Goal: Task Accomplishment & Management: Use online tool/utility

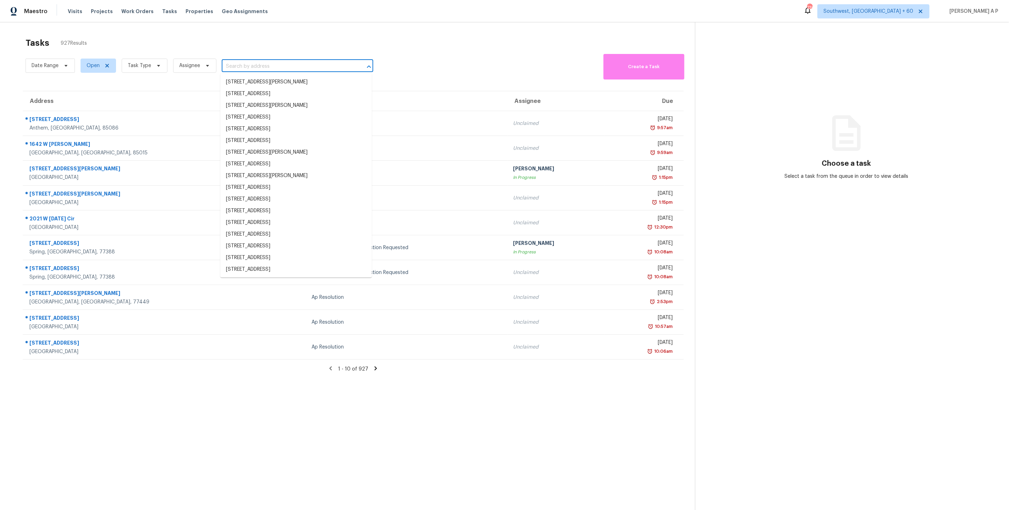
type input "[STREET_ADDRESS][US_STATE]"
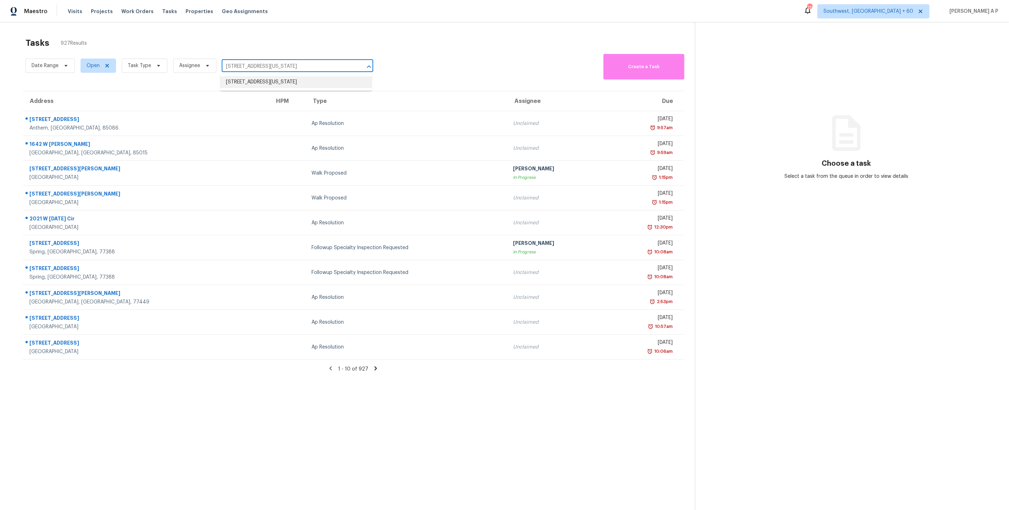
click at [251, 85] on li "8604 NW 82nd St, Oklahoma City, OK 73132" at bounding box center [295, 82] width 151 height 12
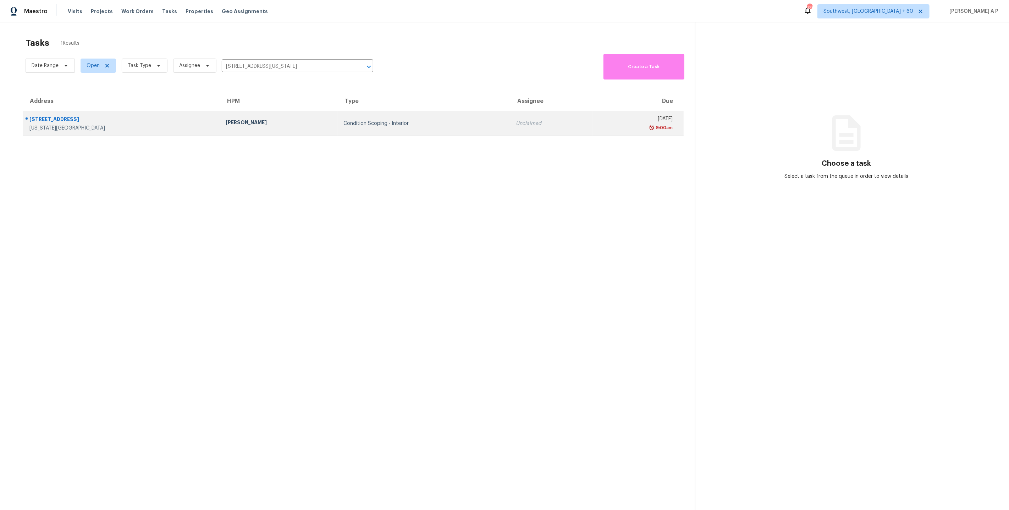
click at [421, 122] on div "Condition Scoping - Interior" at bounding box center [423, 123] width 161 height 7
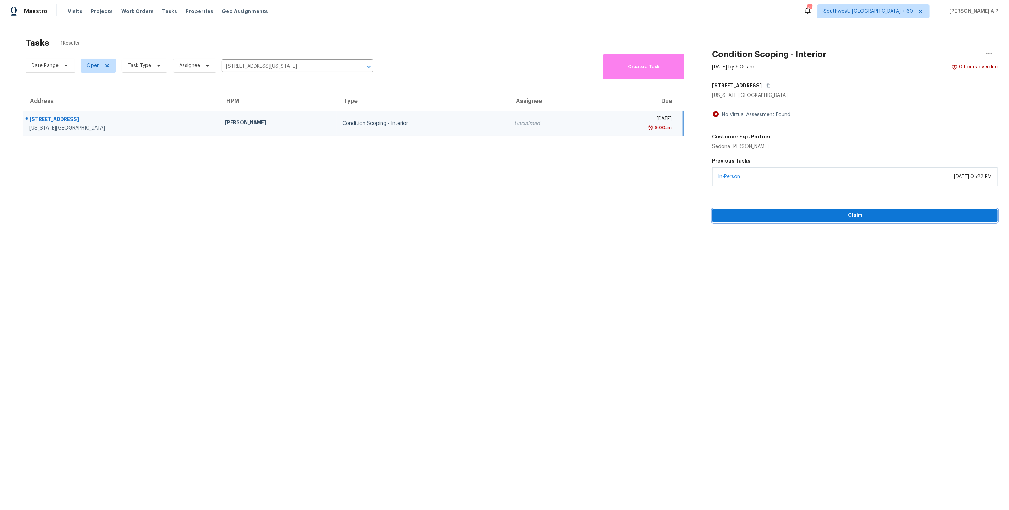
click at [750, 217] on span "Claim" at bounding box center [855, 215] width 274 height 9
click at [325, 66] on input "[STREET_ADDRESS][US_STATE]" at bounding box center [288, 66] width 132 height 11
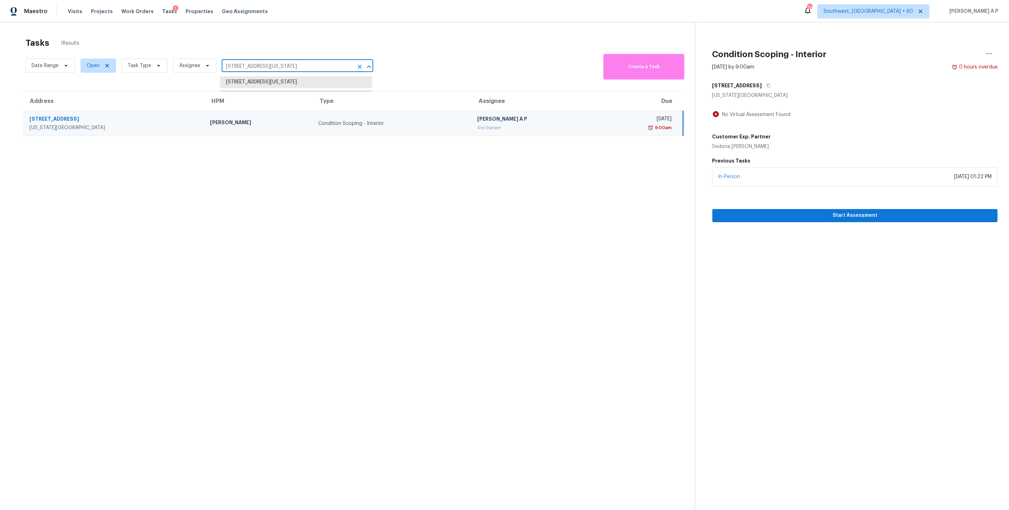
click at [325, 66] on input "[STREET_ADDRESS][US_STATE]" at bounding box center [288, 66] width 132 height 11
paste input "[STREET_ADDRESS]"
type input "[STREET_ADDRESS]"
click at [314, 82] on li "[STREET_ADDRESS]" at bounding box center [295, 82] width 151 height 12
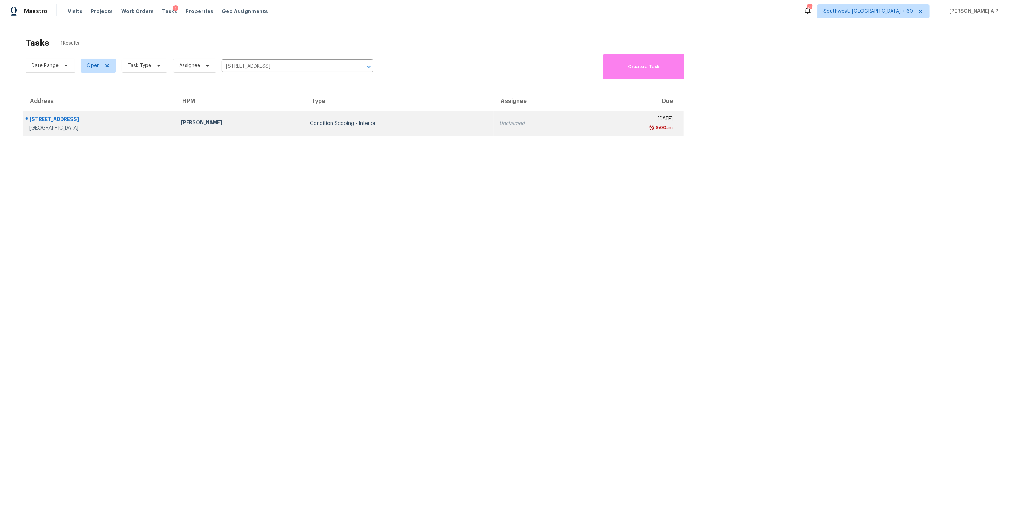
click at [590, 126] on div "9:00am" at bounding box center [631, 127] width 83 height 7
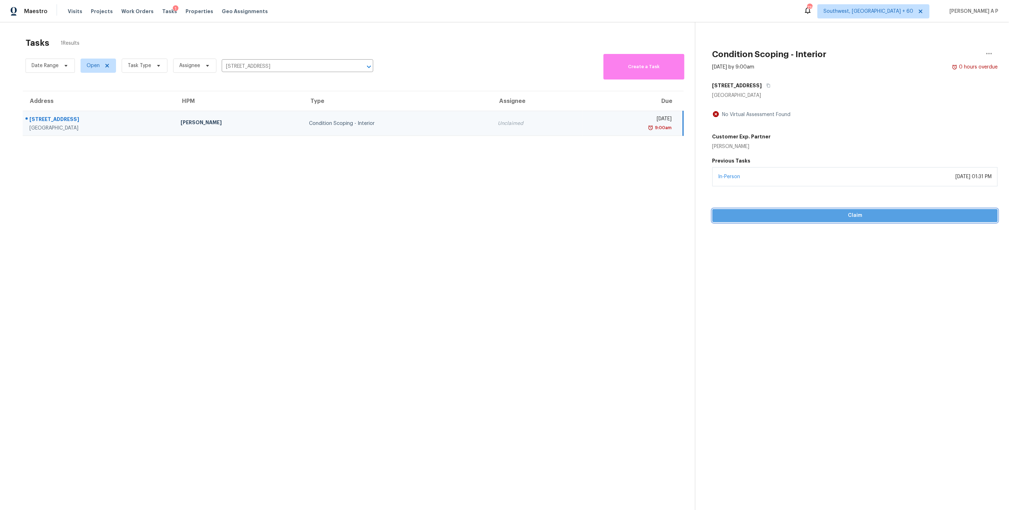
click at [764, 217] on span "Claim" at bounding box center [855, 215] width 274 height 9
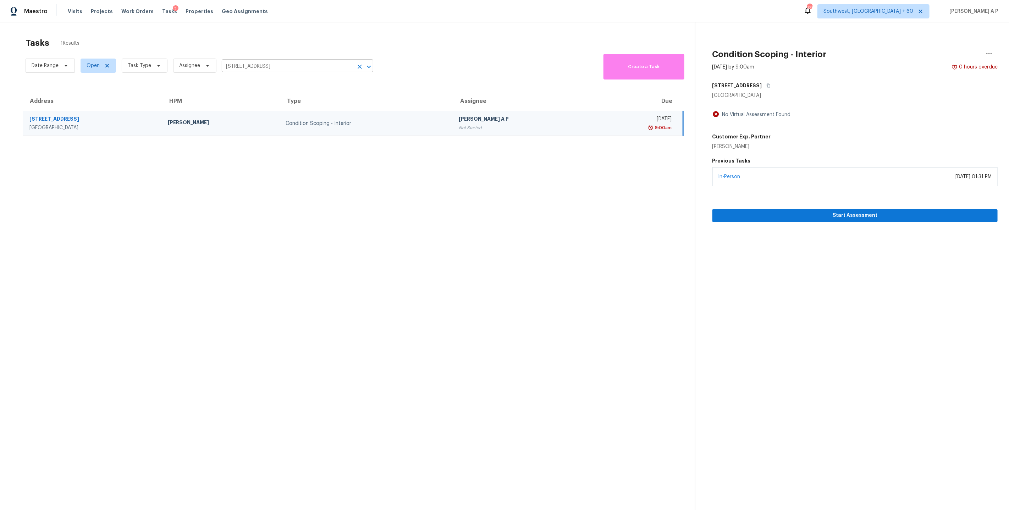
click at [306, 64] on input "[STREET_ADDRESS]" at bounding box center [288, 66] width 132 height 11
paste input "[STREET_ADDRESS][PERSON_NAME]"
type input "[STREET_ADDRESS][PERSON_NAME]"
click at [291, 84] on li "[STREET_ADDRESS]" at bounding box center [295, 82] width 151 height 12
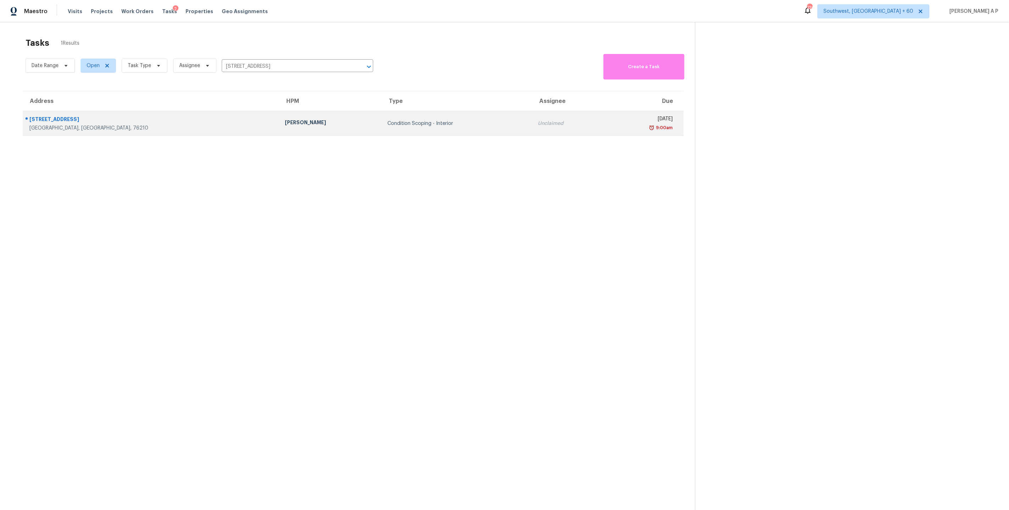
click at [382, 125] on td "Condition Scoping - Interior" at bounding box center [457, 123] width 150 height 25
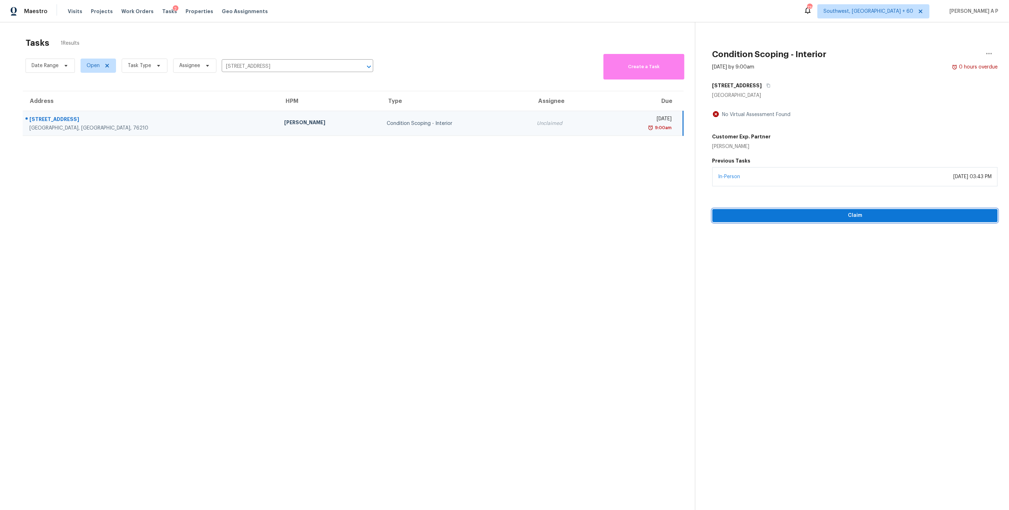
click at [774, 219] on span "Claim" at bounding box center [855, 215] width 274 height 9
click at [325, 69] on input "[STREET_ADDRESS]" at bounding box center [288, 66] width 132 height 11
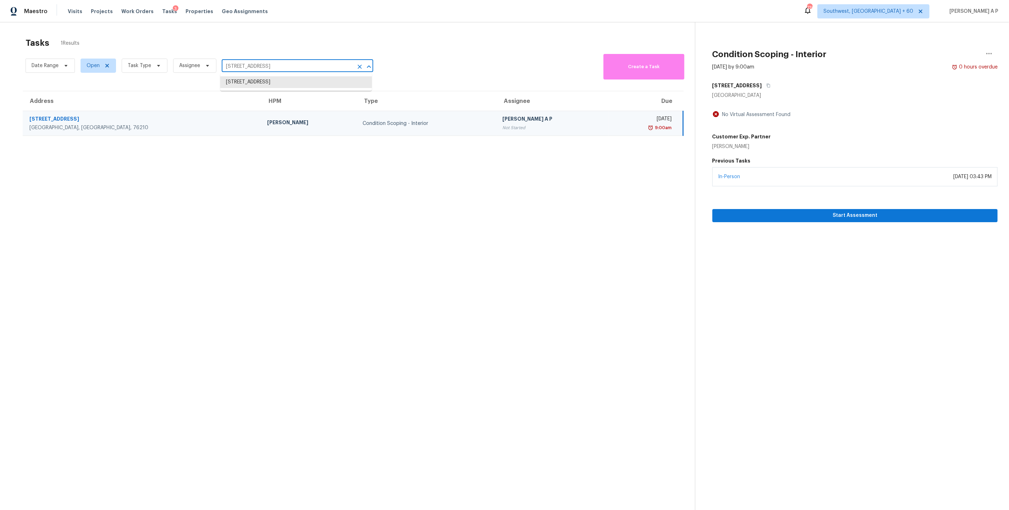
click at [325, 69] on input "[STREET_ADDRESS]" at bounding box center [288, 66] width 132 height 11
paste input "[STREET_ADDRESS][PERSON_NAME]"
type input "[STREET_ADDRESS][PERSON_NAME]"
click at [317, 88] on ul "[STREET_ADDRESS]" at bounding box center [295, 81] width 151 height 17
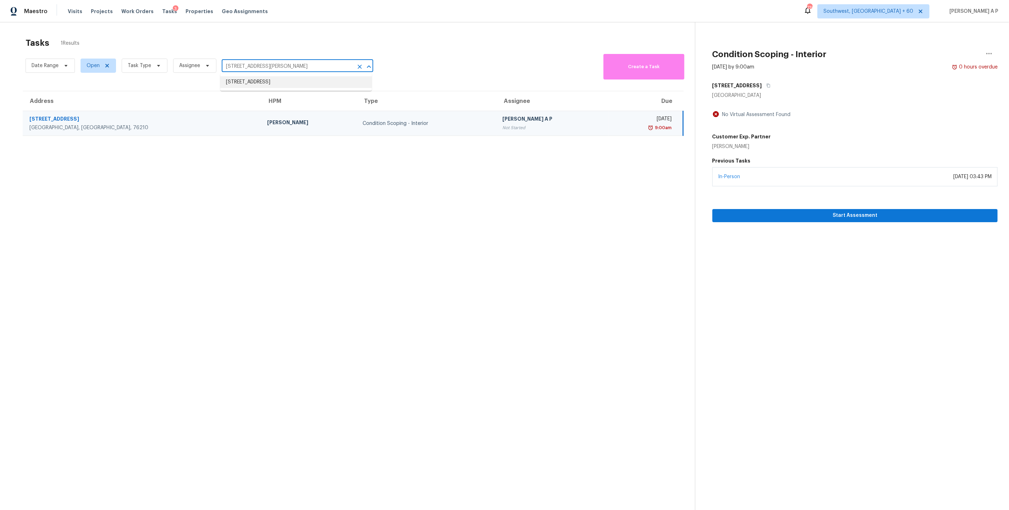
click at [317, 87] on li "[STREET_ADDRESS]" at bounding box center [295, 82] width 151 height 12
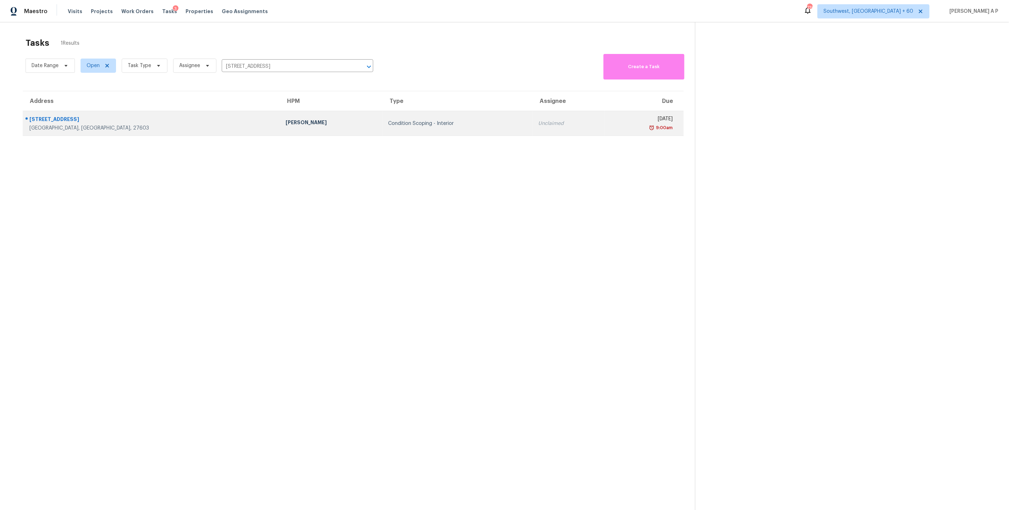
click at [388, 122] on div "Condition Scoping - Interior" at bounding box center [457, 123] width 139 height 7
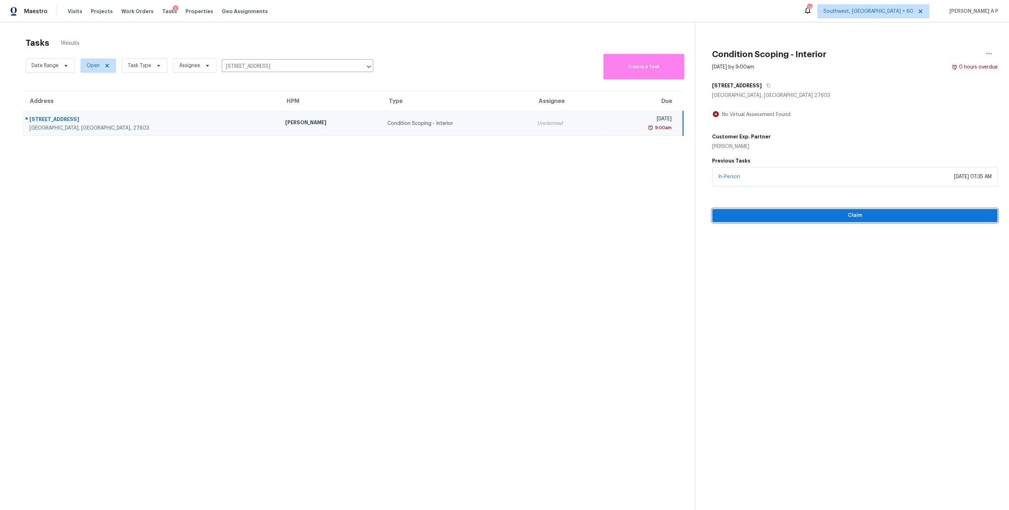
click at [776, 216] on span "Claim" at bounding box center [855, 215] width 274 height 9
click at [316, 67] on input "[STREET_ADDRESS]" at bounding box center [288, 66] width 132 height 11
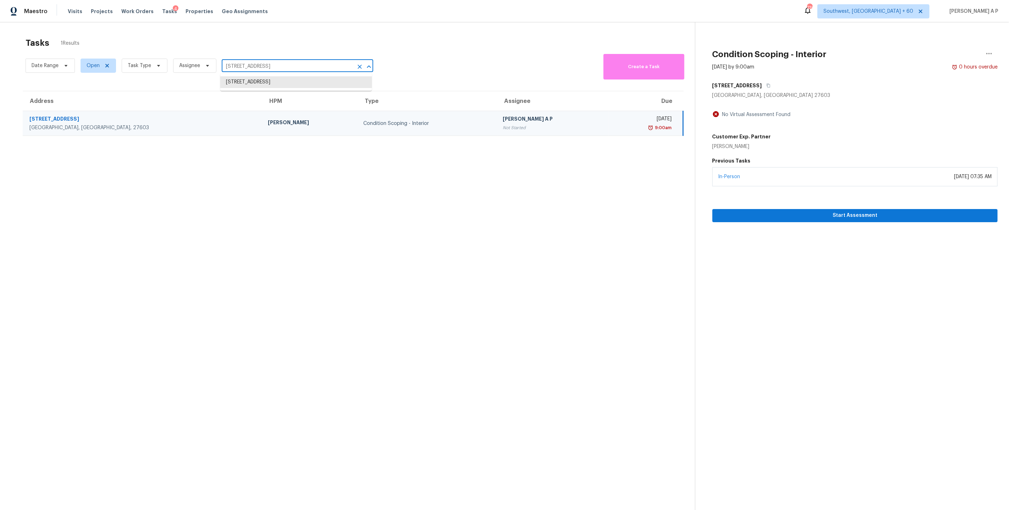
click at [316, 67] on input "[STREET_ADDRESS]" at bounding box center [288, 66] width 132 height 11
paste input "836 Spivey Ln Galloway, OH, 43119"
type input "836 Spivey Ln Galloway, OH, 43119"
click at [312, 89] on ul "836 Spivey Ln, Galloway, OH 43119" at bounding box center [295, 81] width 151 height 17
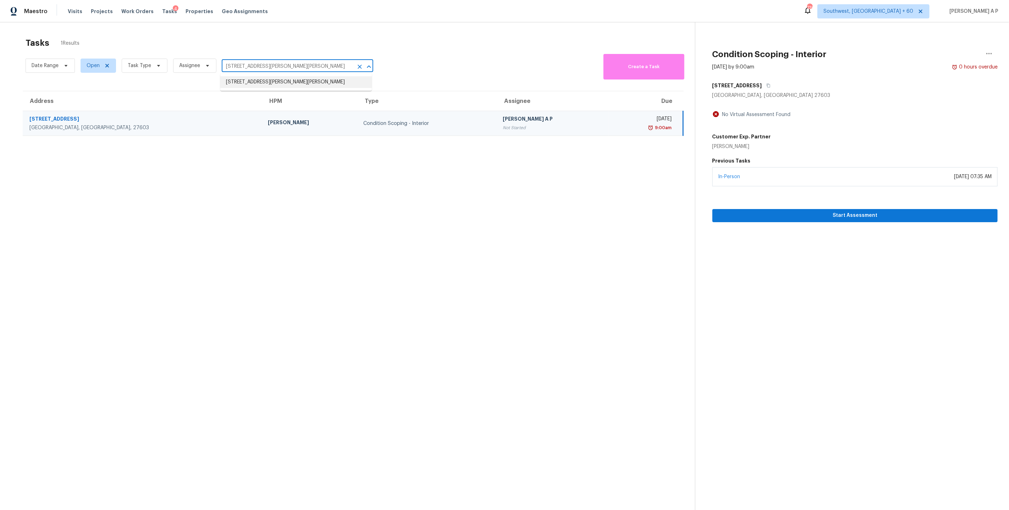
click at [312, 85] on li "836 Spivey Ln, Galloway, OH 43119" at bounding box center [295, 82] width 151 height 12
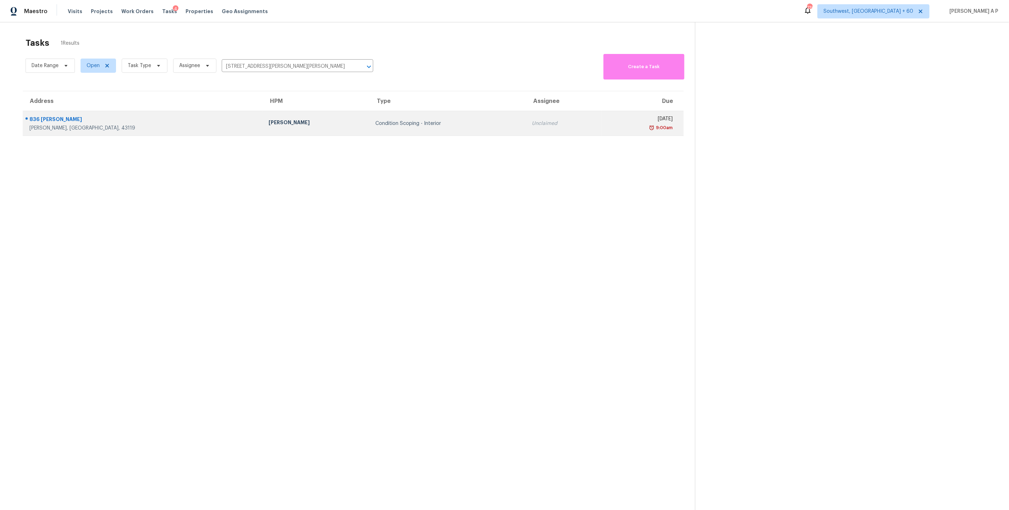
click at [607, 123] on div "Thu, Sep 4th 2025" at bounding box center [640, 119] width 66 height 9
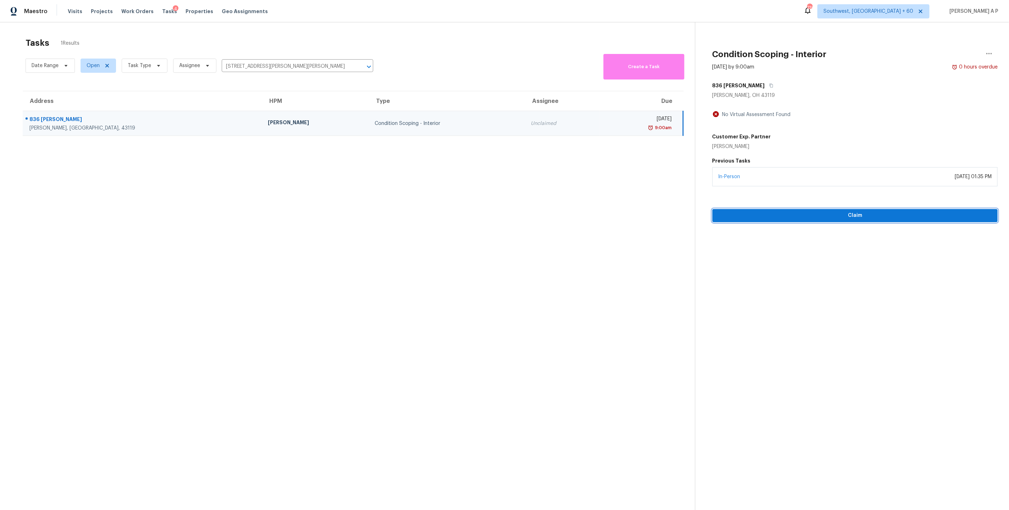
click at [771, 213] on span "Claim" at bounding box center [855, 215] width 274 height 9
click at [335, 69] on input "836 Spivey Ln, Galloway, OH 43119" at bounding box center [288, 66] width 132 height 11
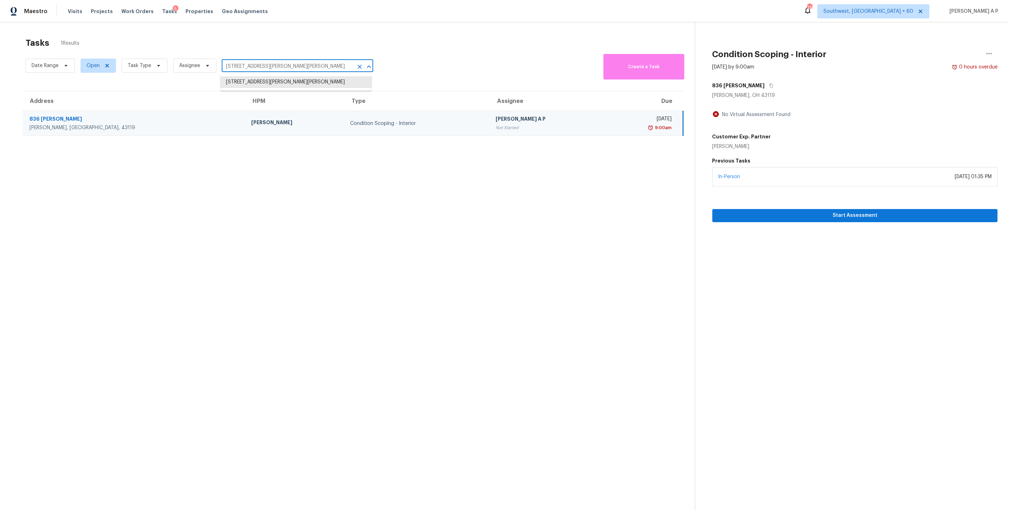
click at [335, 69] on input "836 Spivey Ln, Galloway, OH 43119" at bounding box center [288, 66] width 132 height 11
paste input "2611 Riverside Dr Unit D Houston, TX, 77004"
click at [324, 67] on input "836 Spivey Ln, Galloway, OH 43119" at bounding box center [288, 66] width 132 height 11
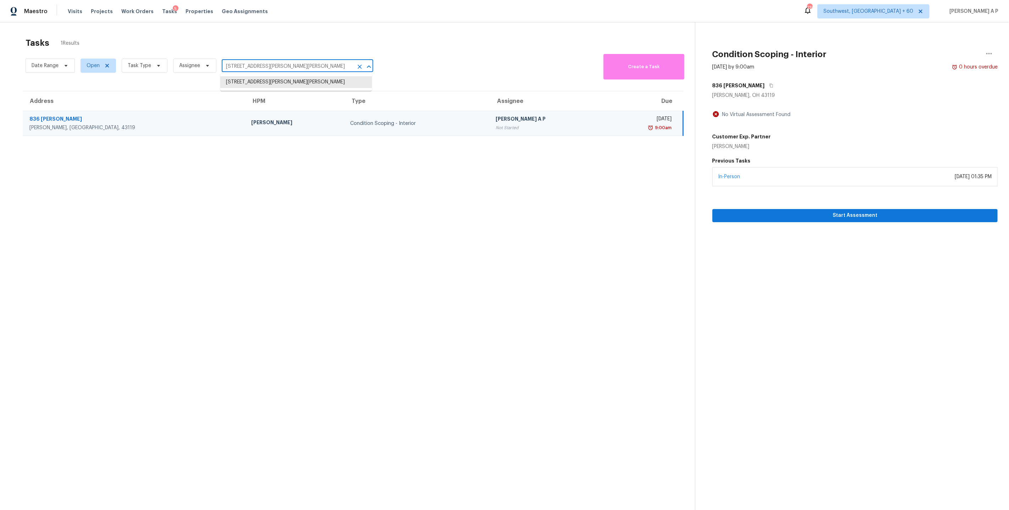
paste input "2611 Riverside Dr Unit D Houston, TX, 77004"
click at [409, 74] on div "Date Range Open Task Type Assignee 836 Spivey Ln, Galloway, OH 43119 ​ Create a…" at bounding box center [360, 65] width 669 height 27
click at [298, 67] on input "836 Spivey Ln, Galloway, OH 43119" at bounding box center [288, 66] width 132 height 11
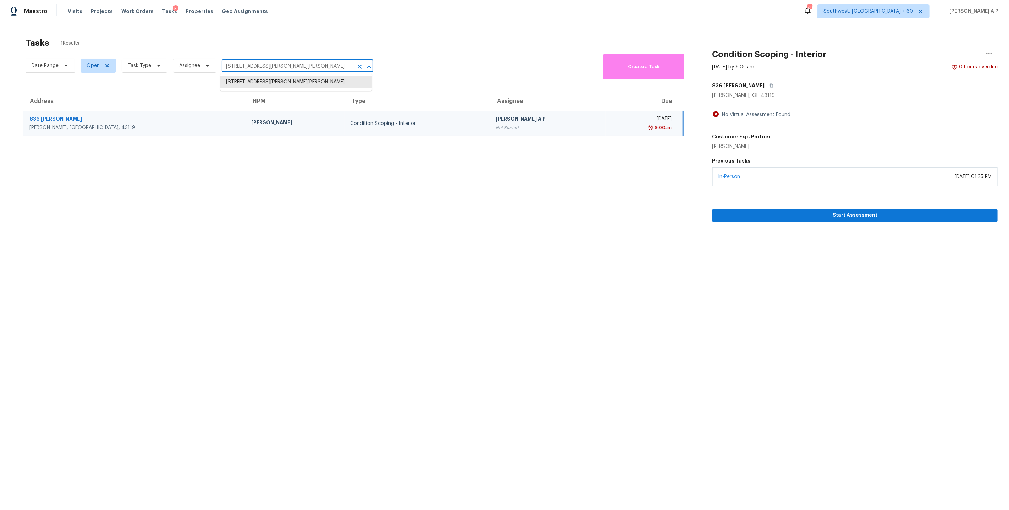
paste input "6026 Pearson Ln NW Cleveland, TN, 37312"
type input "6026 Pearson Ln NW Cleveland, TN, 37312"
click at [296, 84] on li "6026 Pearson Ln NW, Cleveland, TN 37312" at bounding box center [295, 82] width 151 height 12
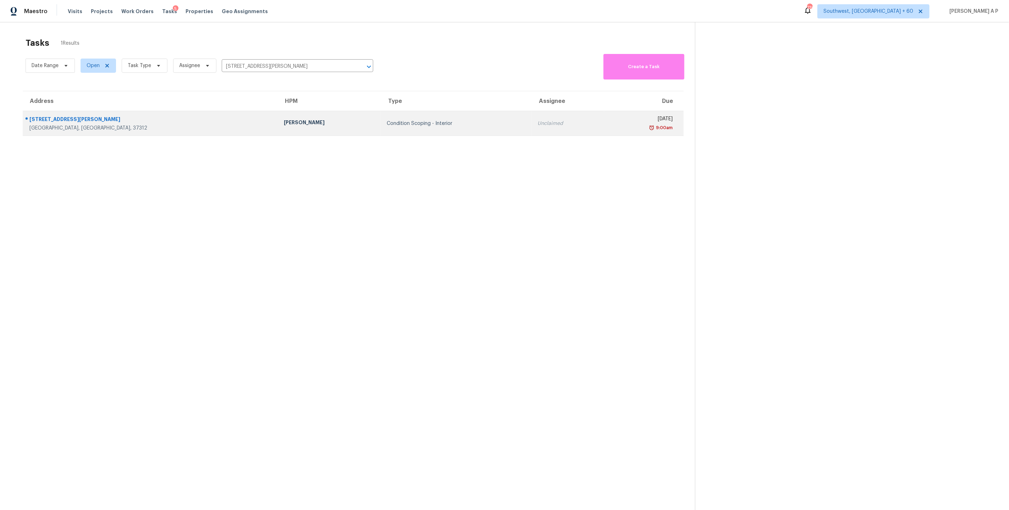
click at [616, 126] on div "9:00am" at bounding box center [641, 127] width 63 height 7
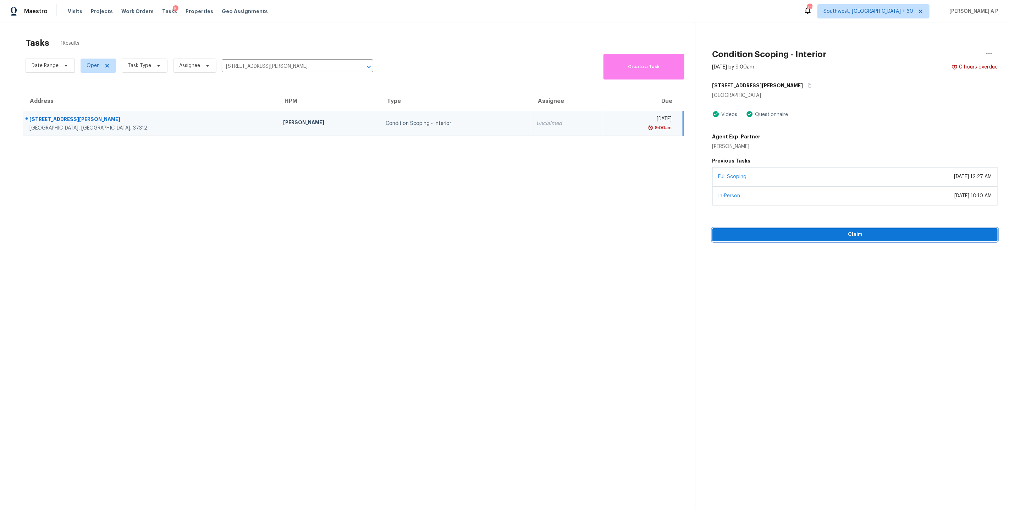
click at [796, 237] on span "Claim" at bounding box center [855, 234] width 274 height 9
click at [300, 67] on input "6026 Pearson Ln NW, Cleveland, TN 37312" at bounding box center [288, 66] width 132 height 11
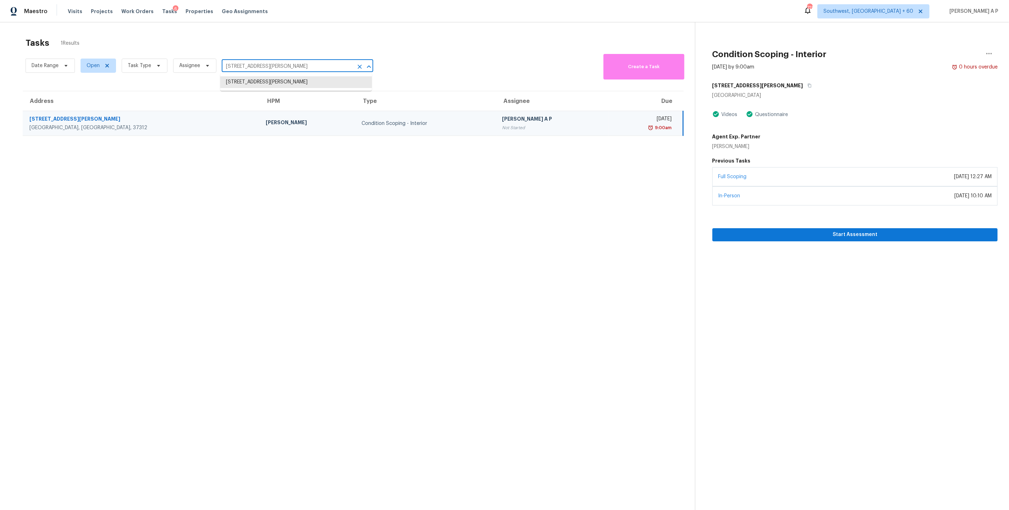
click at [300, 67] on input "6026 Pearson Ln NW, Cleveland, TN 37312" at bounding box center [288, 66] width 132 height 11
paste input "2611 Riverside Dr Unit D Houston, TX, 77004"
click at [296, 68] on input "2611 Riverside Dr Unit D Houston, TX, 77004" at bounding box center [288, 66] width 132 height 11
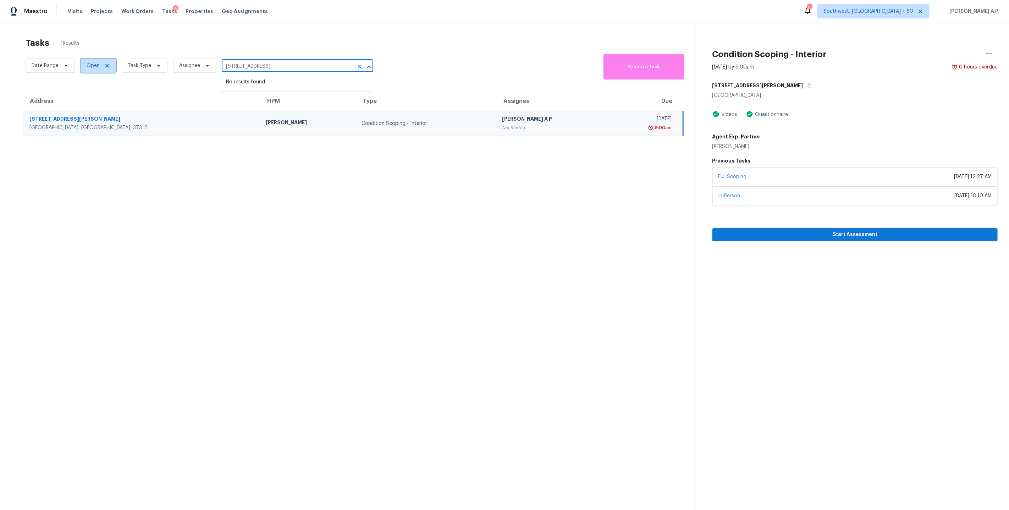
type input "6026 Pearson Ln NW, Cleveland, TN 37312"
click at [90, 65] on span "Open" at bounding box center [93, 65] width 13 height 7
click at [100, 95] on label "Closed" at bounding box center [98, 96] width 26 height 7
click at [89, 95] on input "Closed" at bounding box center [87, 95] width 5 height 5
checkbox input "true"
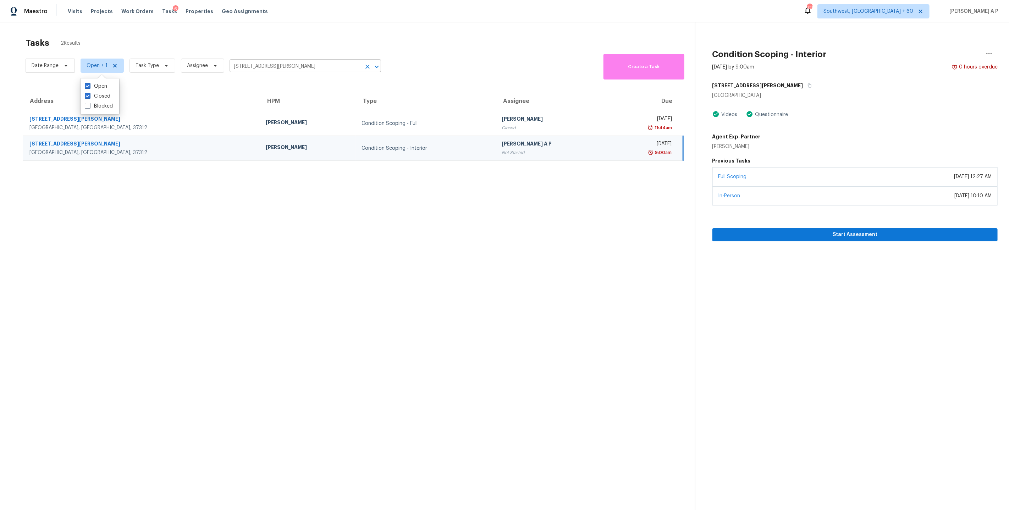
click at [320, 66] on input "6026 Pearson Ln NW, Cleveland, TN 37312" at bounding box center [296, 66] width 132 height 11
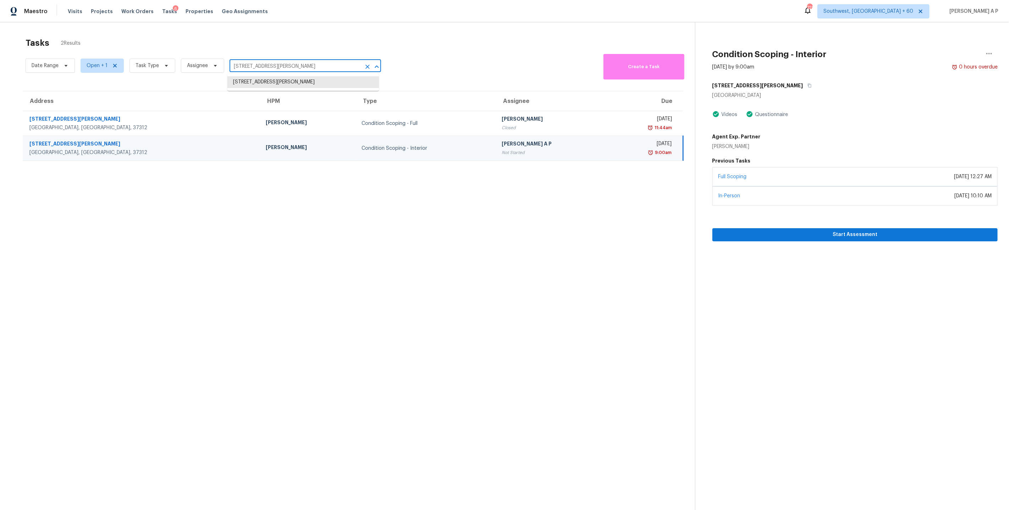
click at [320, 66] on input "6026 Pearson Ln NW, Cleveland, TN 37312" at bounding box center [296, 66] width 132 height 11
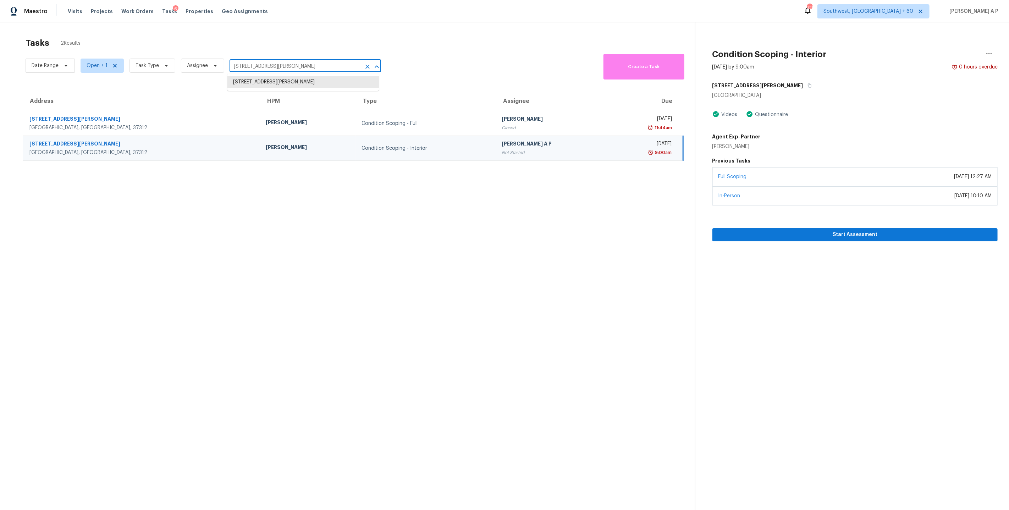
paste input "836 Spivey Ln Galloway, OH, 43119"
type input "836 Spivey Ln Galloway, OH, 43119"
click at [315, 79] on li "836 Spivey Ln, Galloway, OH 43119" at bounding box center [302, 82] width 151 height 12
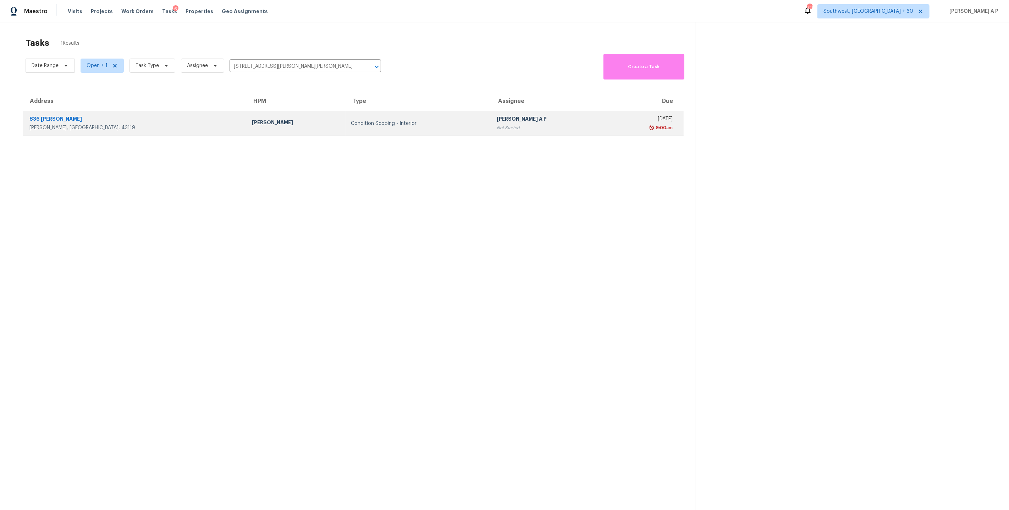
click at [424, 125] on div "Condition Scoping - Interior" at bounding box center [418, 123] width 134 height 7
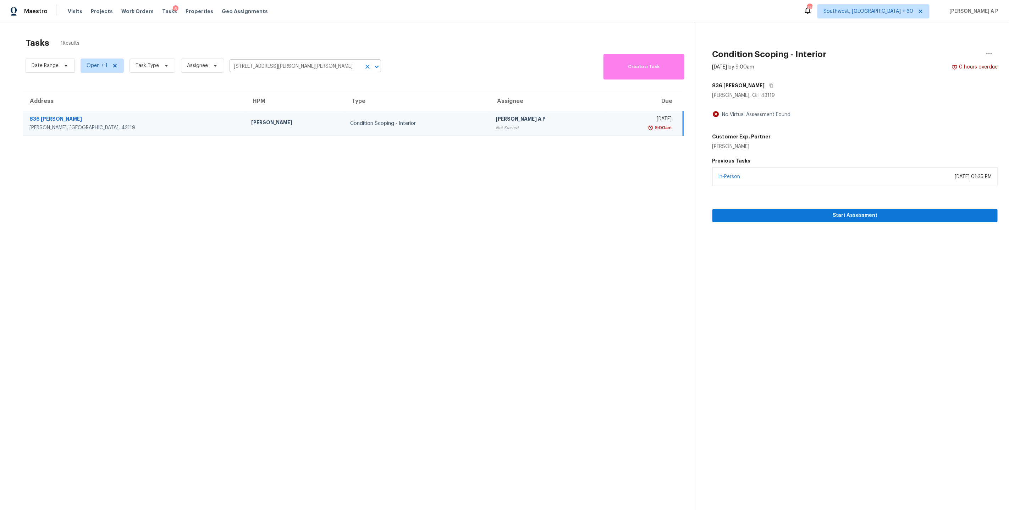
click at [291, 68] on input "836 Spivey Ln, Galloway, OH 43119" at bounding box center [296, 66] width 132 height 11
paste input "6026 Pearson Ln NW Cleveland, TN, 37312"
type input "6026 Pearson Ln NW Cleveland, TN, 37312"
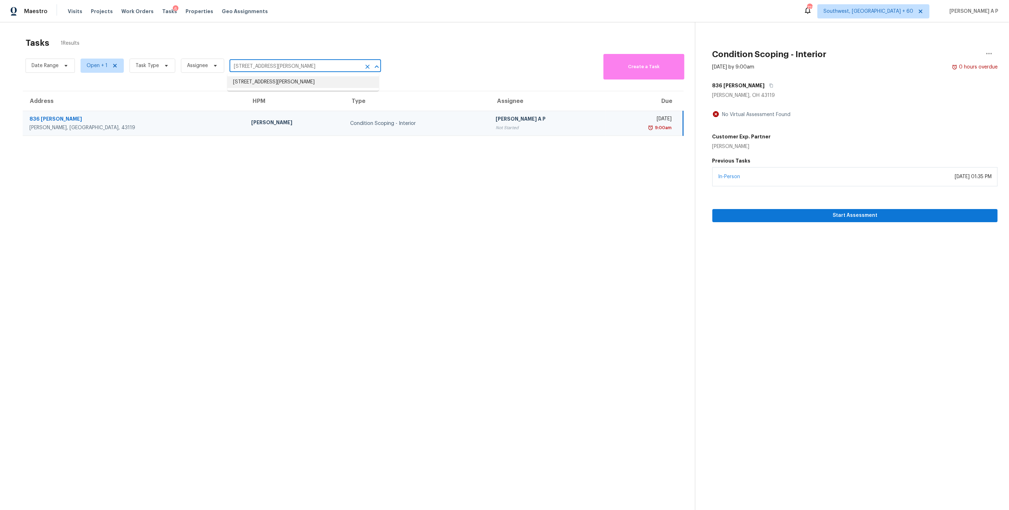
click at [287, 81] on li "6026 Pearson Ln NW, Cleveland, TN 37312" at bounding box center [302, 82] width 151 height 12
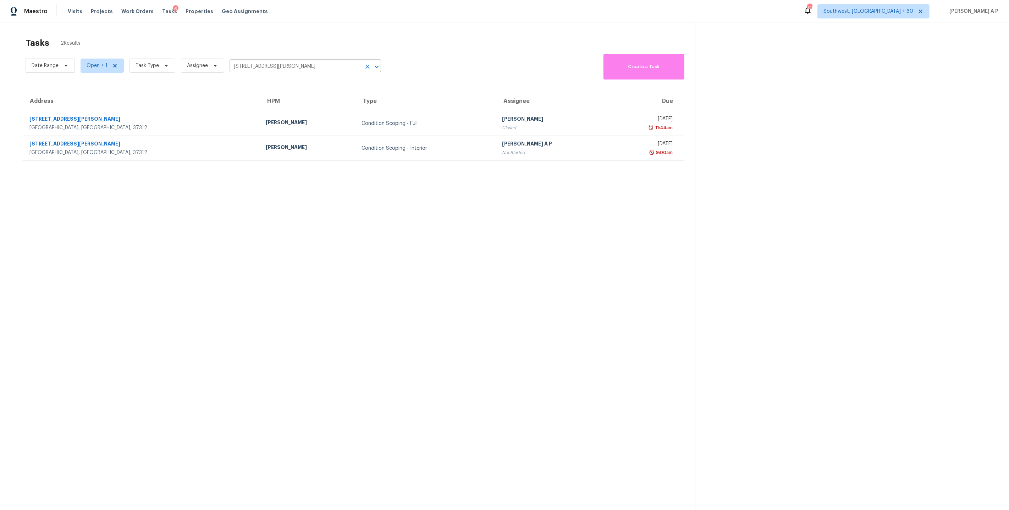
click at [309, 67] on input "6026 Pearson Ln NW, Cleveland, TN 37312" at bounding box center [296, 66] width 132 height 11
paste input "3305 E Midsummer Privado Unit 4 Ontario, CA, 9176"
type input "6026 Pearson Ln NW, Cleveland, TN 37312"
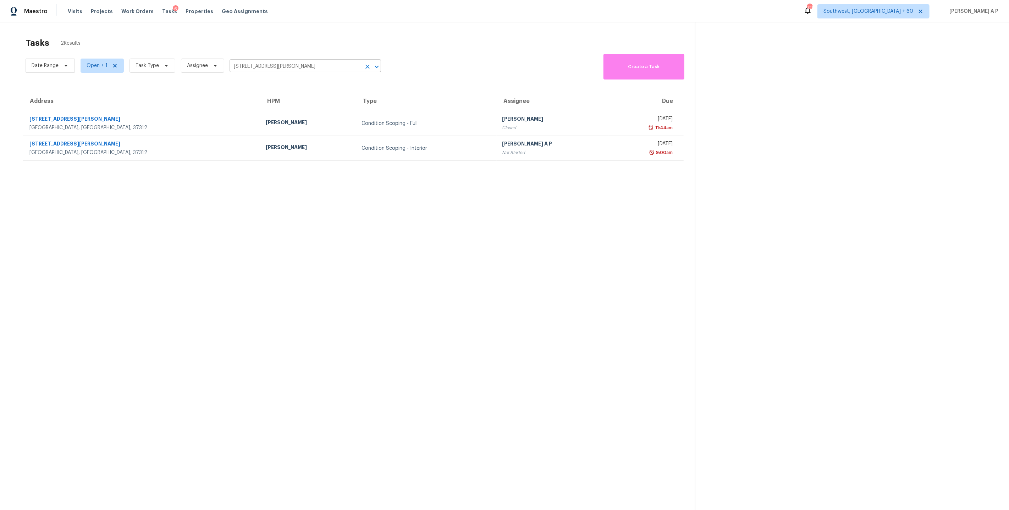
click at [309, 70] on input "6026 Pearson Ln NW, Cleveland, TN 37312" at bounding box center [296, 66] width 132 height 11
click at [307, 67] on input "6026 Pearson Ln NW, Cleveland, TN 37312" at bounding box center [296, 66] width 132 height 11
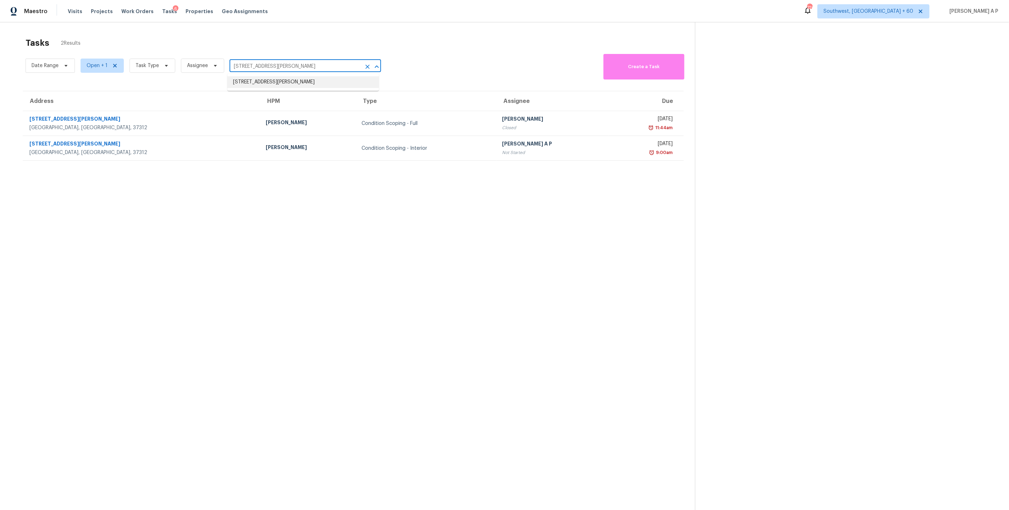
click at [307, 67] on input "6026 Pearson Ln NW, Cleveland, TN 37312" at bounding box center [296, 66] width 132 height 11
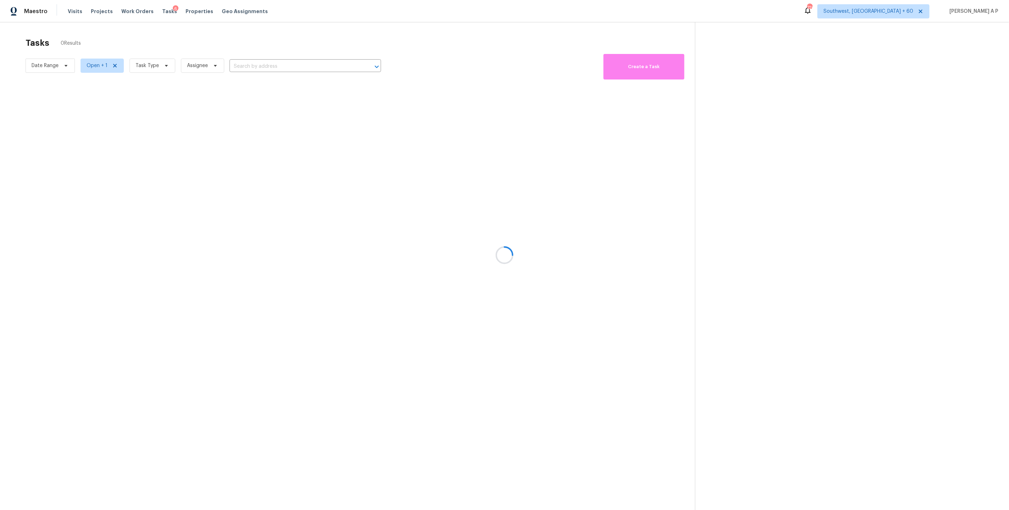
click at [293, 67] on div at bounding box center [504, 255] width 1009 height 510
click at [291, 70] on div at bounding box center [504, 255] width 1009 height 510
click at [273, 67] on div at bounding box center [504, 255] width 1009 height 510
click at [266, 71] on div at bounding box center [504, 255] width 1009 height 510
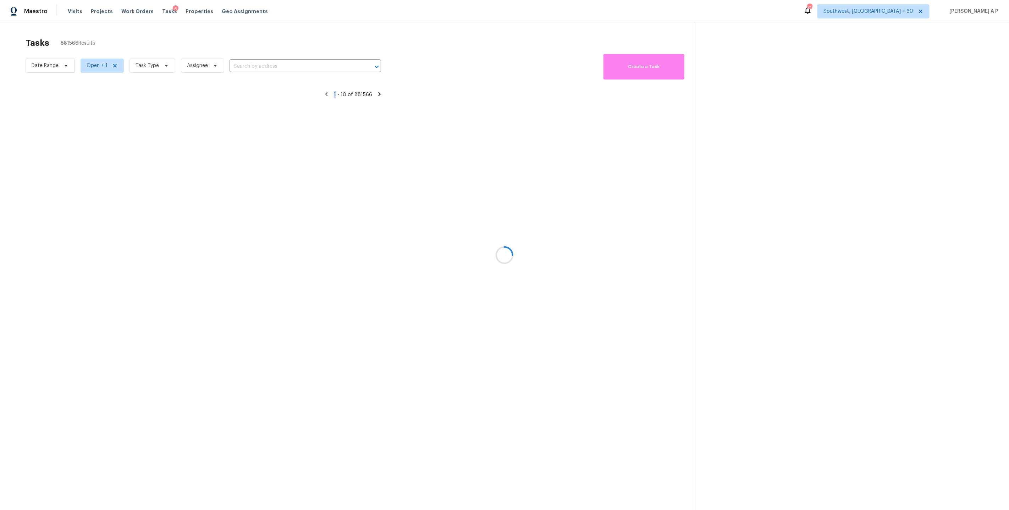
click at [266, 71] on div at bounding box center [504, 255] width 1009 height 510
click at [266, 67] on div at bounding box center [504, 255] width 1009 height 510
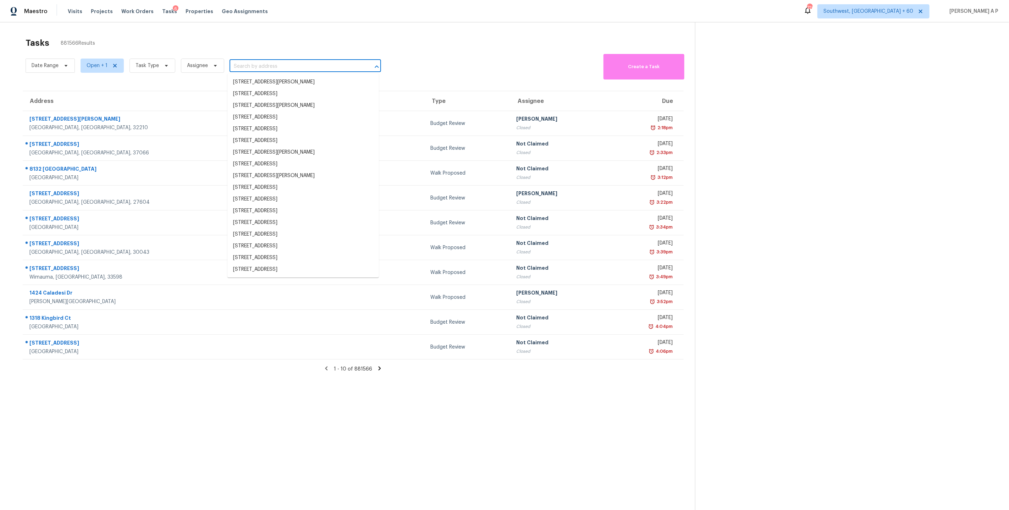
click at [266, 67] on input "text" at bounding box center [296, 66] width 132 height 11
paste input "3305 E Midsummer Privado Unit 4 Ontario, CA, 91762"
type input "3305 E Midsummer Privado Unit 4 Ontario, CA, 91762"
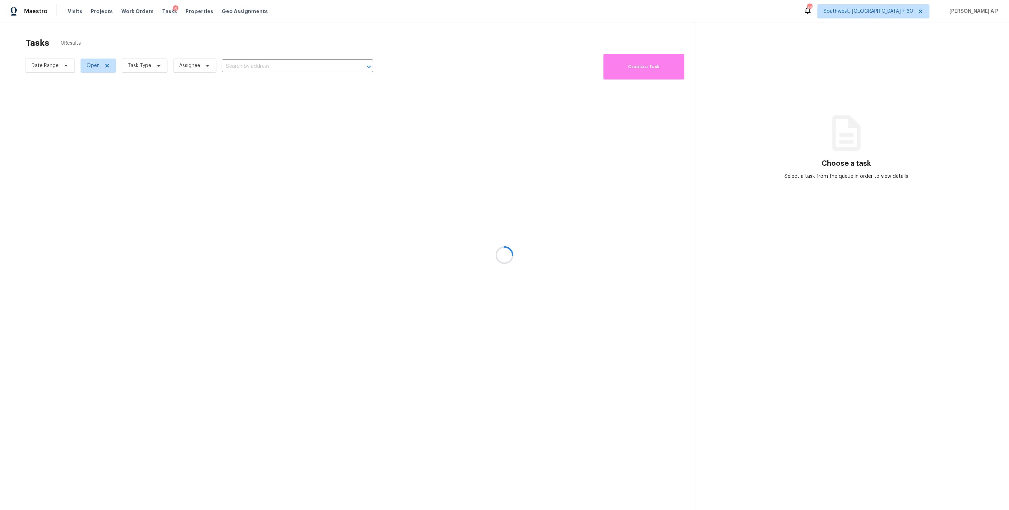
click at [285, 70] on div at bounding box center [504, 255] width 1009 height 510
click at [286, 68] on div at bounding box center [504, 255] width 1009 height 510
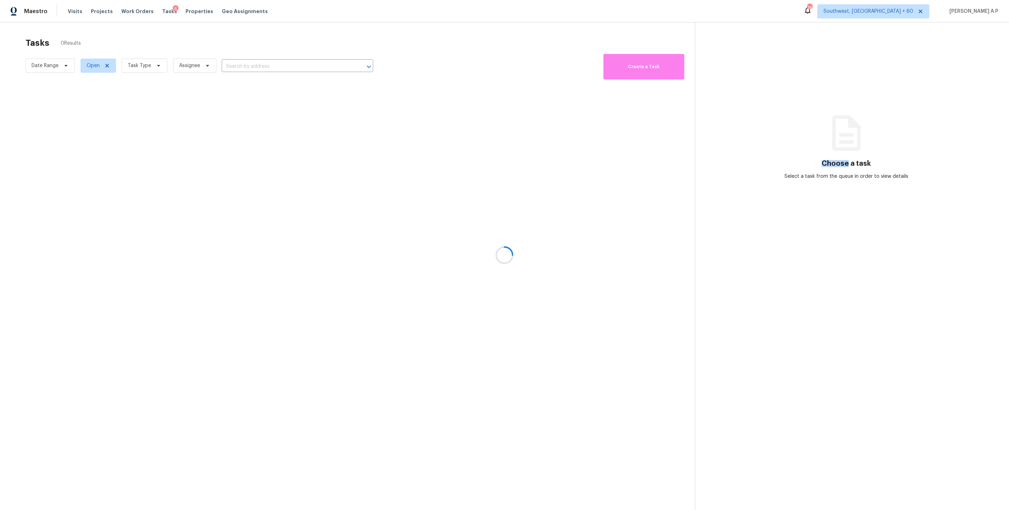
click at [286, 68] on div at bounding box center [504, 255] width 1009 height 510
click at [285, 65] on div at bounding box center [504, 255] width 1009 height 510
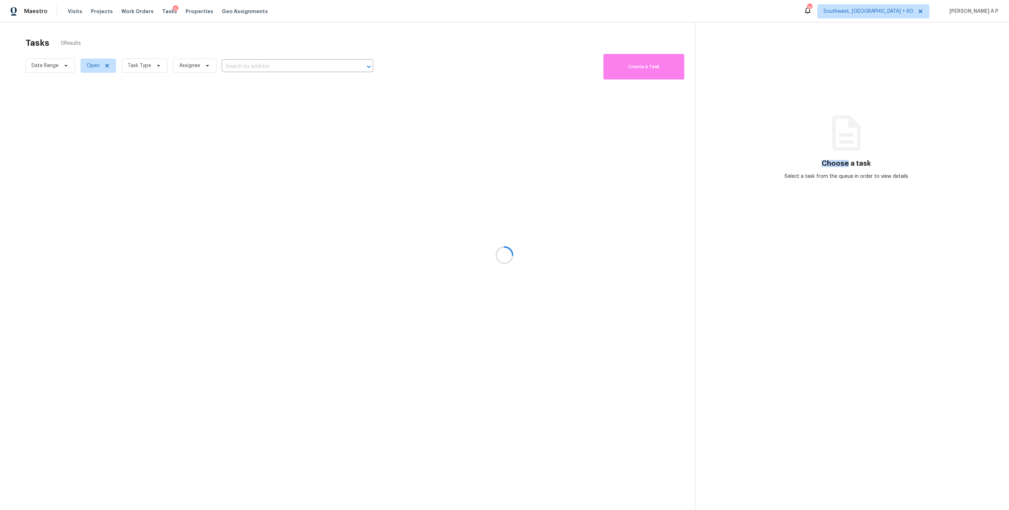
click at [285, 65] on div at bounding box center [504, 255] width 1009 height 510
click at [94, 66] on div at bounding box center [504, 255] width 1009 height 510
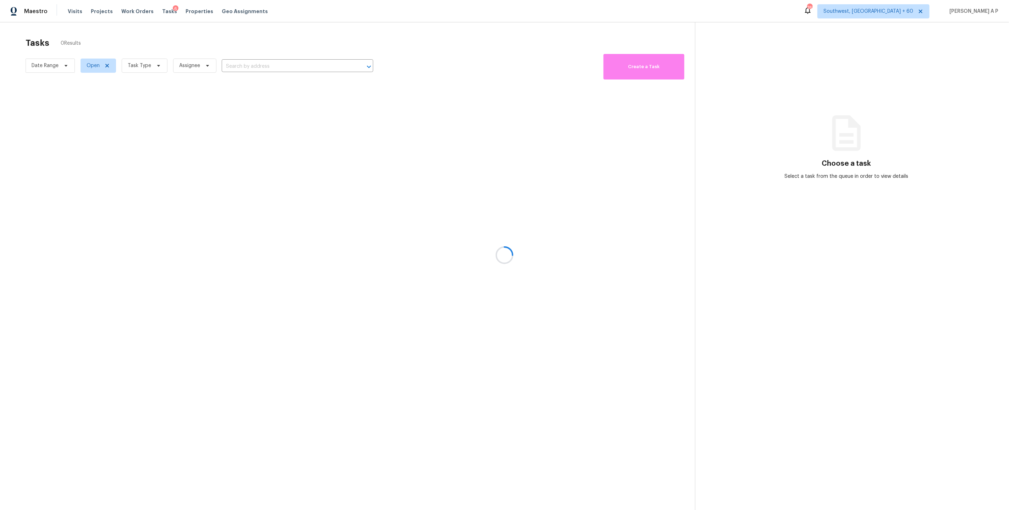
click at [250, 70] on div at bounding box center [504, 255] width 1009 height 510
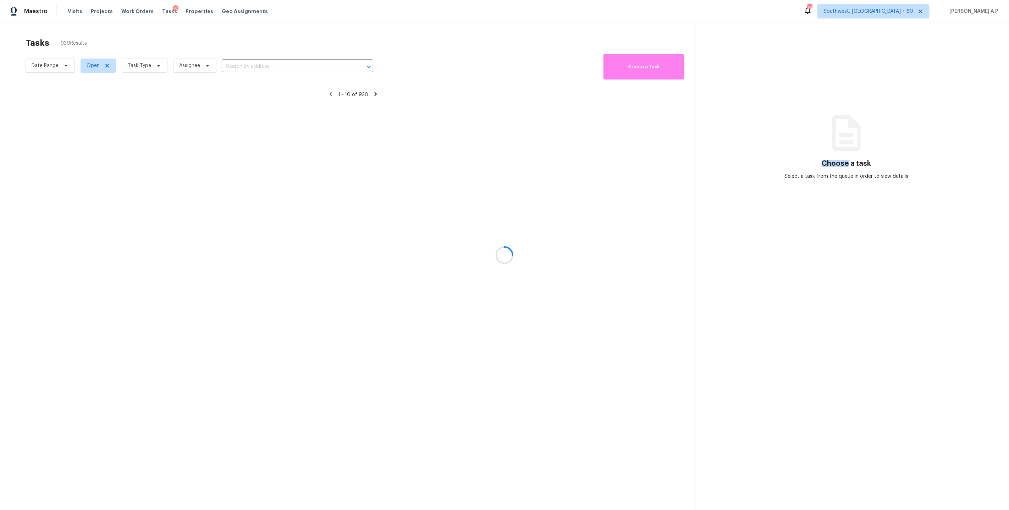
click at [250, 70] on div at bounding box center [504, 255] width 1009 height 510
click at [250, 65] on div at bounding box center [504, 255] width 1009 height 510
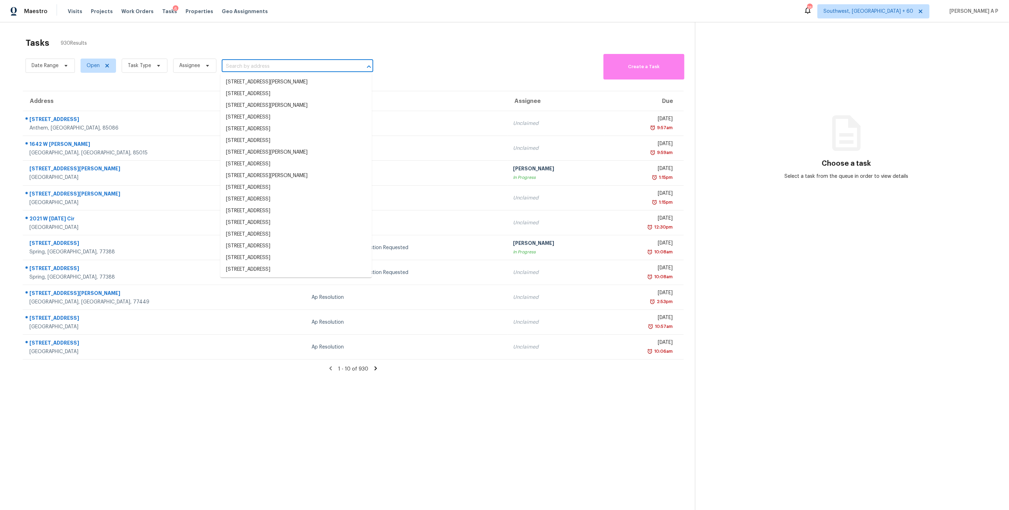
click at [250, 65] on input "text" at bounding box center [288, 66] width 132 height 11
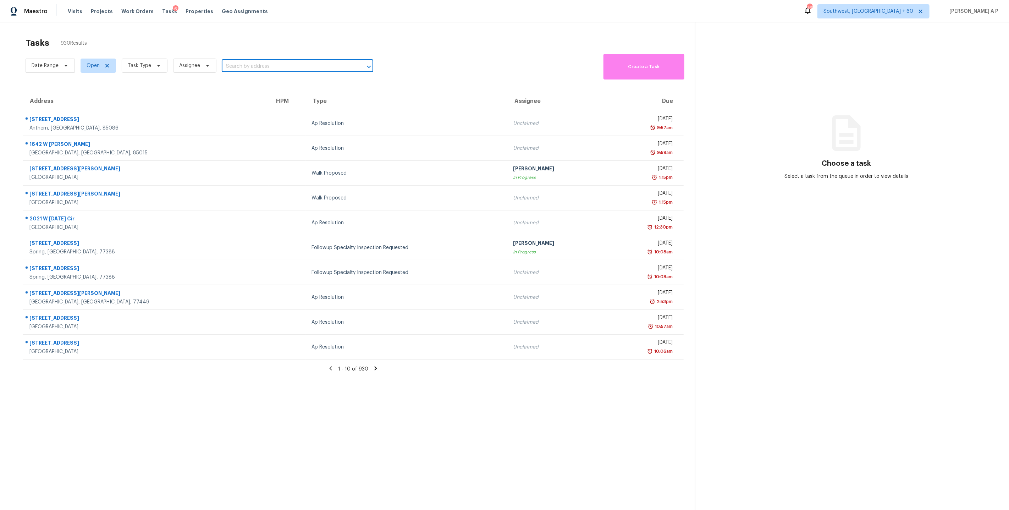
click at [250, 65] on input "text" at bounding box center [288, 66] width 132 height 11
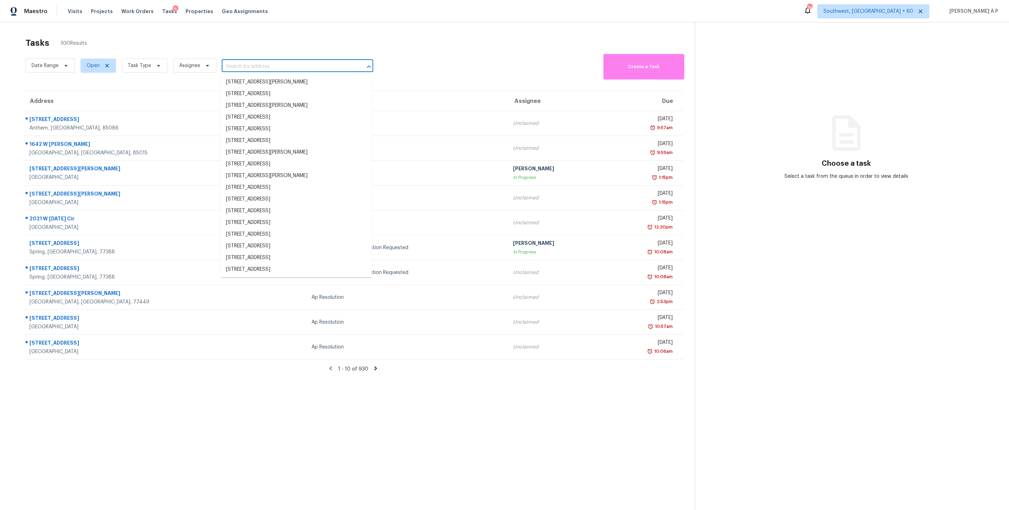
paste input "3305 E Midsummer Privado Unit 4 Ontario, CA, 91762"
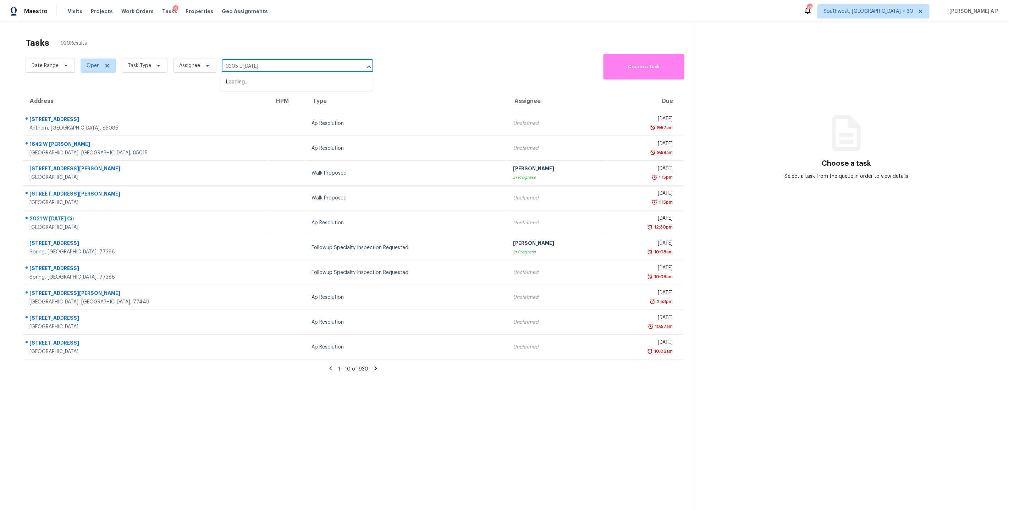
type input "3305 E Midsummer"
click at [241, 67] on input "3305 E Midsummer" at bounding box center [288, 66] width 132 height 11
click at [263, 85] on li "3305 E Midsummer Privado Unit 4, Ontario, CA 91762" at bounding box center [295, 82] width 151 height 12
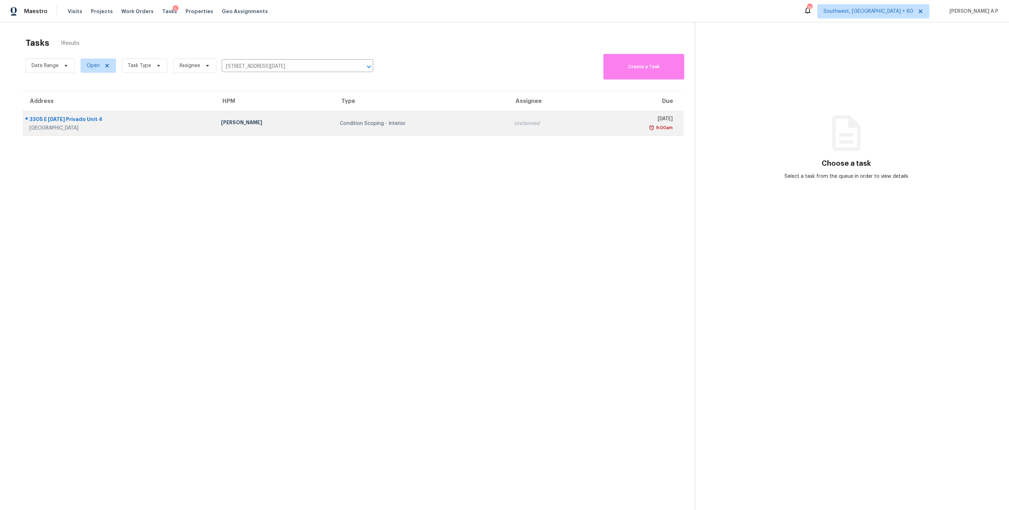
click at [407, 128] on td "Condition Scoping - Interior" at bounding box center [421, 123] width 174 height 25
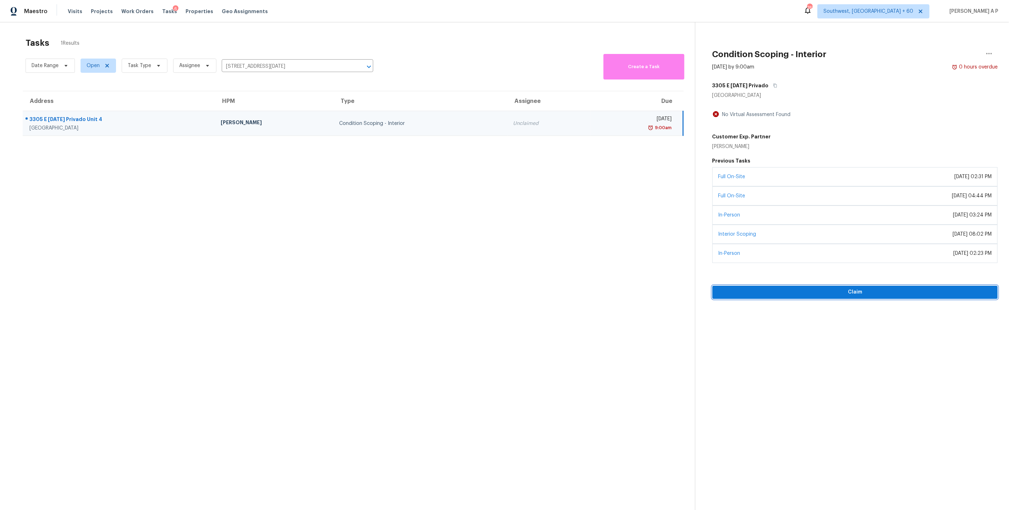
click at [768, 294] on span "Claim" at bounding box center [855, 292] width 274 height 9
click at [261, 64] on input "3305 E Midsummer Privado Unit 4, Ontario, CA 91762" at bounding box center [288, 66] width 132 height 11
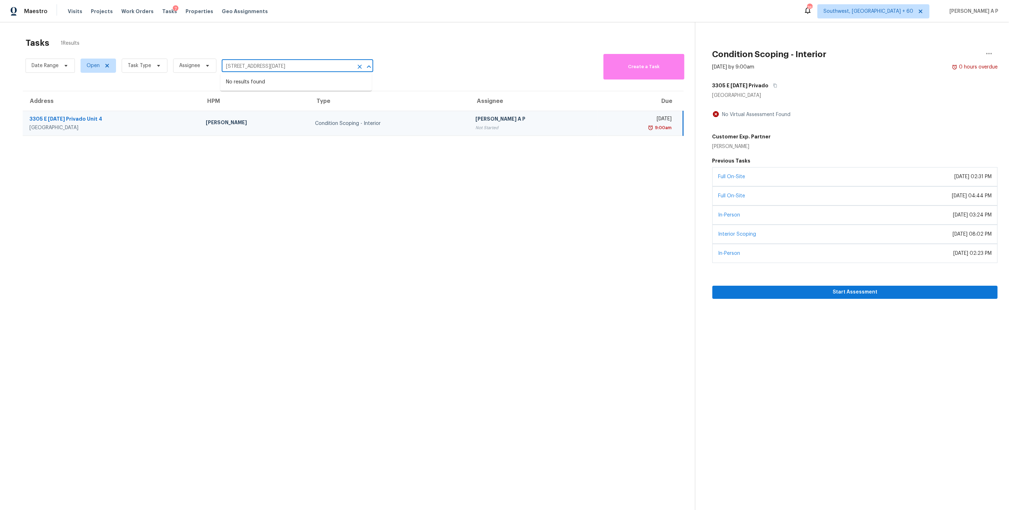
click at [261, 64] on input "3305 E Midsummer Privado Unit 4, Ontario, CA 91762" at bounding box center [288, 66] width 132 height 11
paste input "1108 Larkspur Ln Cleburne, TX, 76033"
type input "1108 Larkspur Ln Cleburne, TX, 76033"
click at [260, 82] on li "1108 Larkspur Ln, Cleburne, TX 76033" at bounding box center [295, 82] width 151 height 12
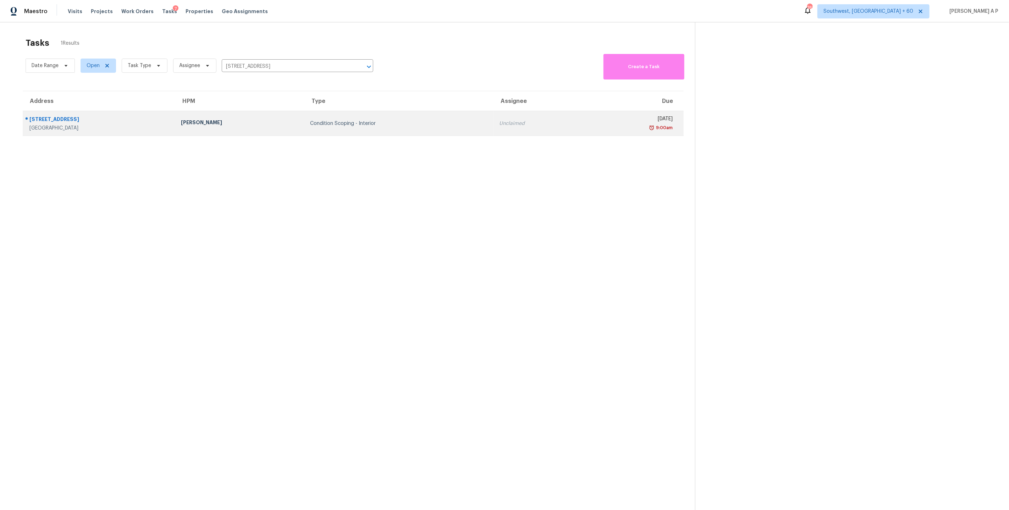
click at [304, 116] on td "Condition Scoping - Interior" at bounding box center [398, 123] width 189 height 25
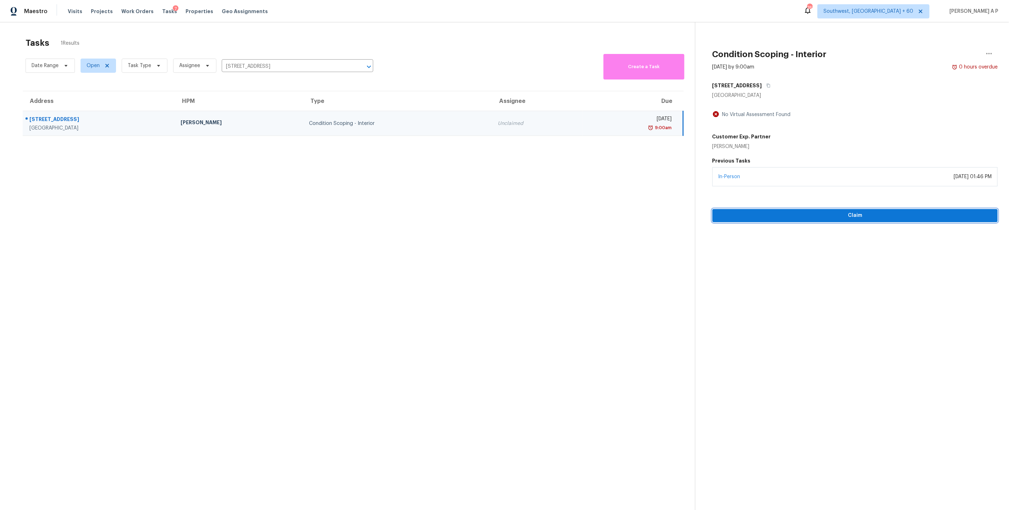
click at [766, 218] on span "Claim" at bounding box center [855, 215] width 274 height 9
click at [279, 64] on input "1108 Larkspur Ln, Cleburne, TX 76033" at bounding box center [288, 66] width 132 height 11
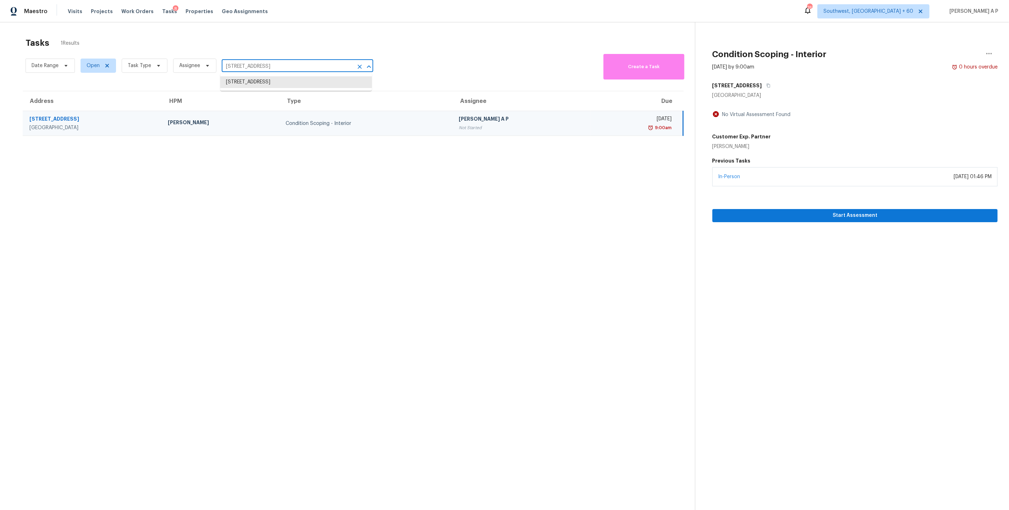
click at [279, 64] on input "1108 Larkspur Ln, Cleburne, TX 76033" at bounding box center [288, 66] width 132 height 11
paste input "5286 Lakefront Dr Cincinnati, OH, 45247"
type input "5286 Lakefront Dr Cincinnati, OH, 45247"
click at [275, 87] on li "5286 Lakefront Dr, Cincinnati, OH 45247" at bounding box center [295, 82] width 151 height 12
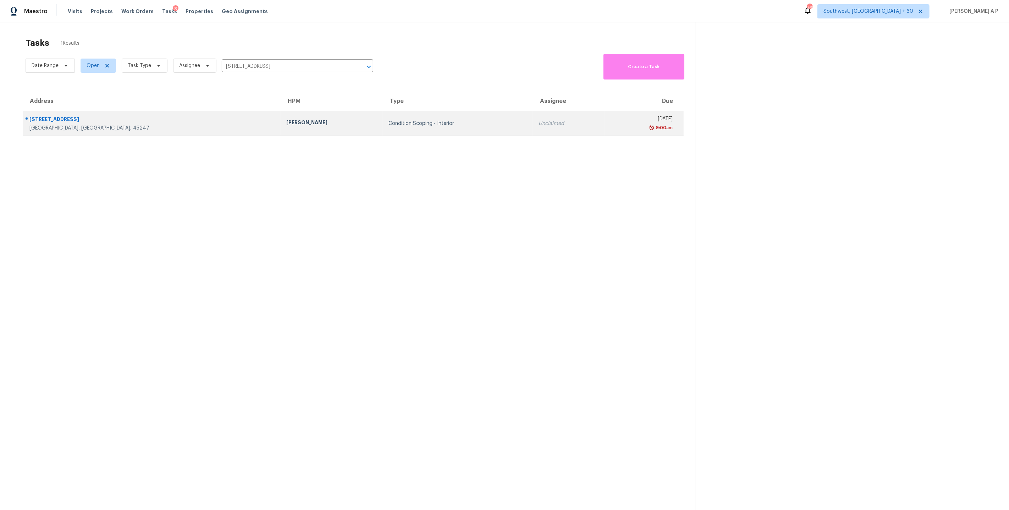
click at [383, 118] on td "Condition Scoping - Interior" at bounding box center [458, 123] width 150 height 25
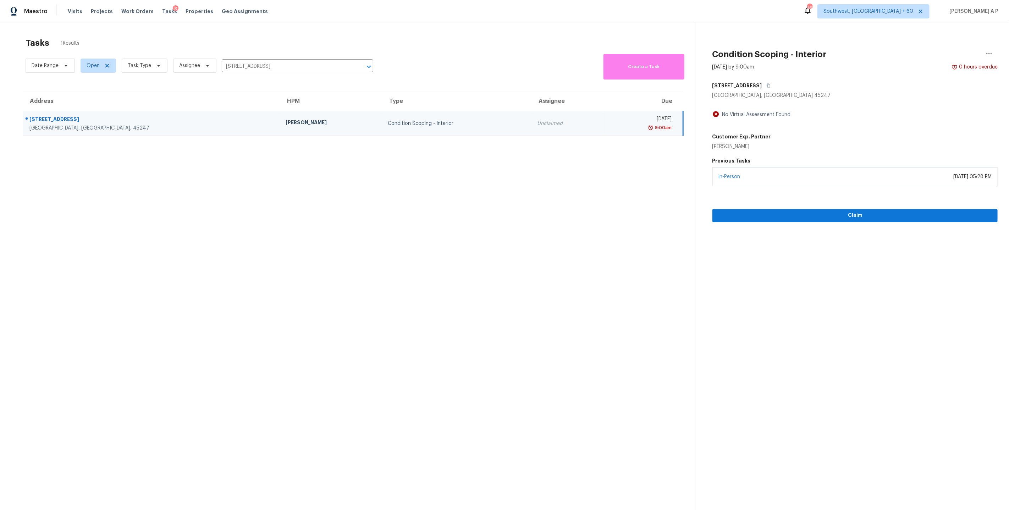
click at [819, 224] on section "Condition Scoping - Interior Sep 4th 2025 by 9:00am 0 hours overdue 5286 Lakefr…" at bounding box center [846, 277] width 303 height 510
click at [819, 221] on button "Claim" at bounding box center [854, 215] width 285 height 13
click at [546, 238] on section "Tasks 1 Results Date Range Open Task Type Assignee 5286 Lakefront Dr, Cincinnat…" at bounding box center [353, 283] width 684 height 498
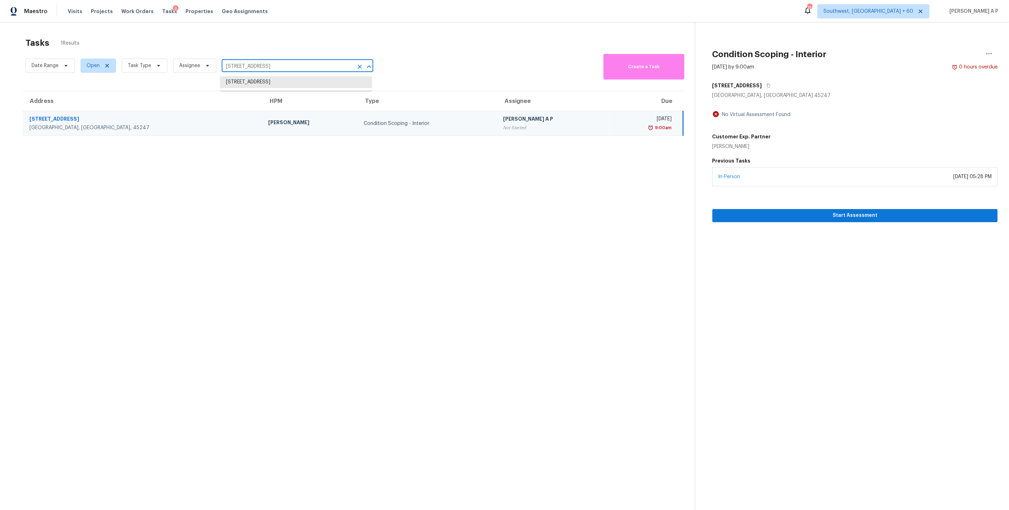
click at [289, 62] on input "5286 Lakefront Dr, Cincinnati, OH 45247" at bounding box center [288, 66] width 132 height 11
paste input "8604 NW 82nd St Oklahoma City, OK, 73132"
type input "8604 NW 82nd St Oklahoma City, OK, 73132"
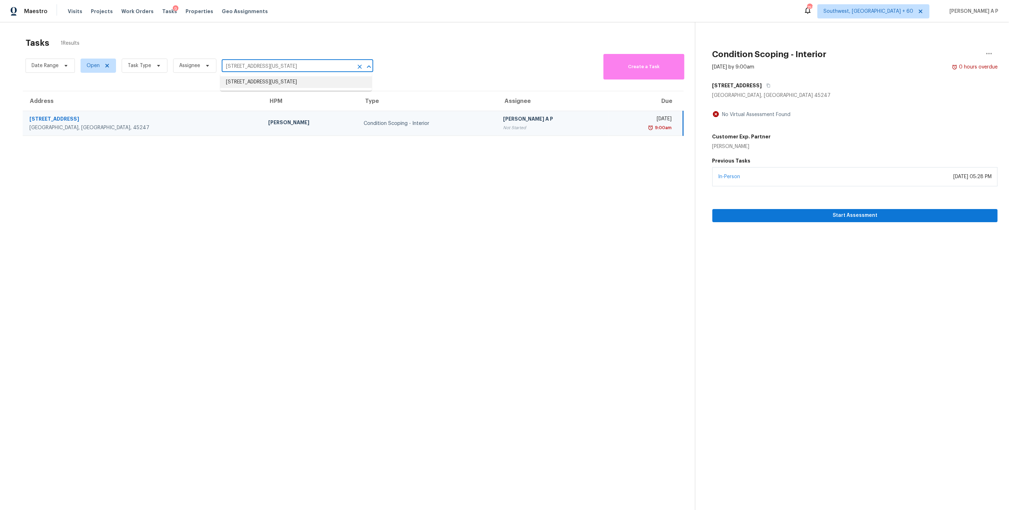
click at [288, 80] on li "8604 NW 82nd St, Oklahoma City, OK 73132" at bounding box center [295, 82] width 151 height 12
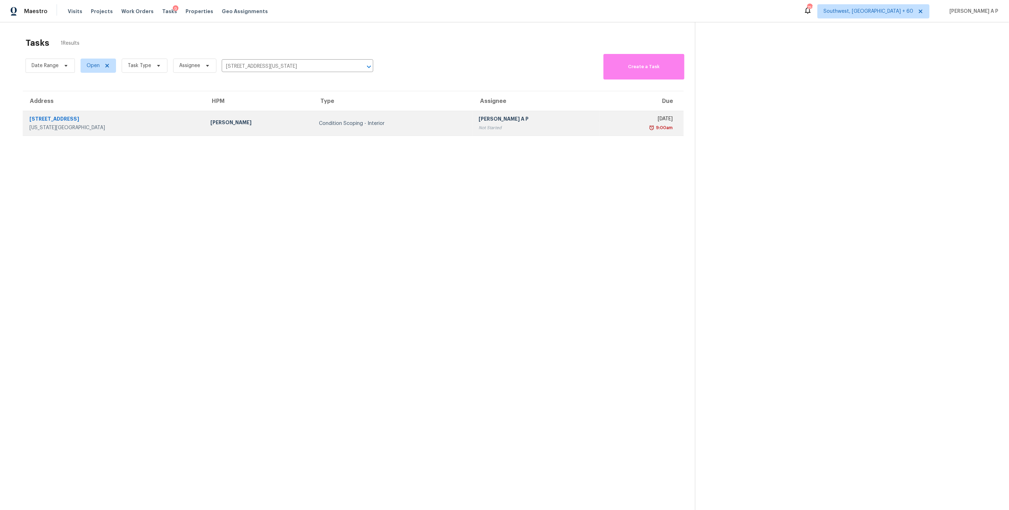
click at [314, 117] on td "Condition Scoping - Interior" at bounding box center [393, 123] width 159 height 25
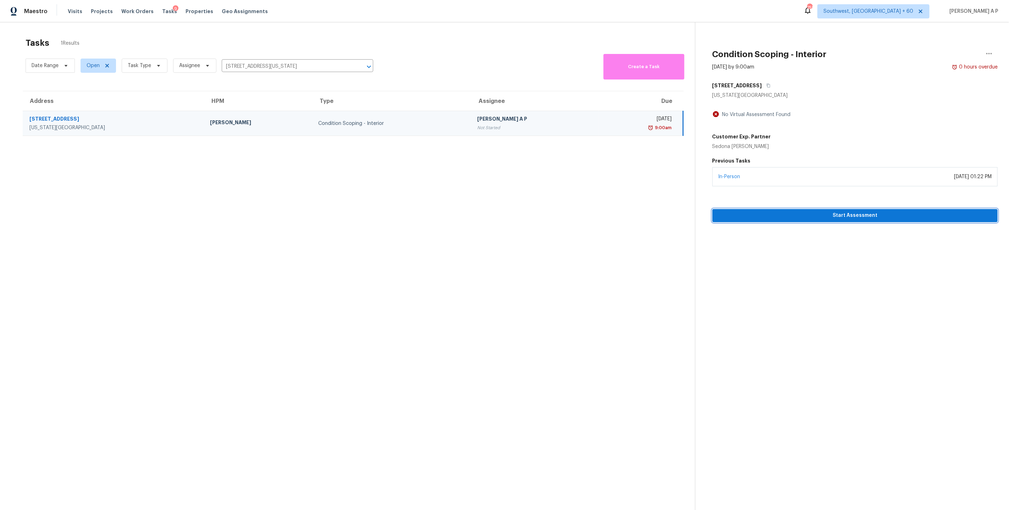
click at [780, 215] on span "Start Assessment" at bounding box center [855, 215] width 274 height 9
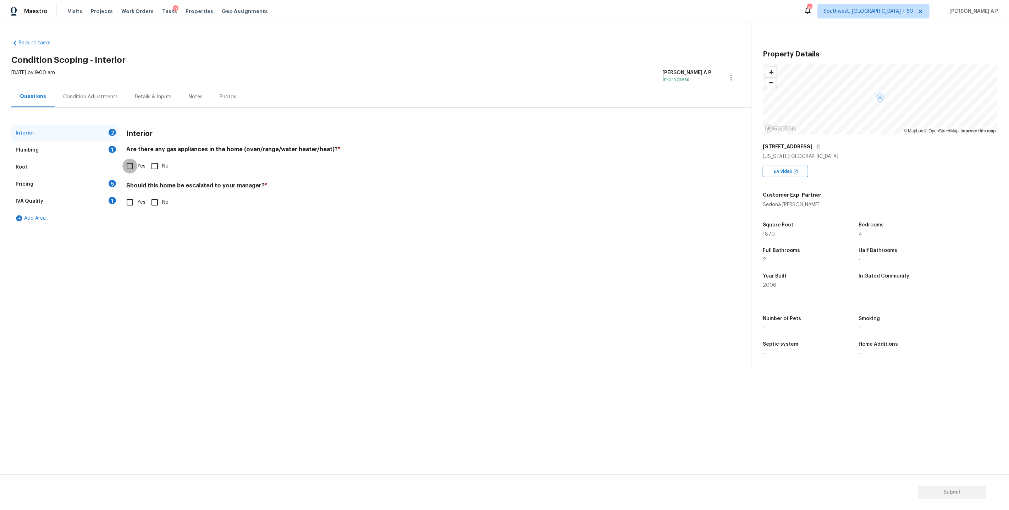
click at [132, 166] on input "Yes" at bounding box center [129, 166] width 15 height 15
checkbox input "true"
click at [65, 147] on div "Plumbing 1" at bounding box center [64, 150] width 106 height 17
click at [144, 203] on span "Sewer" at bounding box center [144, 203] width 15 height 7
click at [137, 203] on input "Sewer" at bounding box center [129, 204] width 15 height 15
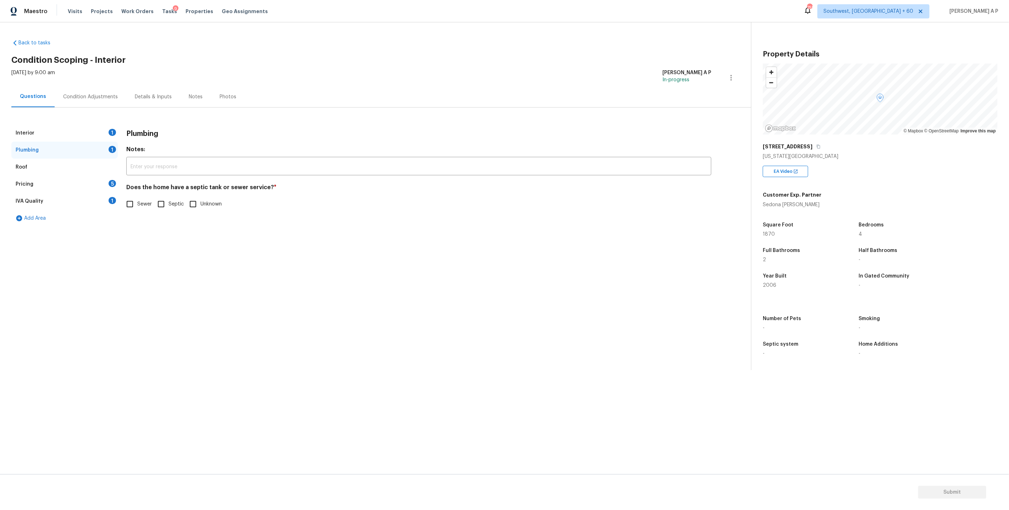
checkbox input "true"
click at [84, 134] on div "Interior 1" at bounding box center [64, 133] width 106 height 17
click at [134, 203] on input "Yes" at bounding box center [129, 202] width 15 height 15
checkbox input "false"
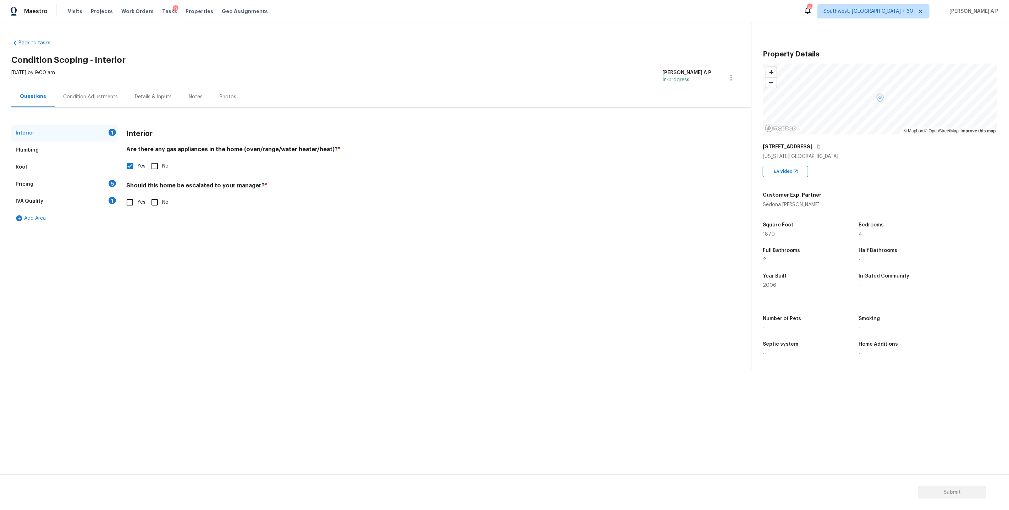
click at [102, 129] on div "Interior 1" at bounding box center [64, 133] width 106 height 17
click at [159, 199] on input "No" at bounding box center [154, 202] width 15 height 15
checkbox input "true"
click at [71, 152] on div "Plumbing" at bounding box center [64, 150] width 106 height 17
click at [60, 167] on div "Roof" at bounding box center [64, 167] width 106 height 17
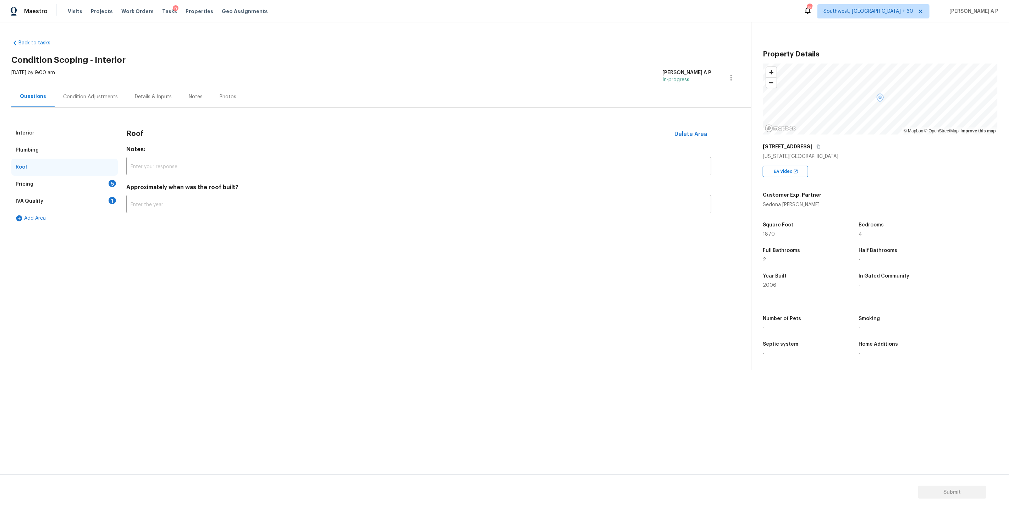
click at [58, 177] on div "Pricing 5" at bounding box center [64, 184] width 106 height 17
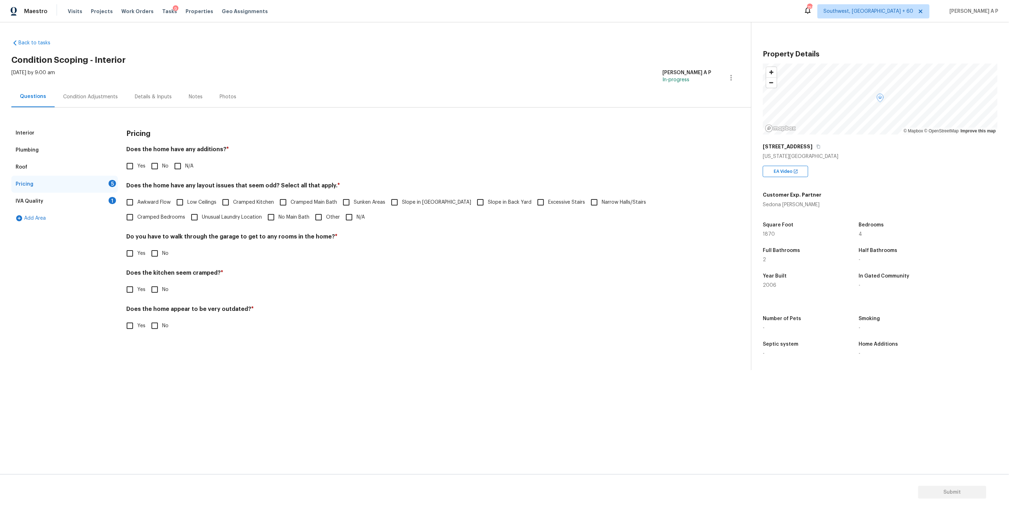
click at [137, 166] on span "Yes" at bounding box center [141, 165] width 8 height 7
click at [137, 166] on input "Yes" at bounding box center [129, 166] width 15 height 15
checkbox input "true"
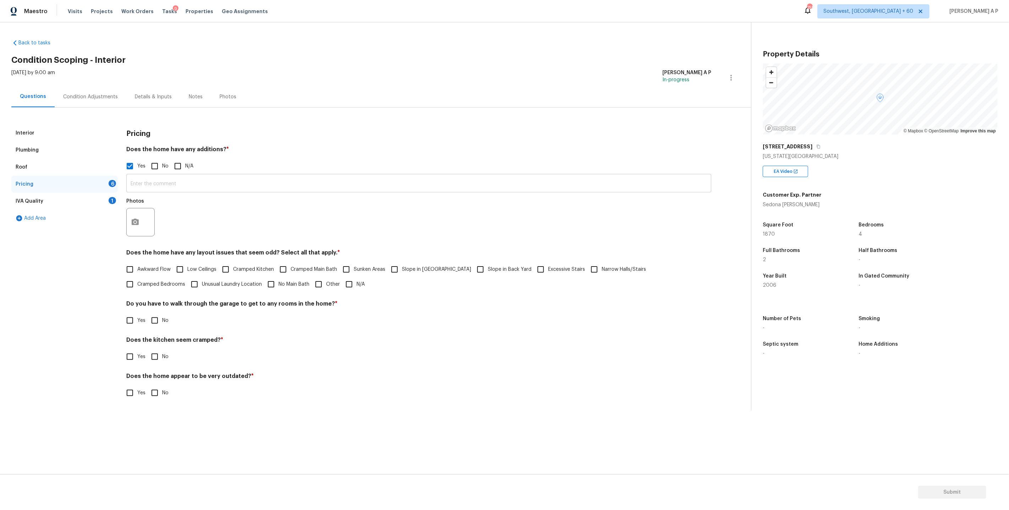
click at [171, 190] on input "text" at bounding box center [418, 184] width 585 height 17
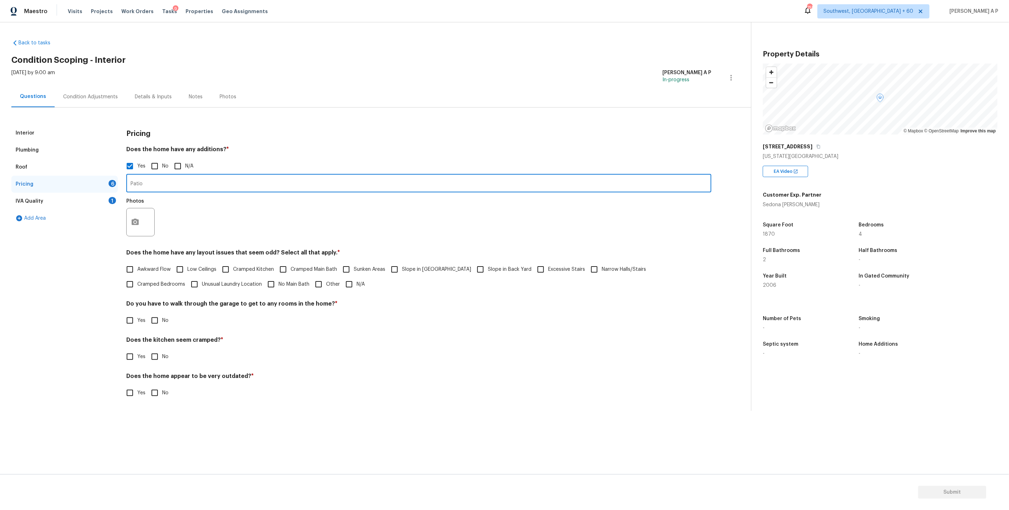
type input "Patio"
click at [132, 219] on icon "button" at bounding box center [135, 223] width 9 height 9
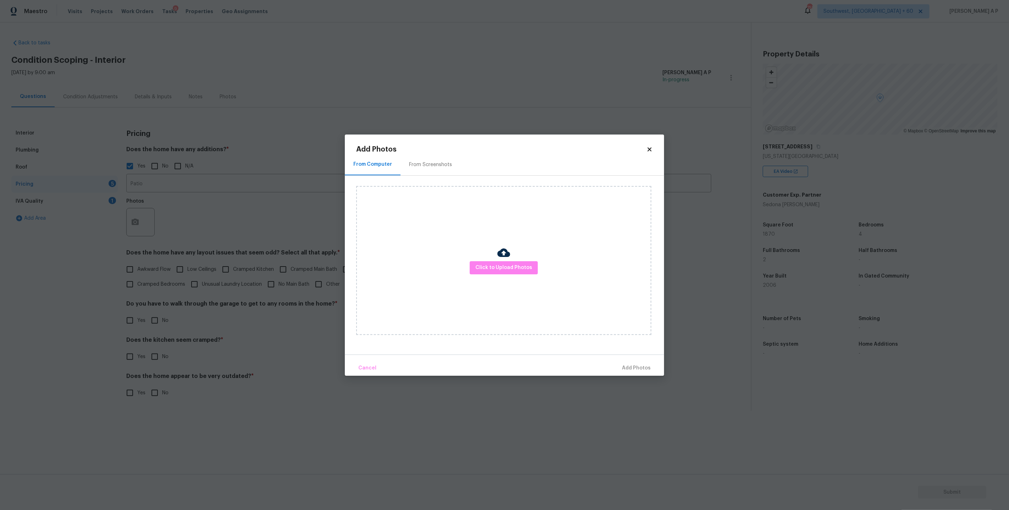
click at [431, 168] on div "From Screenshots" at bounding box center [430, 164] width 43 height 7
click at [381, 164] on div "From Computer" at bounding box center [372, 164] width 38 height 7
click at [518, 266] on span "Click to Upload Photos" at bounding box center [503, 267] width 57 height 9
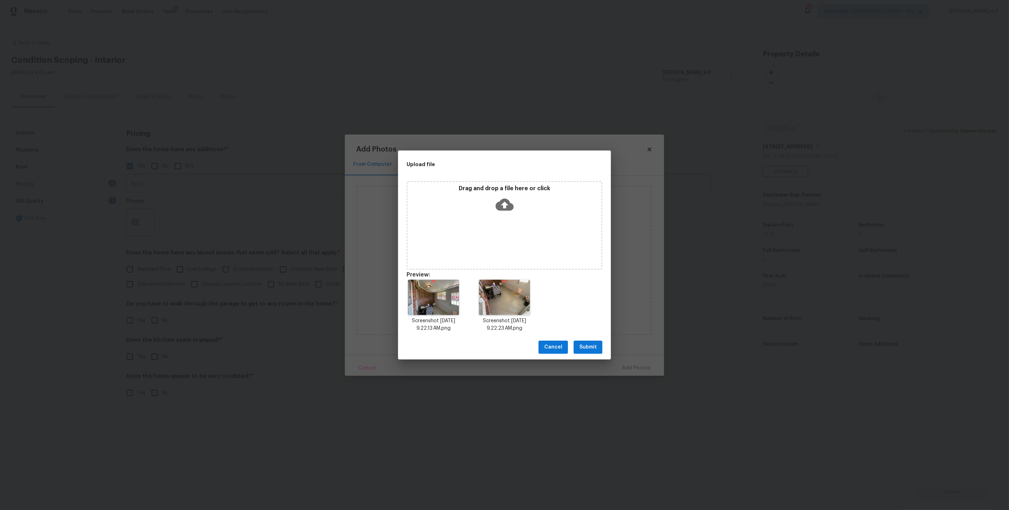
drag, startPoint x: 524, startPoint y: 470, endPoint x: 540, endPoint y: 354, distance: 116.4
click at [541, 354] on div "Upload file Drag and drop a file here or click Preview: Screenshot 2025-09-04 a…" at bounding box center [504, 255] width 1009 height 510
click at [588, 347] on span "Submit" at bounding box center [587, 347] width 17 height 9
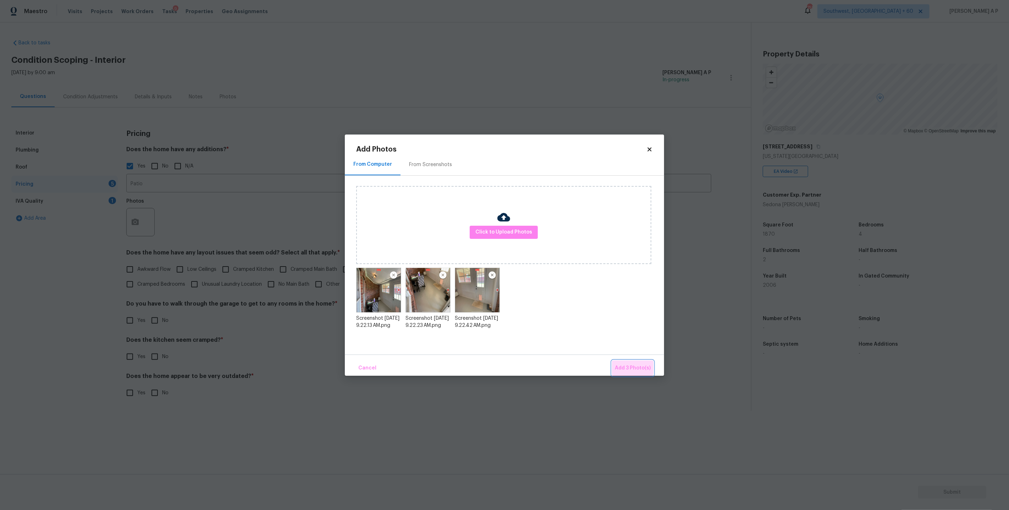
click at [630, 367] on span "Add 3 Photo(s)" at bounding box center [633, 368] width 36 height 9
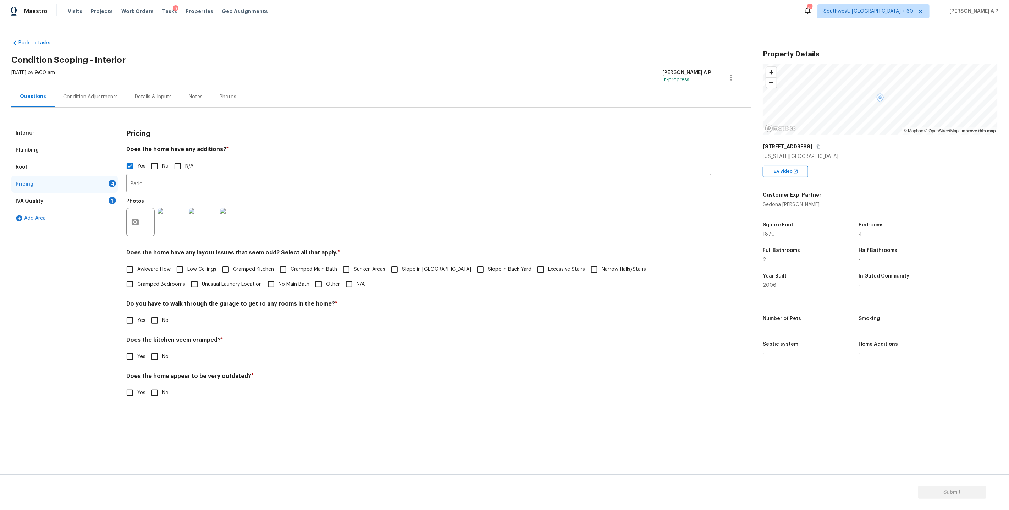
click at [107, 96] on div "Condition Adjustments" at bounding box center [90, 96] width 55 height 7
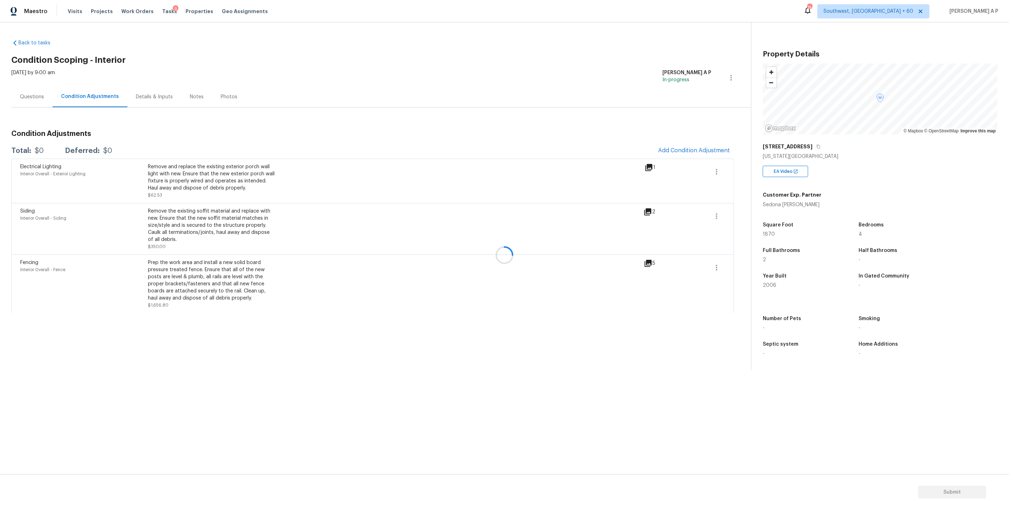
click at [710, 154] on div at bounding box center [504, 255] width 1009 height 510
click at [710, 152] on div at bounding box center [504, 255] width 1009 height 510
click at [700, 154] on button "Add Condition Adjustment" at bounding box center [694, 150] width 80 height 15
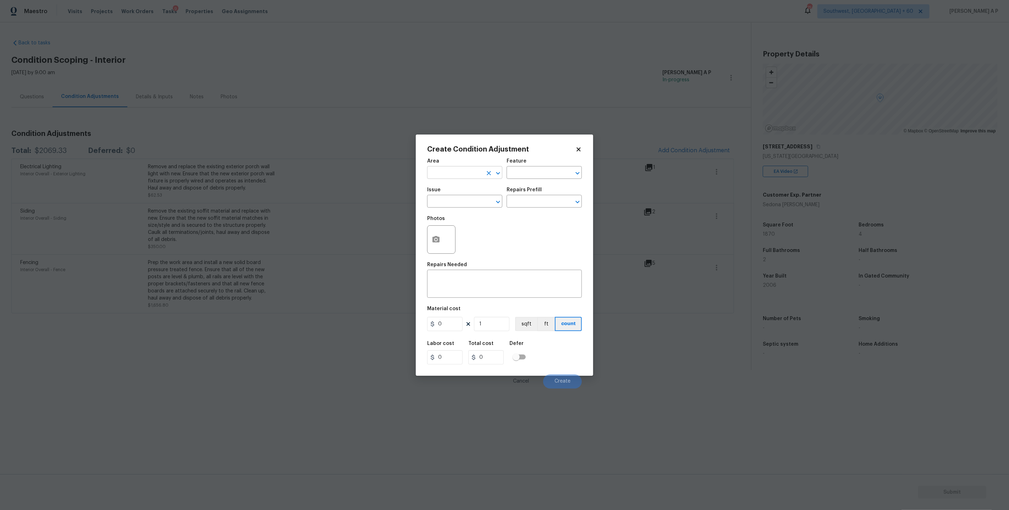
click at [480, 171] on input "text" at bounding box center [454, 173] width 55 height 11
type input "Bathroom"
click at [545, 171] on input "text" at bounding box center [534, 173] width 55 height 11
type input "r"
click at [472, 200] on input "text" at bounding box center [454, 202] width 55 height 11
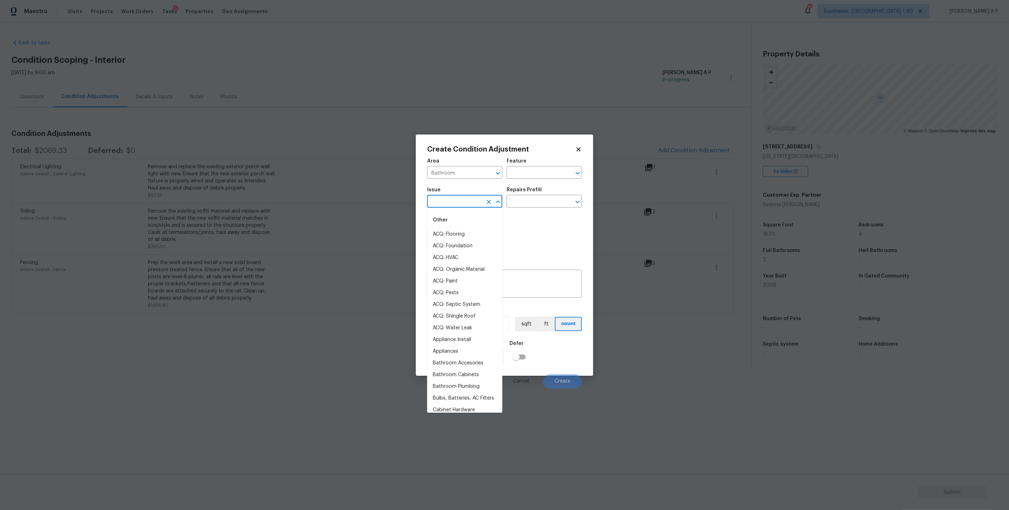
type input "a"
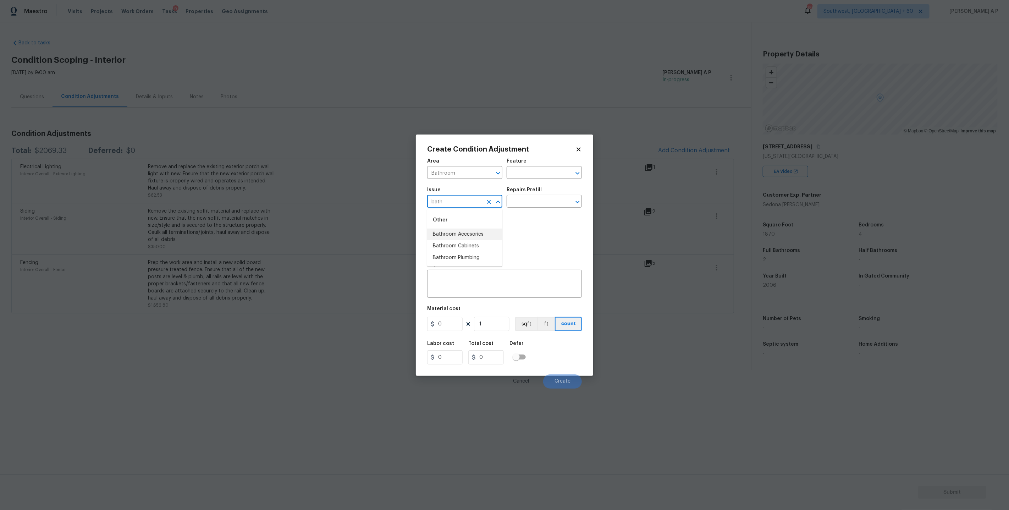
click at [470, 238] on li "Bathroom Accesories" at bounding box center [464, 234] width 75 height 12
type input "Bathroom Accesories"
click at [523, 209] on div "Issue Bathroom Accesories ​ Repairs Prefill ​" at bounding box center [504, 197] width 155 height 29
click at [525, 199] on input "text" at bounding box center [534, 202] width 55 height 11
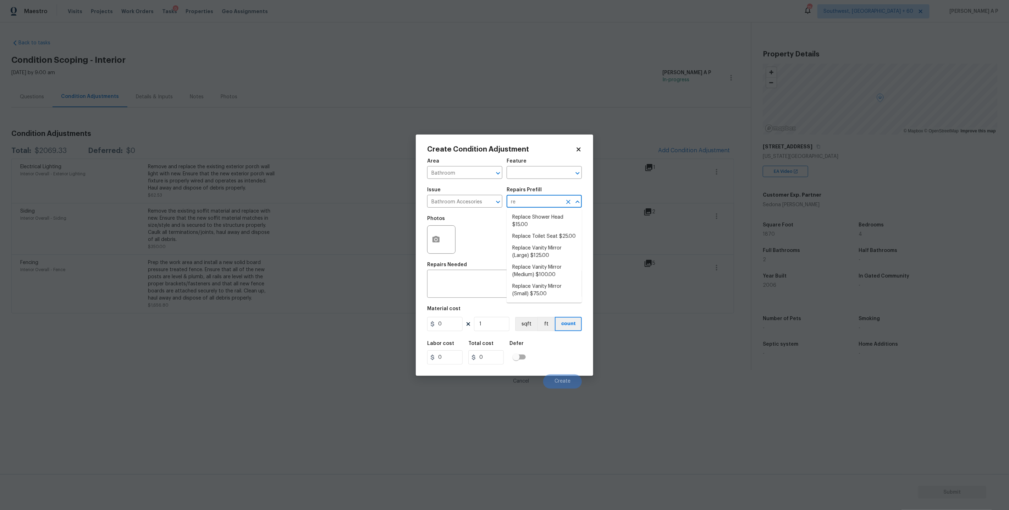
type input "r"
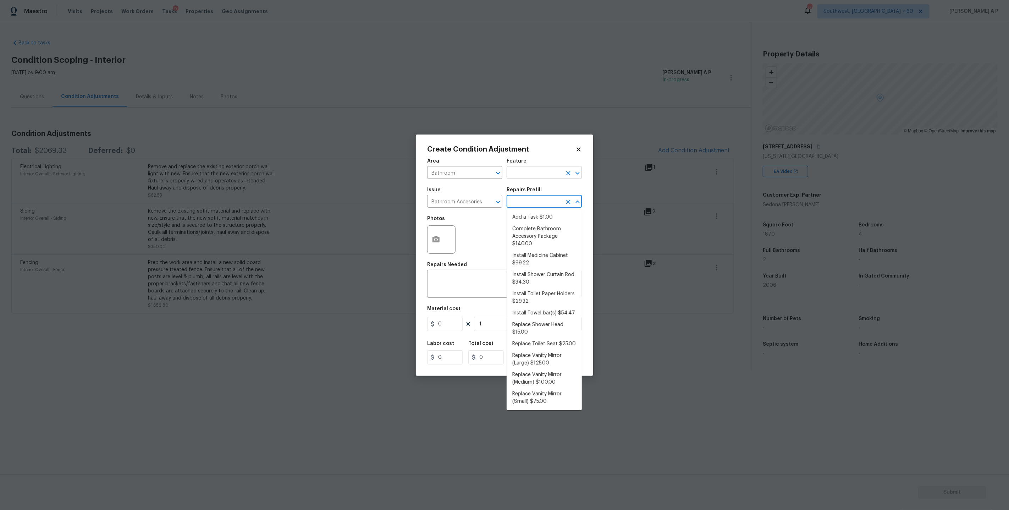
click at [520, 176] on input "text" at bounding box center [534, 173] width 55 height 11
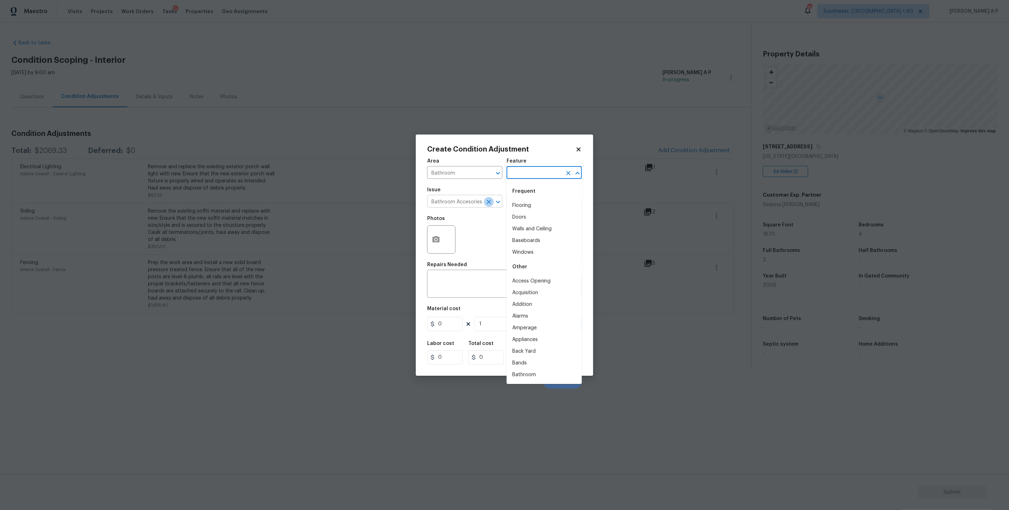
click at [491, 204] on icon "Clear" at bounding box center [488, 201] width 7 height 7
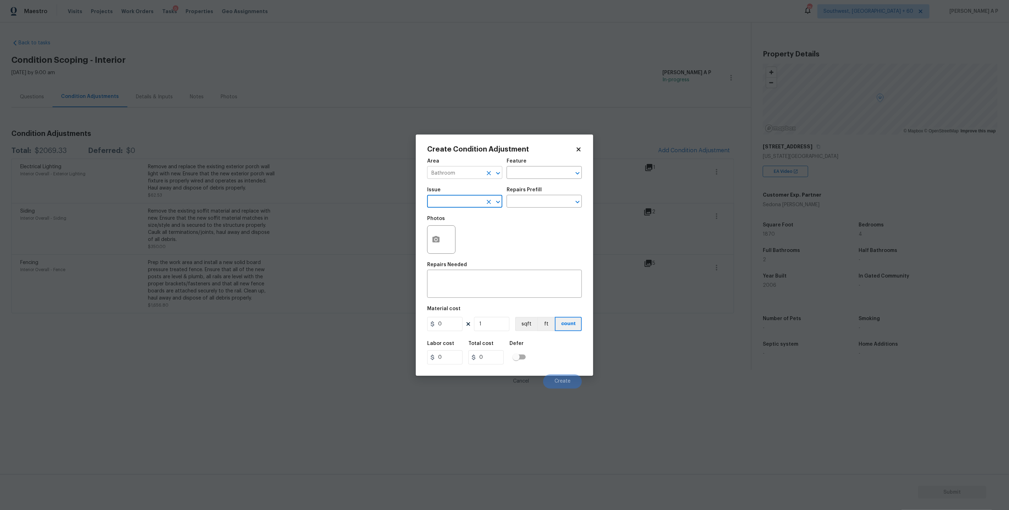
click at [476, 173] on input "Bathroom" at bounding box center [454, 173] width 55 height 11
click at [471, 197] on li "Interior Overall" at bounding box center [464, 200] width 75 height 12
type input "Interior Overall"
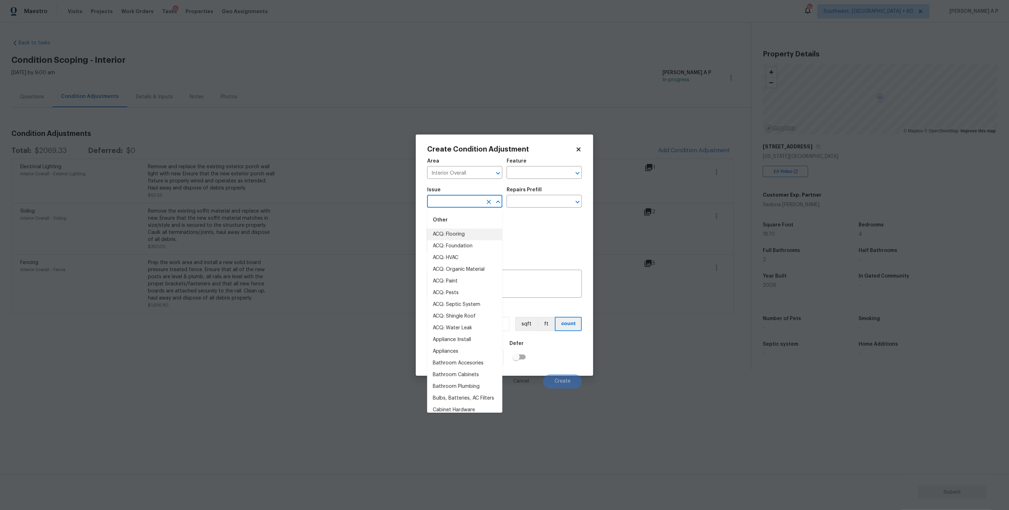
click at [471, 197] on input "text" at bounding box center [454, 202] width 55 height 11
click at [468, 256] on li "Bathroom Plumbing" at bounding box center [464, 258] width 75 height 12
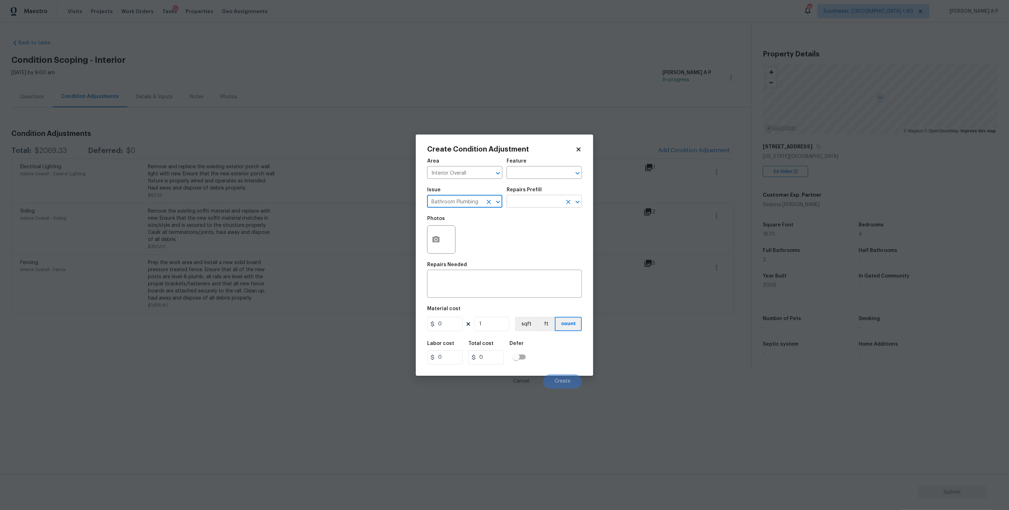
type input "Bathroom Plumbing"
click at [542, 197] on input "text" at bounding box center [534, 202] width 55 height 11
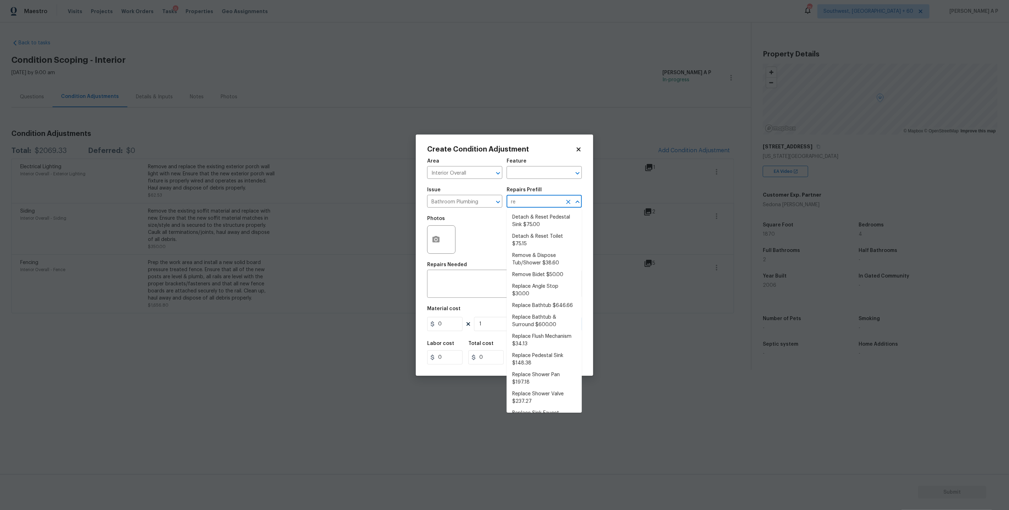
type input "r"
click at [544, 218] on li "Acid Wash Shower Pan $50.00" at bounding box center [544, 220] width 75 height 19
type input "Plumbing"
type textarea "Prep and acid wash/deep clean the shower pan."
type input "50"
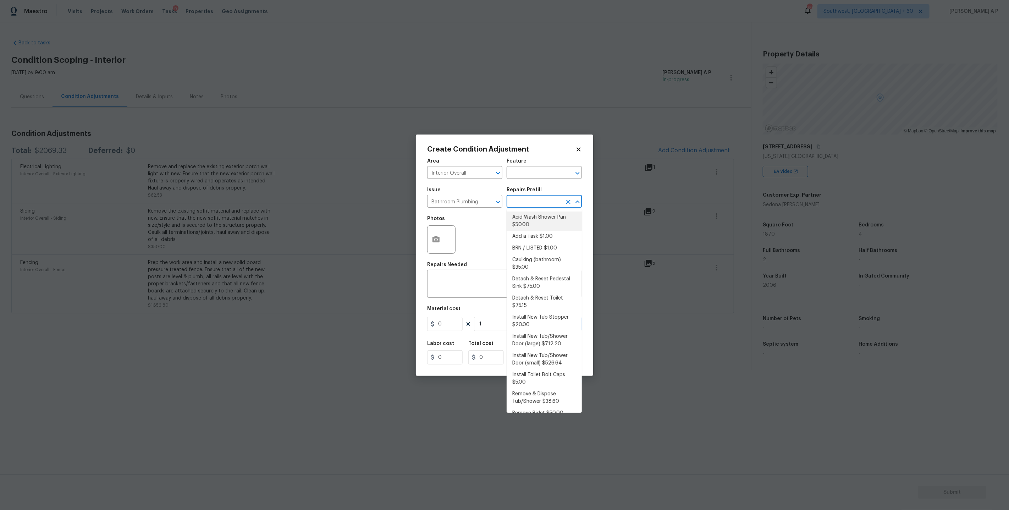
type input "50"
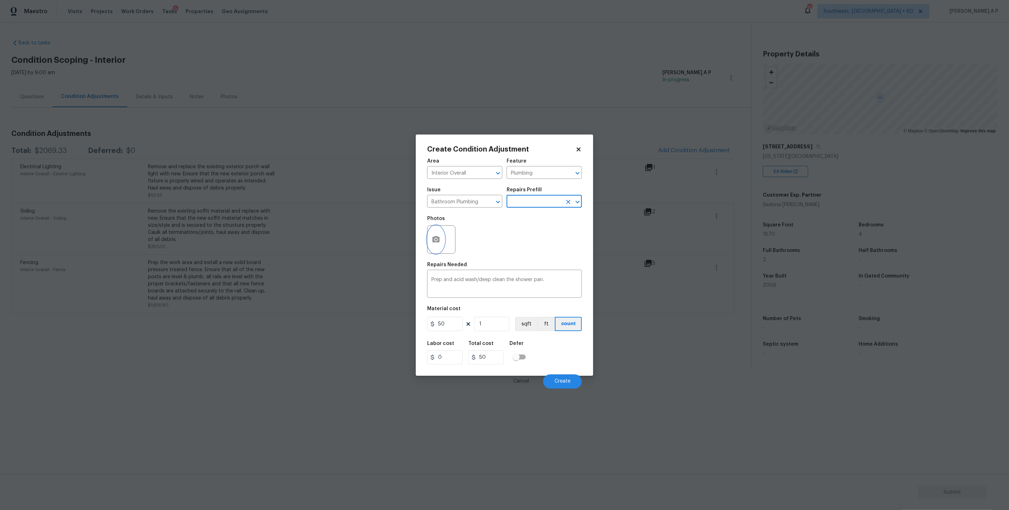
click at [436, 245] on button "button" at bounding box center [436, 240] width 17 height 28
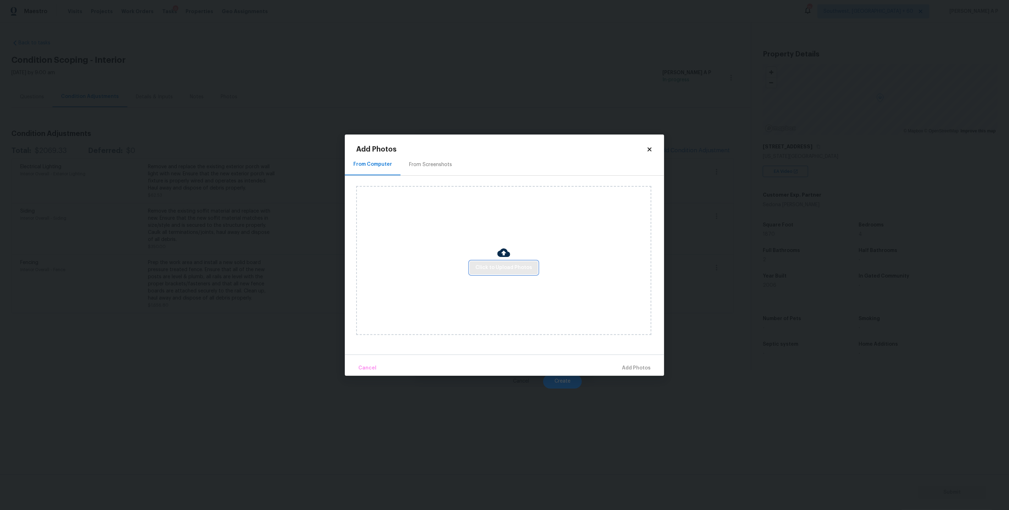
click at [508, 269] on span "Click to Upload Photos" at bounding box center [503, 267] width 57 height 9
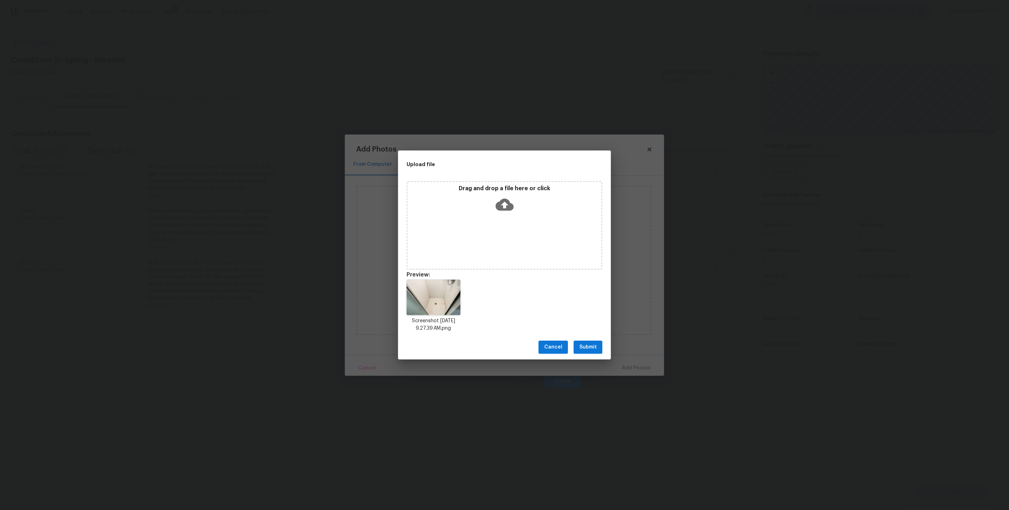
click at [586, 347] on span "Submit" at bounding box center [587, 347] width 17 height 9
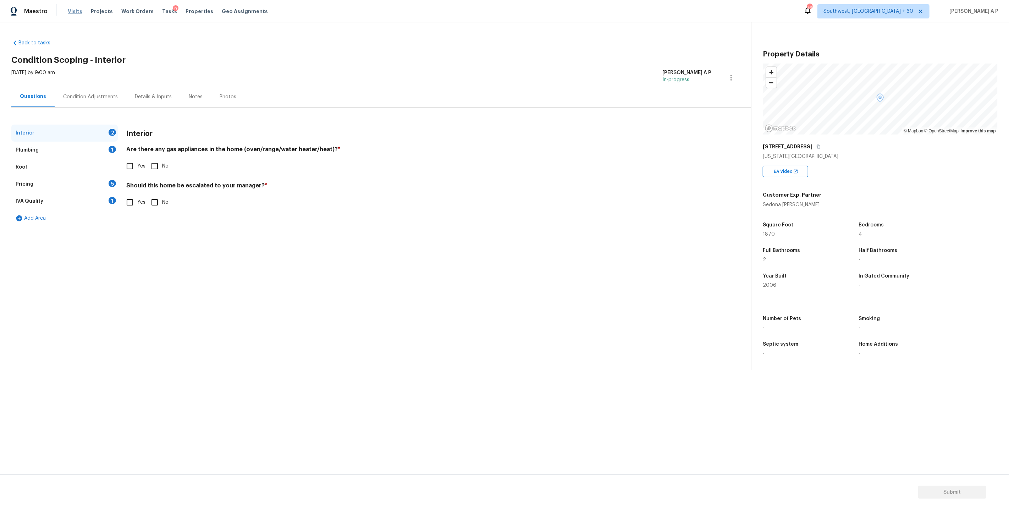
click at [71, 11] on span "Visits" at bounding box center [75, 11] width 15 height 7
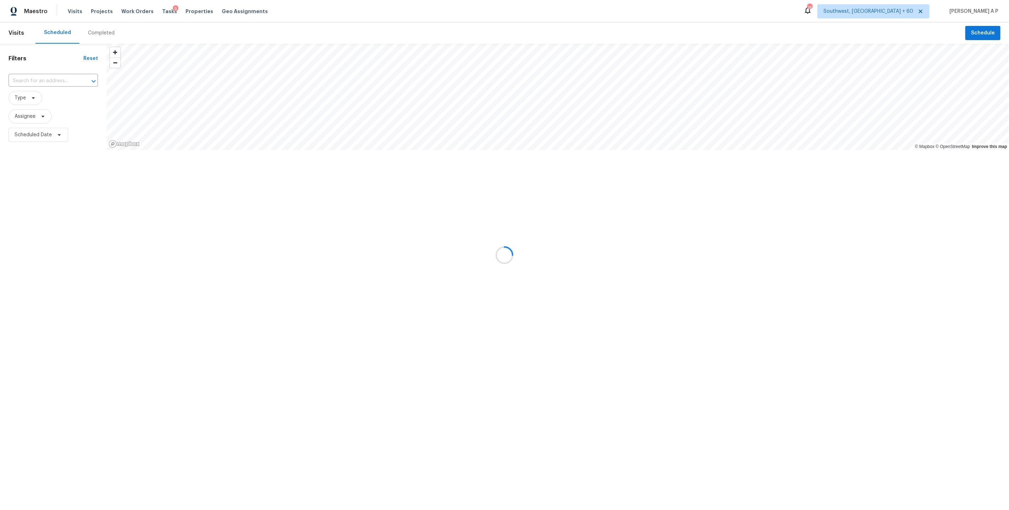
click at [59, 78] on div at bounding box center [504, 255] width 1009 height 510
click at [94, 31] on div at bounding box center [504, 255] width 1009 height 510
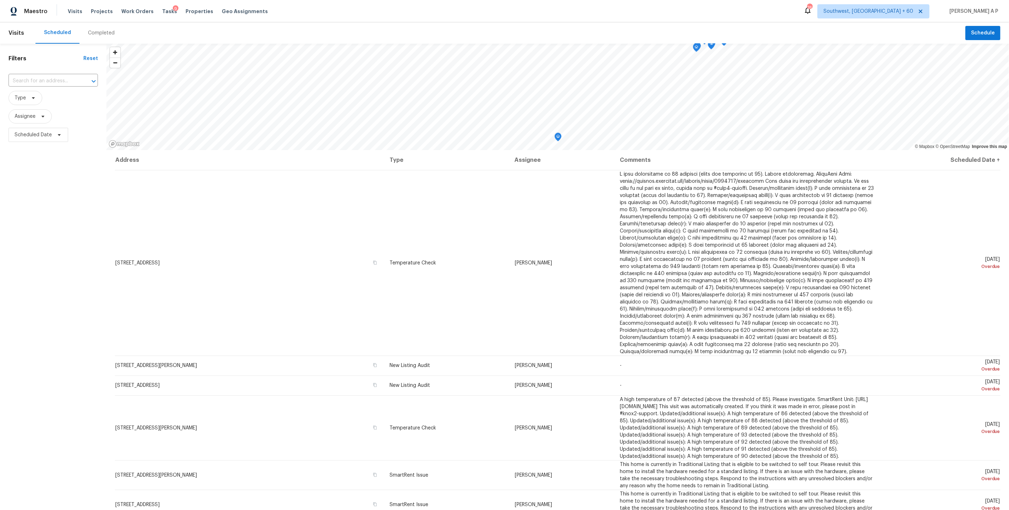
click at [94, 33] on div "Completed" at bounding box center [101, 32] width 27 height 7
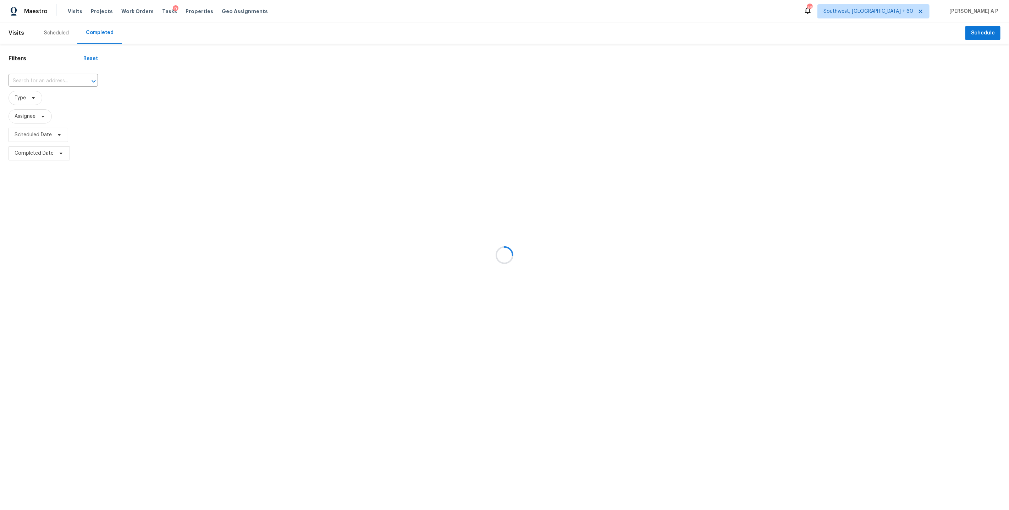
click at [50, 78] on div at bounding box center [504, 255] width 1009 height 510
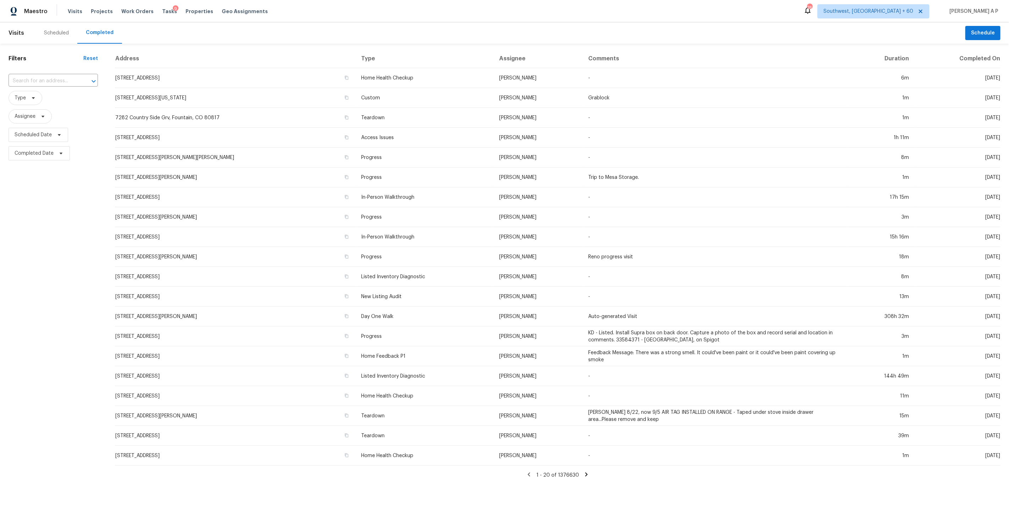
click at [50, 78] on input "text" at bounding box center [44, 81] width 70 height 11
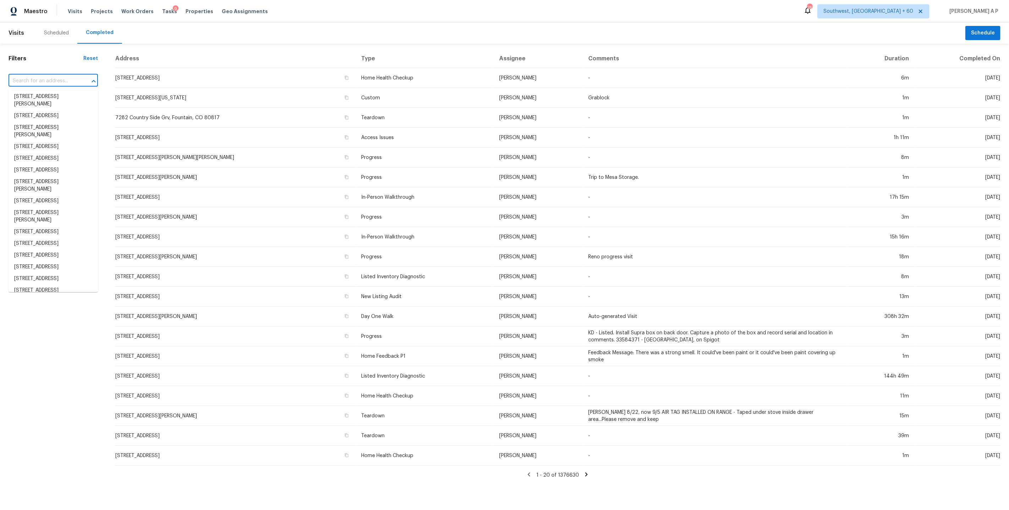
paste input "8604 NW 82nd St Oklahoma City, OK, 73132"
type input "8604 NW 82nd St Oklahoma City, OK, 73132"
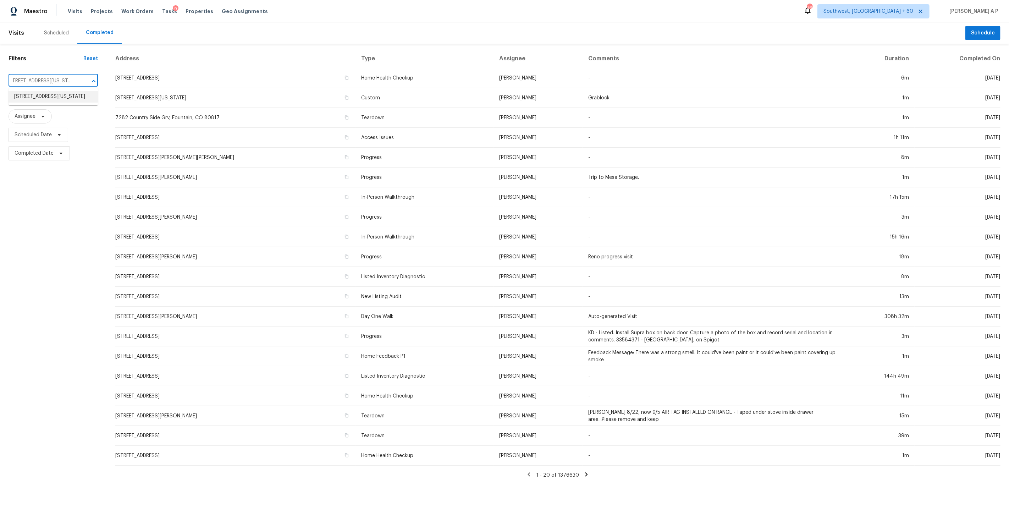
click at [51, 96] on li "8604 NW 82nd St, Oklahoma City, OK 73132" at bounding box center [53, 97] width 89 height 12
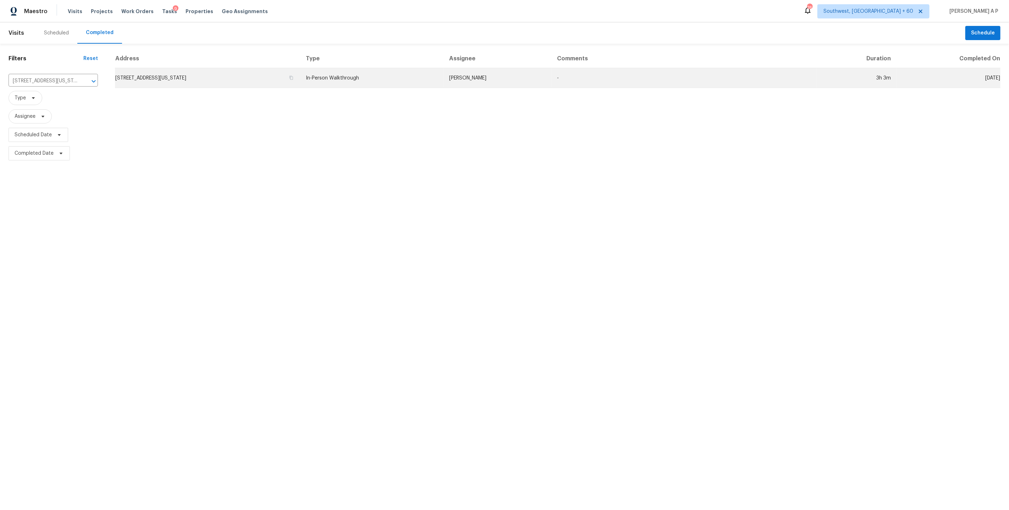
click at [300, 76] on td "8604 NW 82nd St, Oklahoma City, OK 73132" at bounding box center [207, 78] width 185 height 20
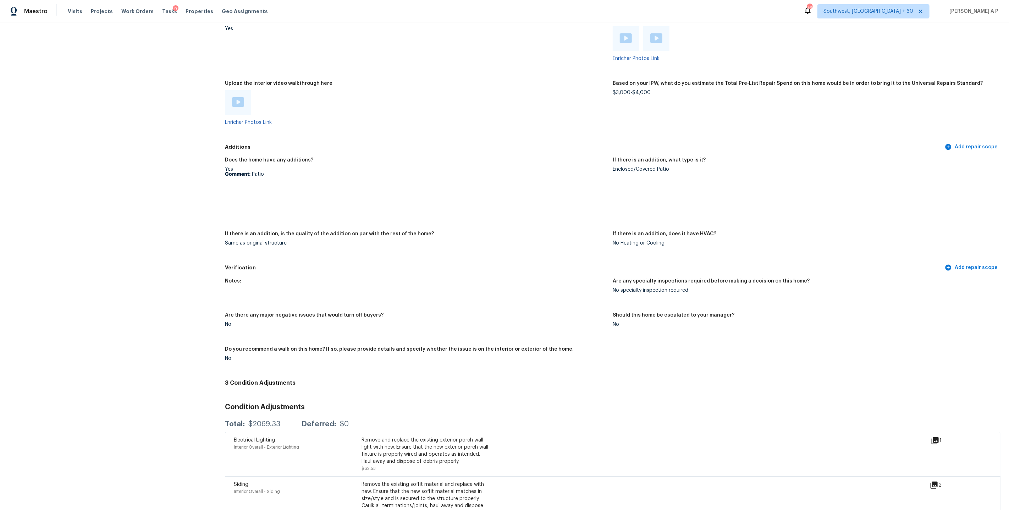
scroll to position [1112, 0]
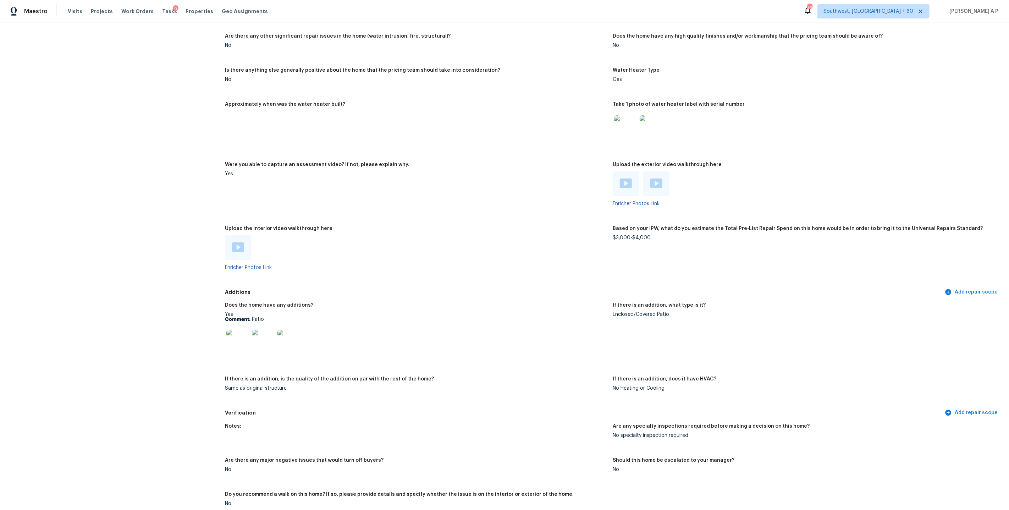
click at [239, 246] on img at bounding box center [238, 247] width 12 height 10
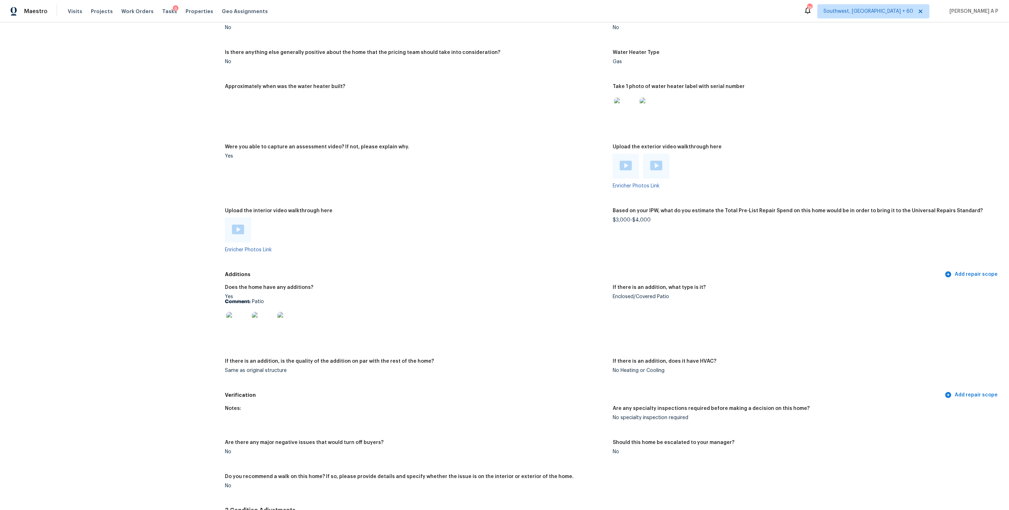
scroll to position [1134, 0]
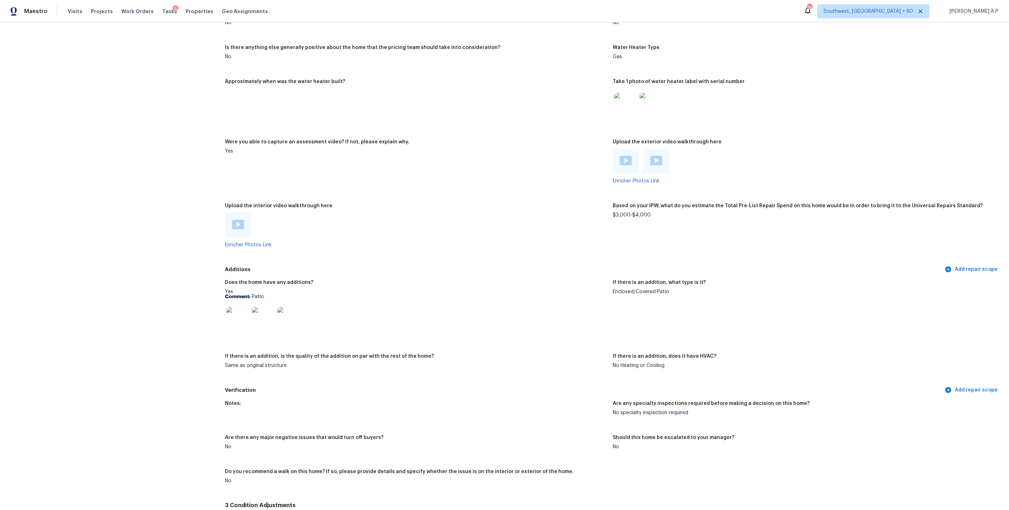
click at [513, 294] on p "Comment: Patio" at bounding box center [416, 296] width 382 height 5
click at [521, 276] on div "Does the home have any additions? Yes Comment: Patio If there is an addition, w…" at bounding box center [613, 330] width 776 height 108
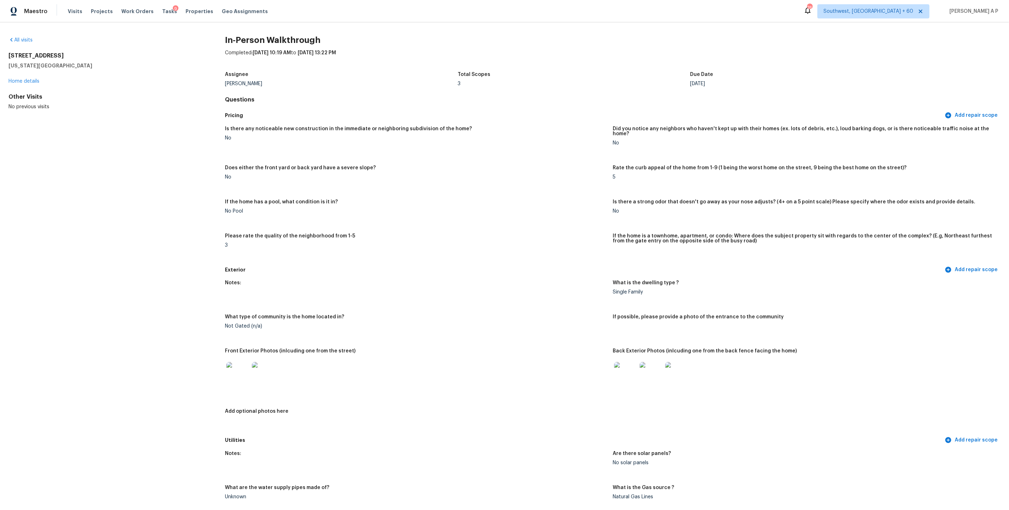
scroll to position [1300, 0]
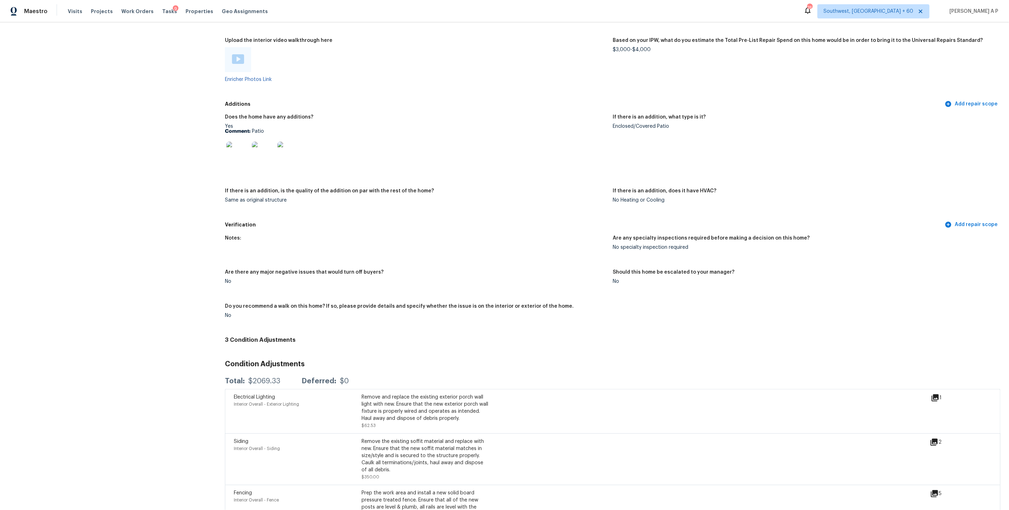
click at [242, 142] on img at bounding box center [237, 153] width 23 height 23
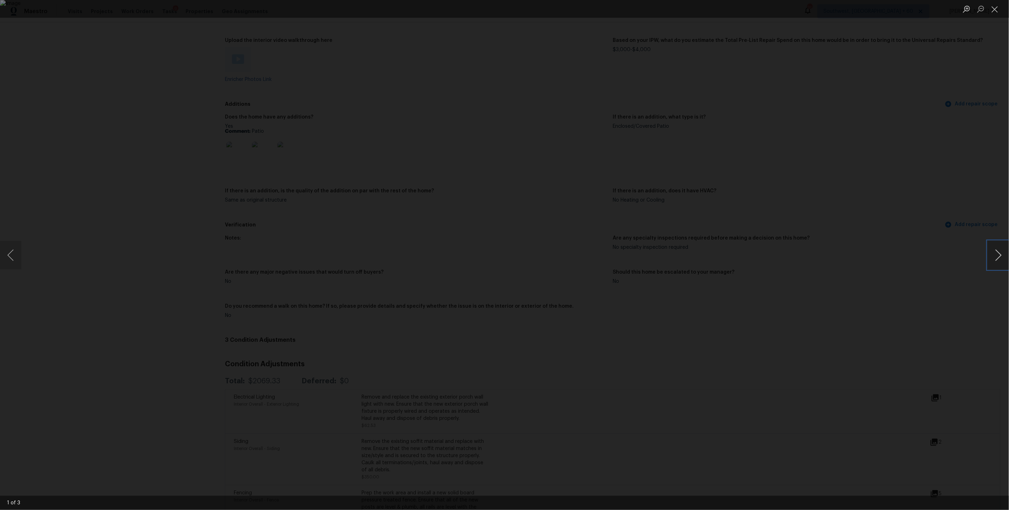
click at [994, 254] on button "Next image" at bounding box center [998, 255] width 21 height 28
click at [995, 250] on button "Next image" at bounding box center [998, 255] width 21 height 28
click at [767, 164] on div "Lightbox" at bounding box center [504, 255] width 1009 height 510
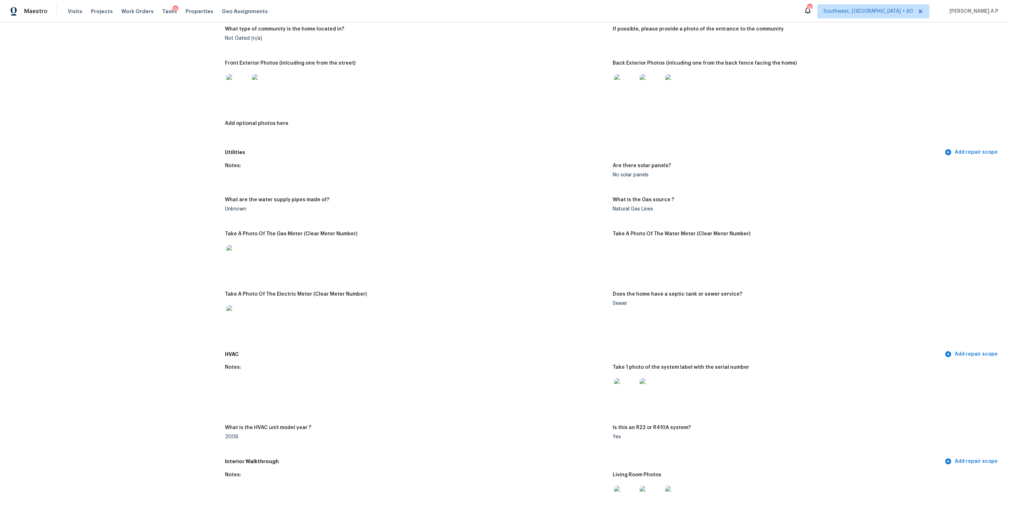
scroll to position [282, 0]
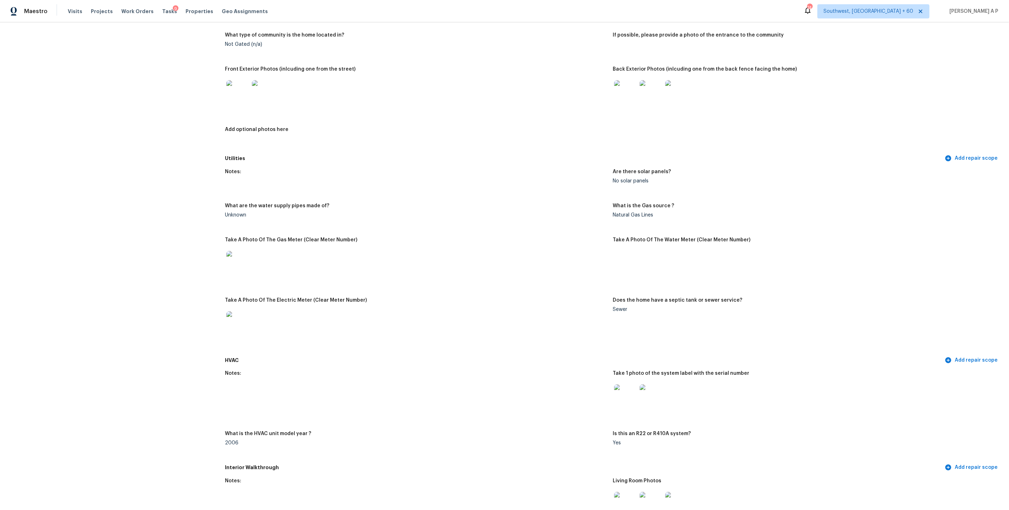
click at [624, 391] on img at bounding box center [625, 395] width 23 height 23
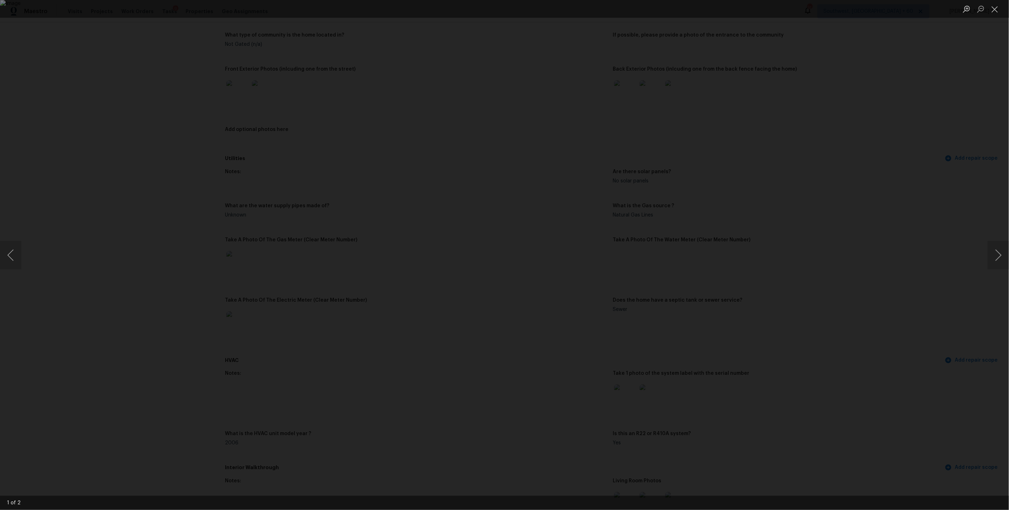
click at [749, 302] on div "Lightbox" at bounding box center [504, 255] width 1009 height 510
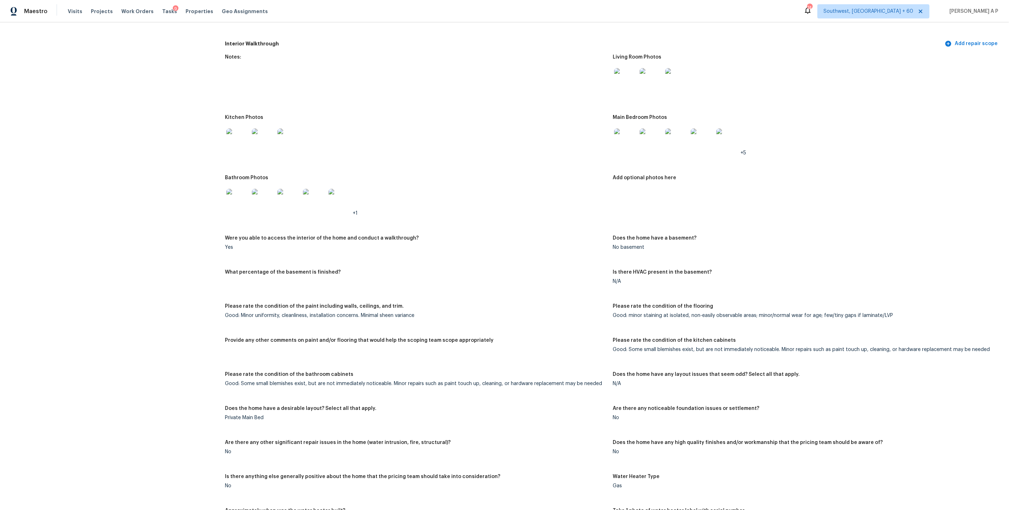
scroll to position [1218, 0]
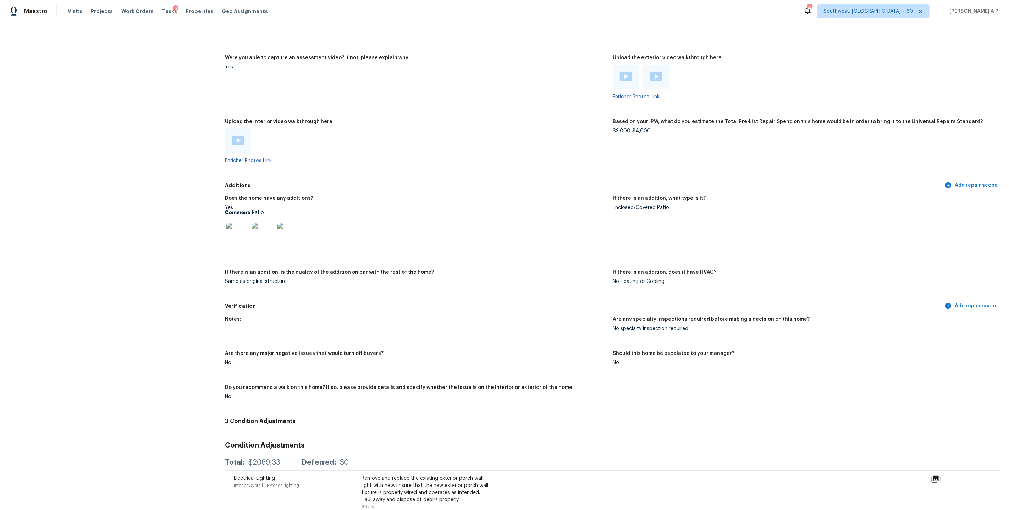
click at [632, 70] on div at bounding box center [626, 77] width 26 height 25
click at [628, 72] on img at bounding box center [626, 77] width 12 height 10
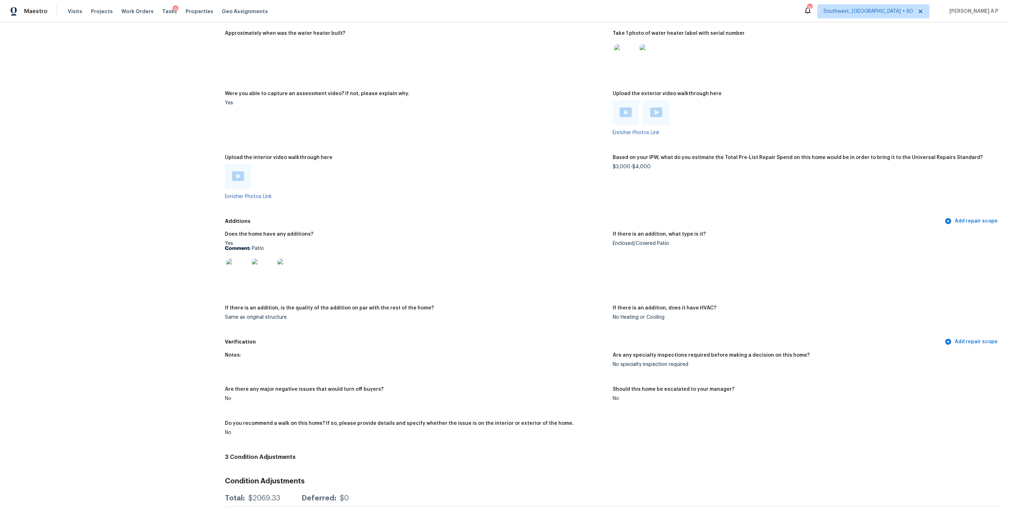
scroll to position [1182, 0]
click at [652, 242] on div "Enclosed/Covered Patio" at bounding box center [804, 244] width 382 height 5
copy div "Enclosed/Covered Patio"
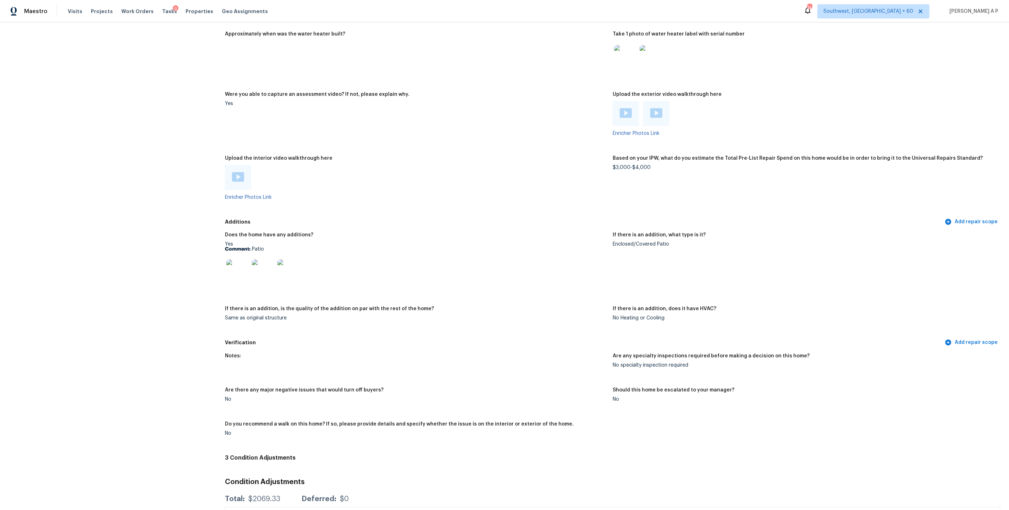
click at [567, 220] on div "Additions Add repair scope" at bounding box center [613, 221] width 776 height 13
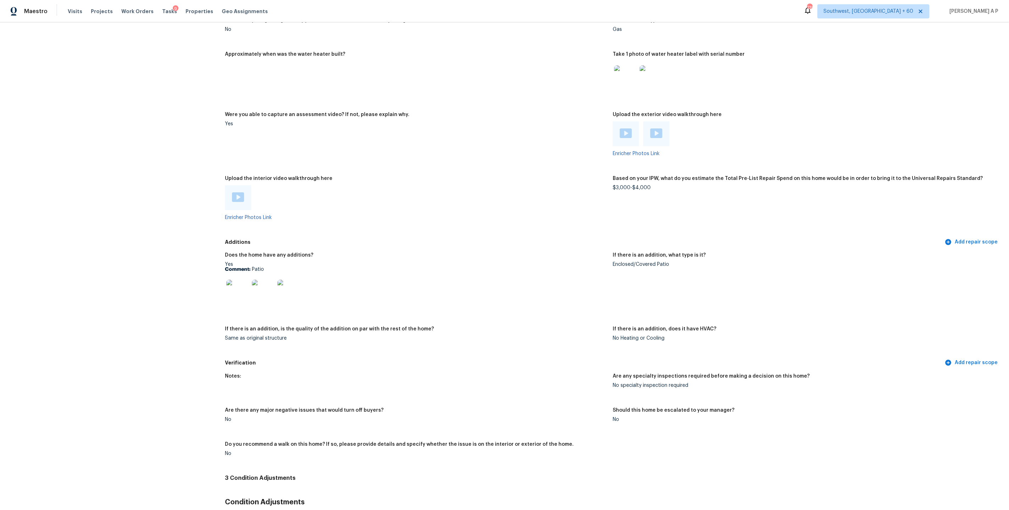
scroll to position [1093, 0]
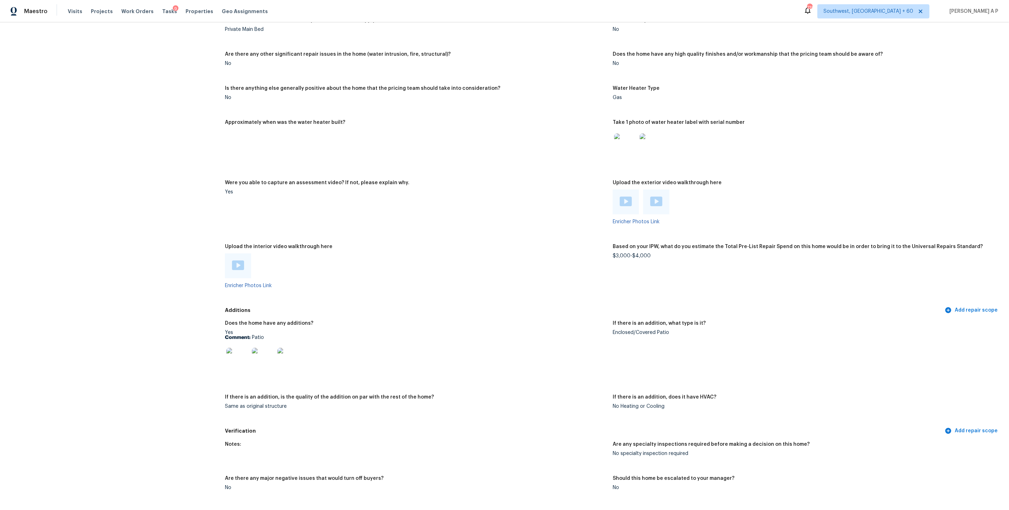
click at [69, 15] on div "Visits Projects Work Orders Tasks 9 Properties Geo Assignments" at bounding box center [172, 11] width 209 height 14
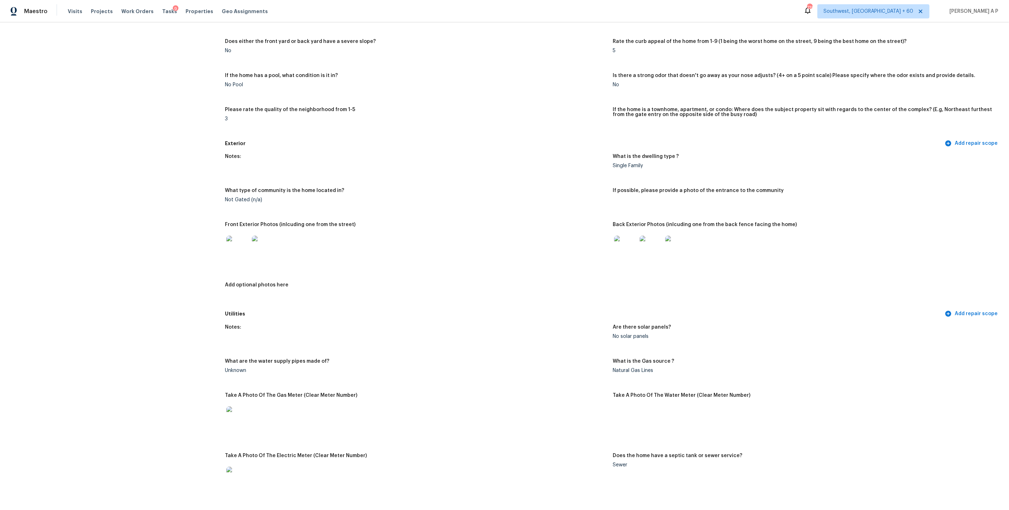
scroll to position [0, 0]
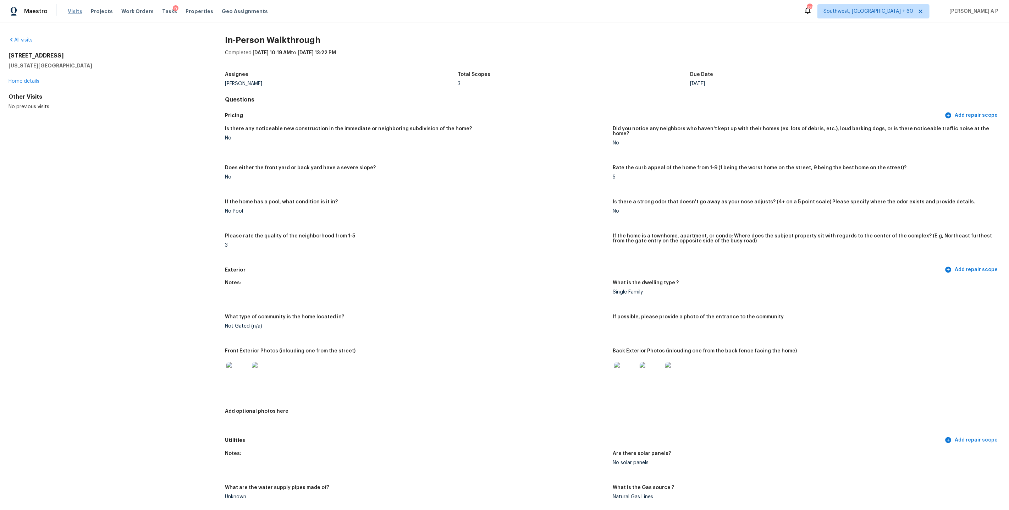
click at [77, 15] on span "Visits" at bounding box center [75, 11] width 15 height 7
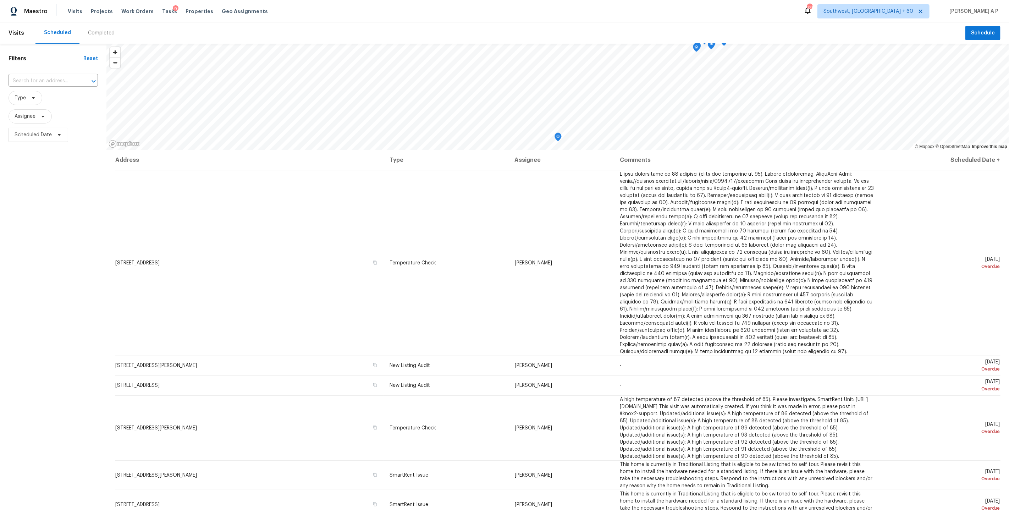
click at [98, 35] on div "Completed" at bounding box center [101, 32] width 27 height 7
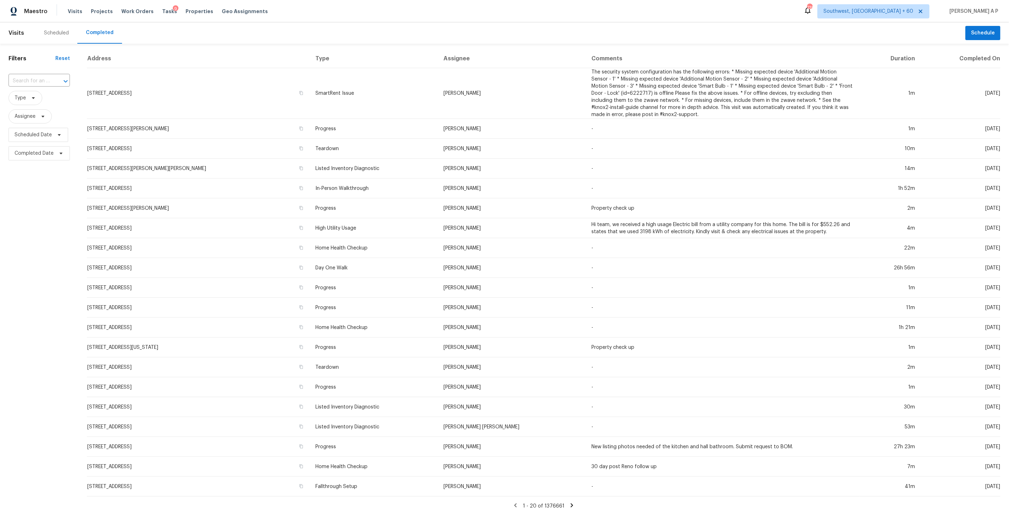
click at [57, 78] on div at bounding box center [60, 81] width 18 height 10
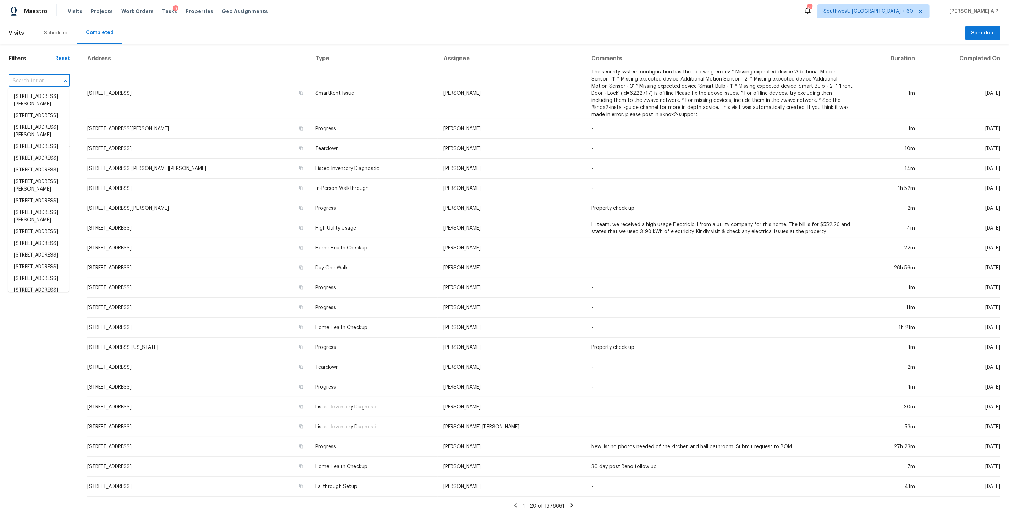
paste input "10132 Juniper Myrtle Ct Las Vegas, NV, 89183"
type input "10132 Juniper Myrtle Ct Las Vegas, NV, 89183"
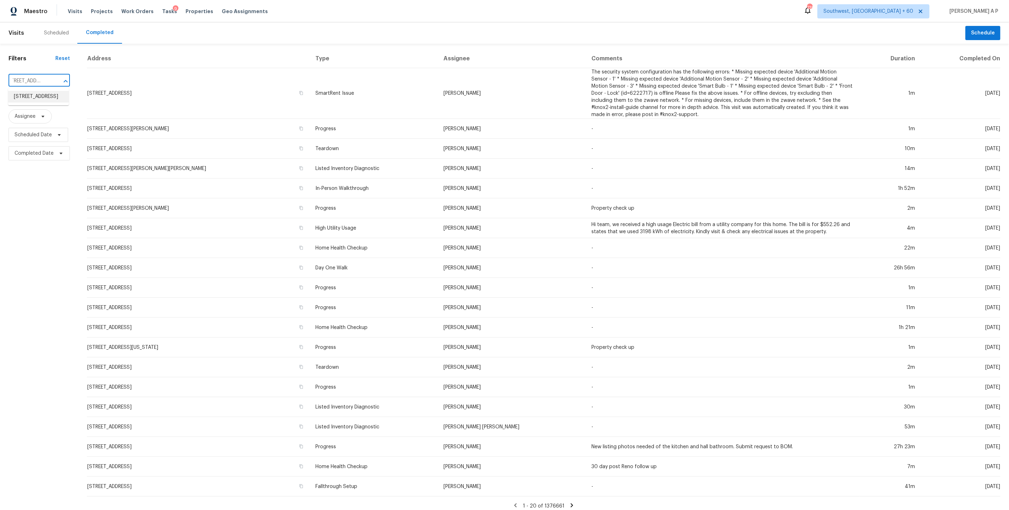
click at [51, 96] on li "10132 Juniper Myrtle Ct, Las Vegas, NV 89183" at bounding box center [38, 97] width 61 height 12
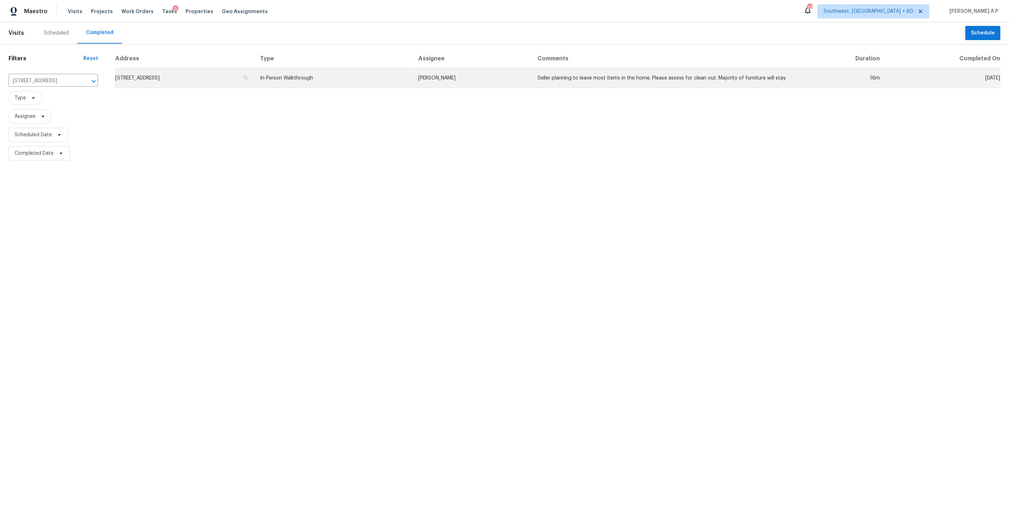
click at [413, 82] on td "In-Person Walkthrough" at bounding box center [333, 78] width 159 height 20
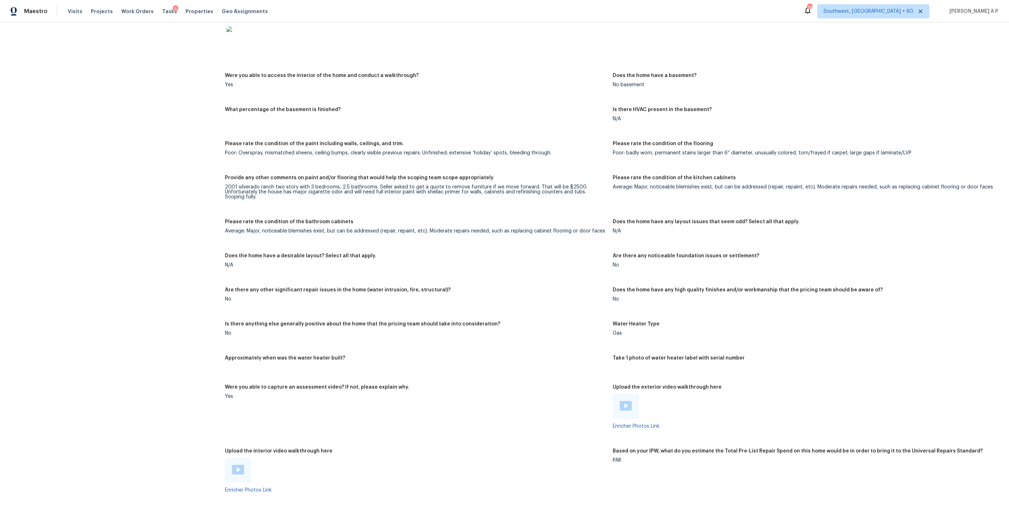
scroll to position [1247, 0]
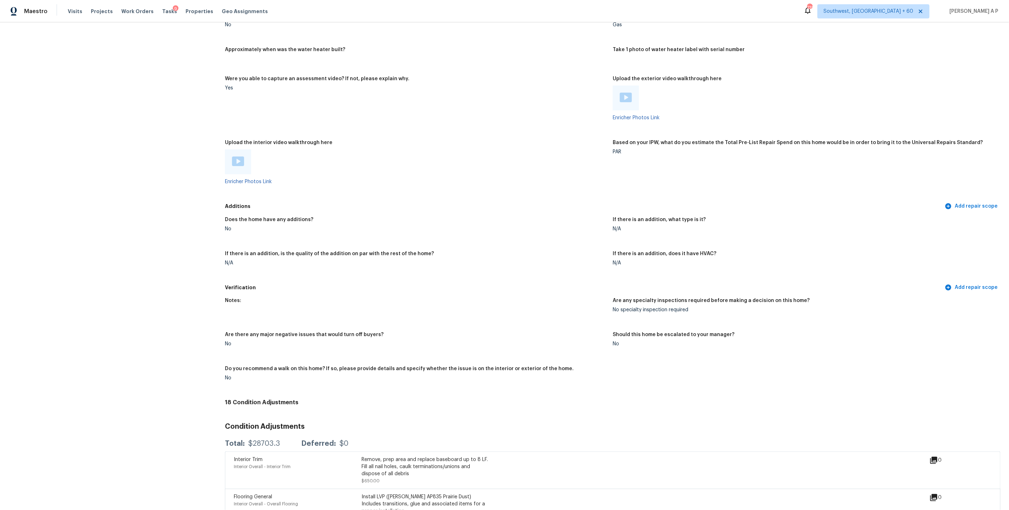
click at [239, 156] on img at bounding box center [238, 161] width 12 height 10
click at [624, 93] on img at bounding box center [626, 98] width 12 height 10
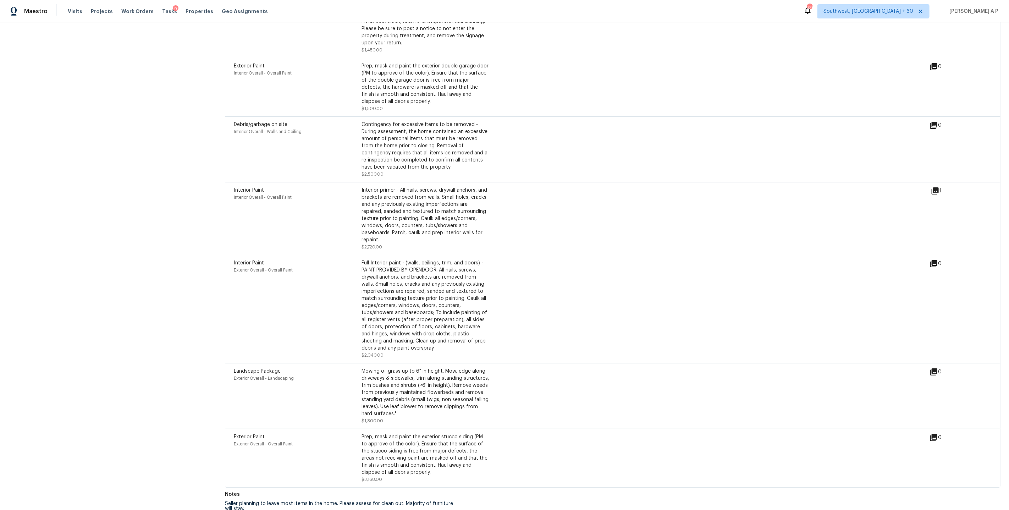
scroll to position [576, 0]
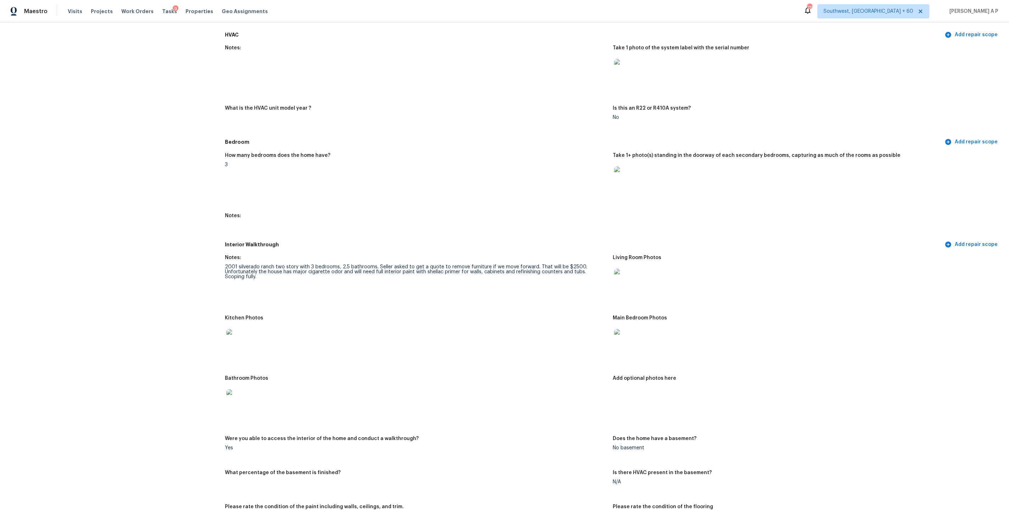
click at [870, 34] on div "HVAC Add repair scope" at bounding box center [613, 34] width 776 height 13
click at [883, 31] on h5 "HVAC" at bounding box center [584, 34] width 718 height 7
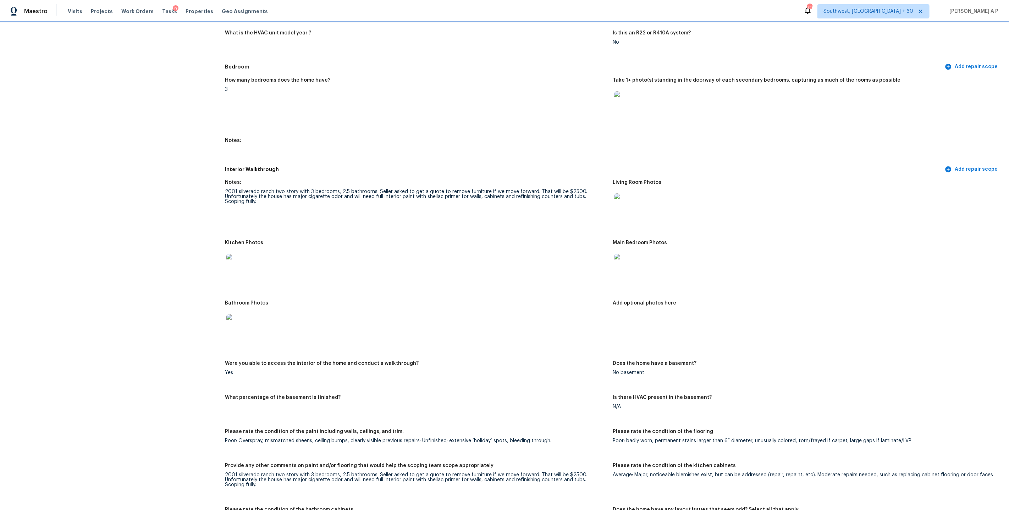
scroll to position [0, 0]
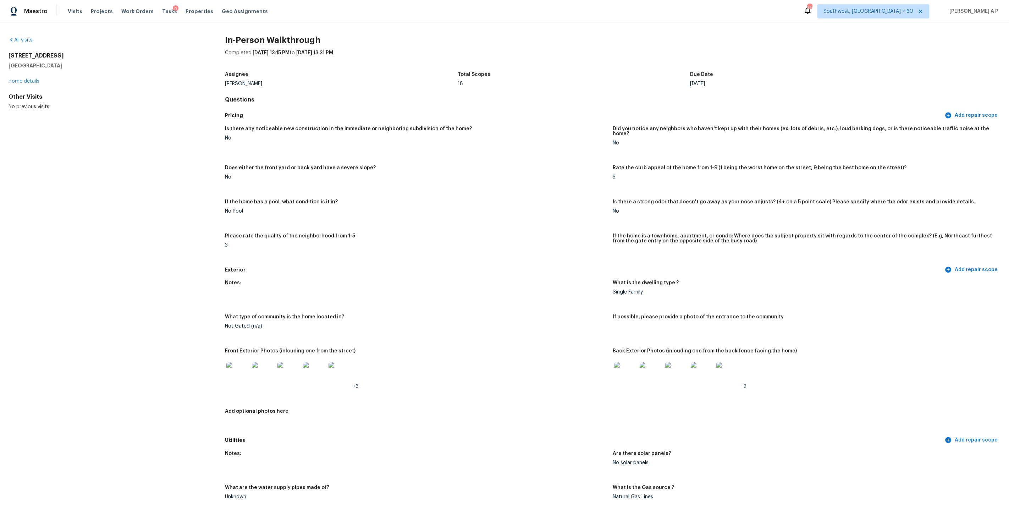
drag, startPoint x: 62, startPoint y: 66, endPoint x: 6, endPoint y: 53, distance: 56.9
click at [6, 53] on div "All visits 10132 Juniper Myrtle Ct Las Vegas, NV 89183 Home details Other Visit…" at bounding box center [504, 265] width 1009 height 487
copy div "10132 Juniper Myrtle Ct Las Vegas, NV 89183"
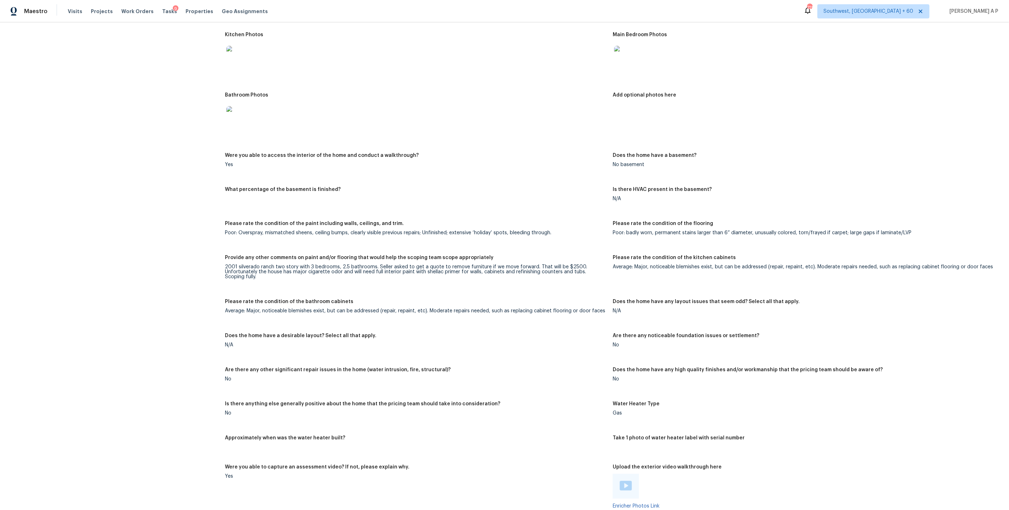
scroll to position [1668, 0]
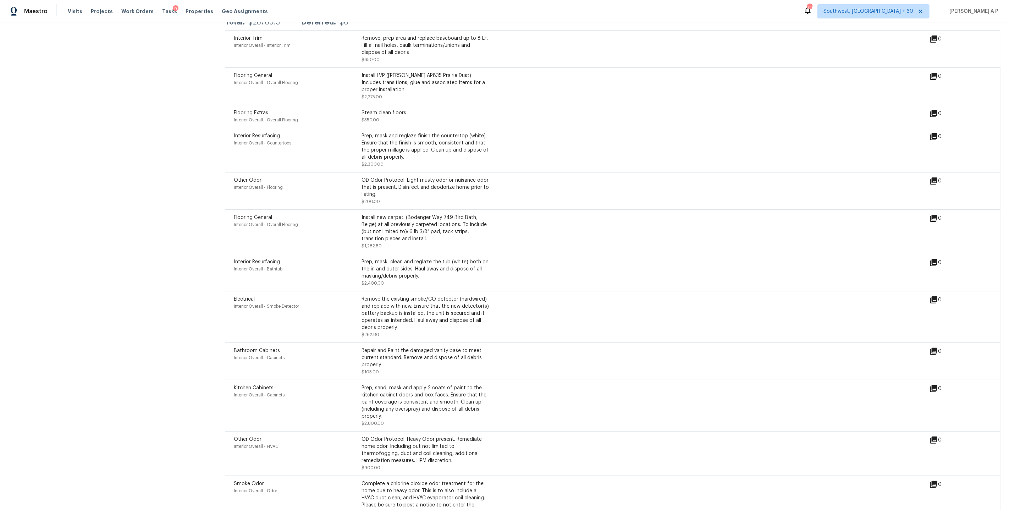
click at [415, 272] on div "Prep, mask, clean and reglaze the tub (white) both on the in and outer sides. H…" at bounding box center [426, 268] width 128 height 21
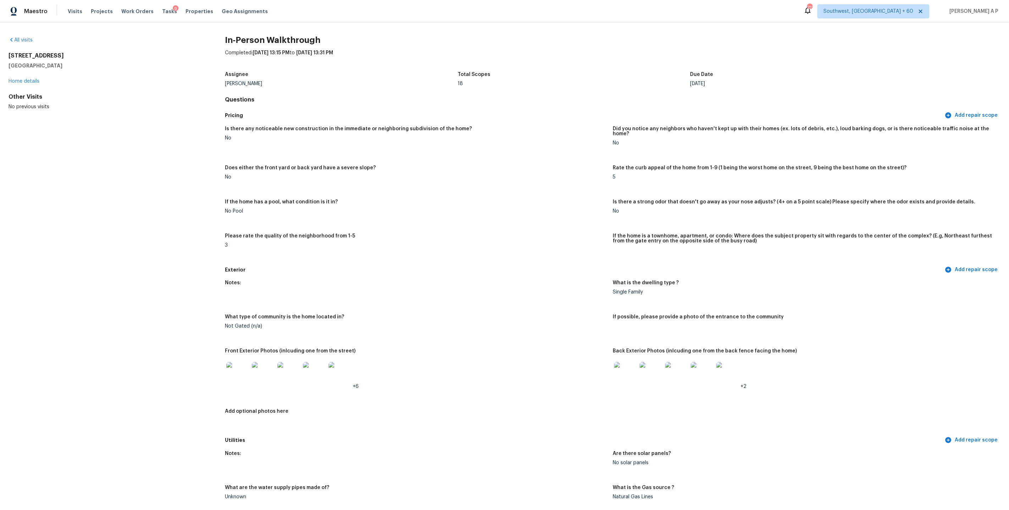
scroll to position [576, 0]
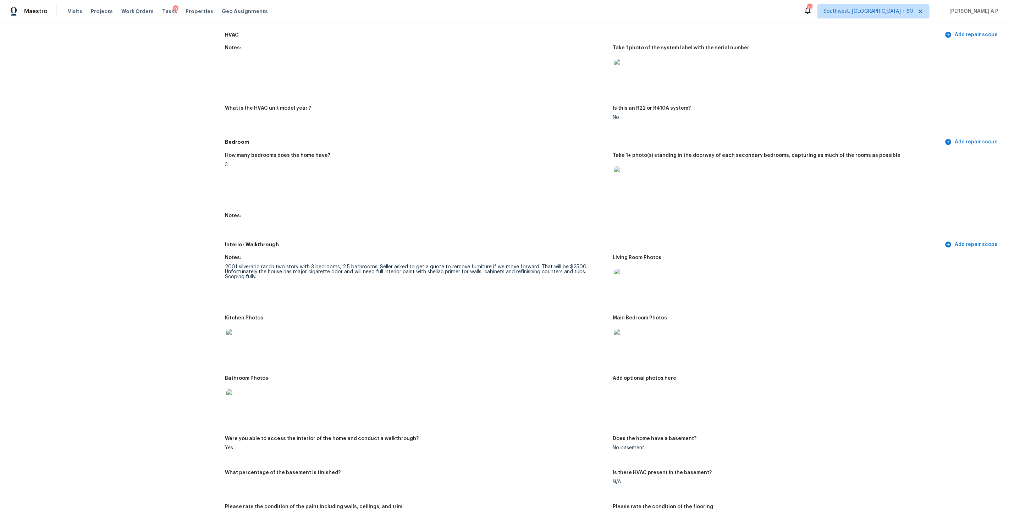
click at [476, 265] on div "2001 silverado ranch two story with 3 bedrooms, 2.5 bathrooms. Seller asked to …" at bounding box center [416, 271] width 382 height 15
click at [476, 264] on div "2001 silverado ranch two story with 3 bedrooms, 2.5 bathrooms. Seller asked to …" at bounding box center [416, 271] width 382 height 15
copy div "furniture"
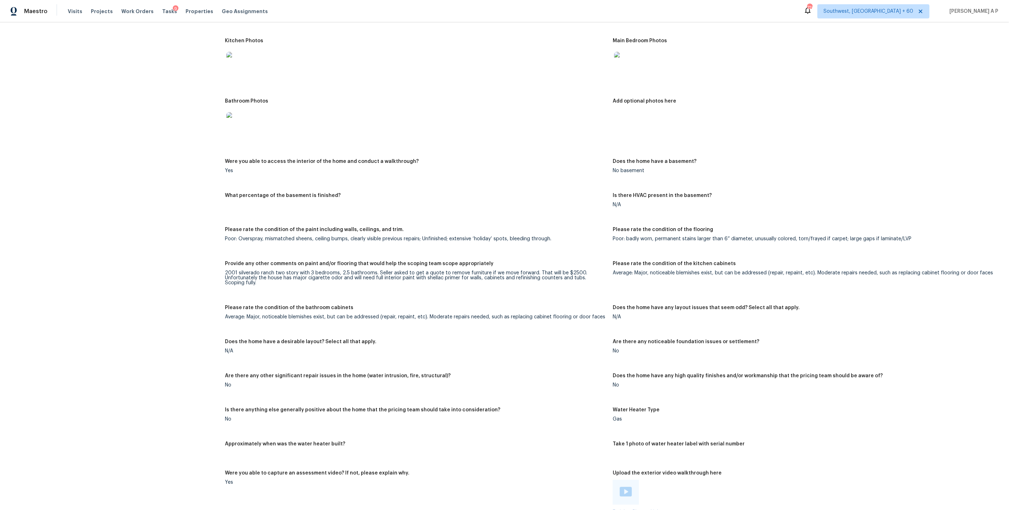
scroll to position [829, 0]
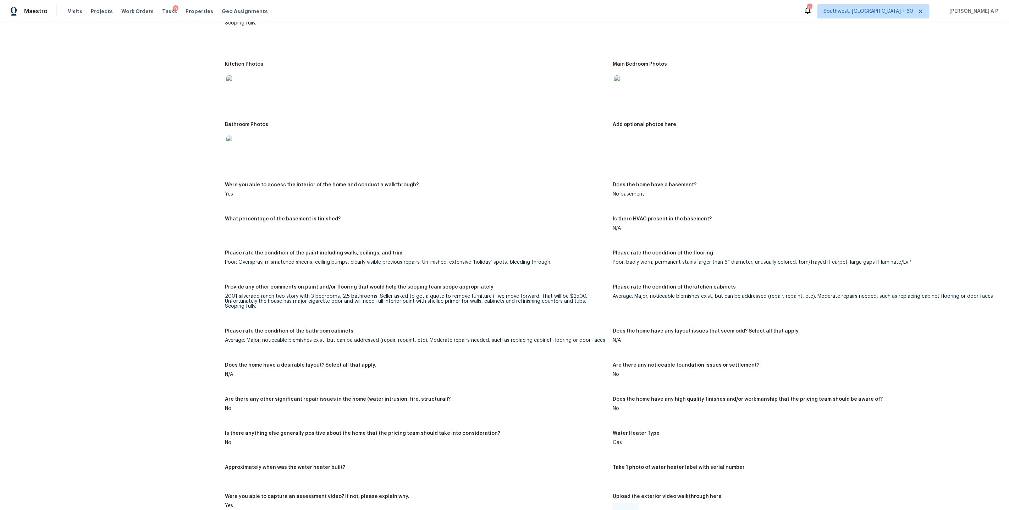
click at [307, 285] on h5 "Provide any other comments on paint and/or flooring that would help the scoping…" at bounding box center [359, 287] width 269 height 5
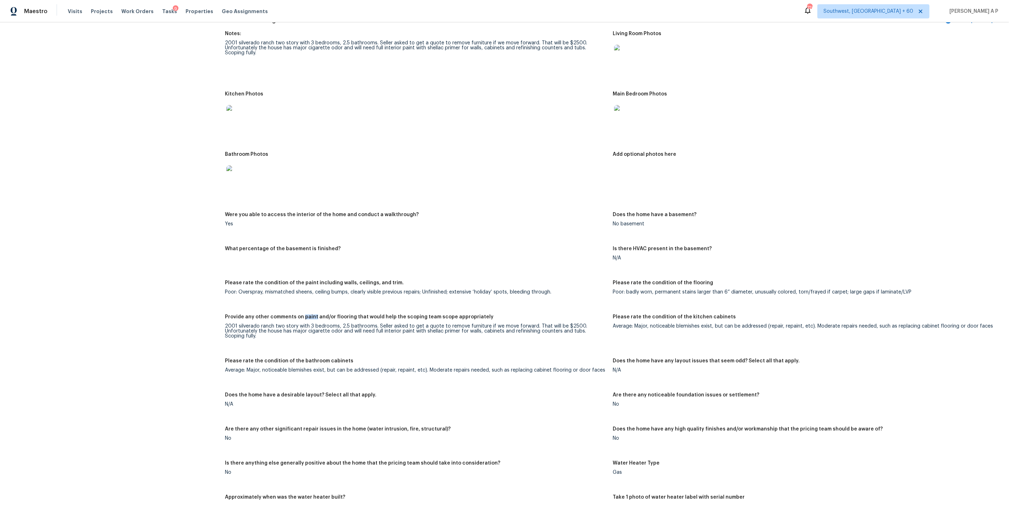
scroll to position [796, 0]
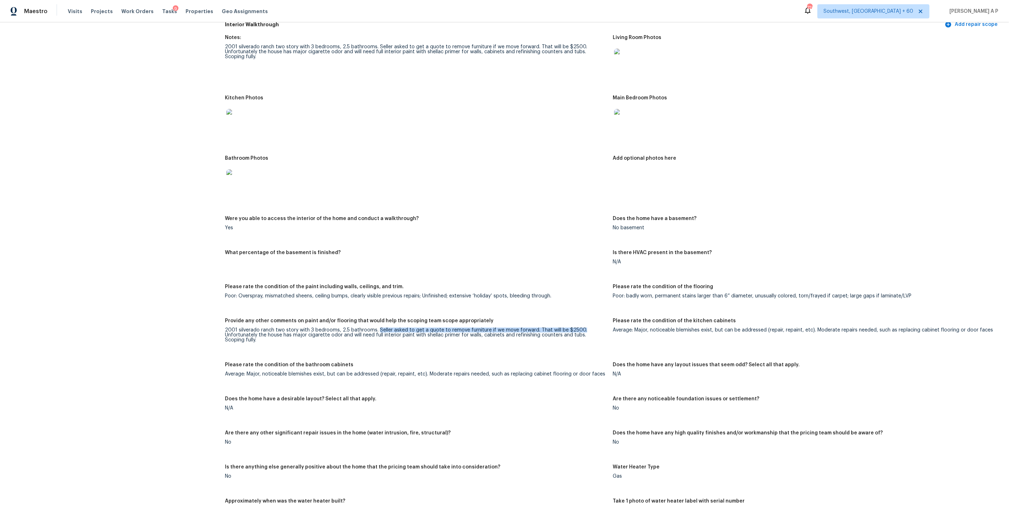
drag, startPoint x: 376, startPoint y: 322, endPoint x: 581, endPoint y: 323, distance: 204.7
click at [581, 327] on div "2001 silverado ranch two story with 3 bedrooms, 2.5 bathrooms. Seller asked to …" at bounding box center [416, 334] width 382 height 15
copy div "Seller asked to get a quote to remove furniture if we move forward. That will b…"
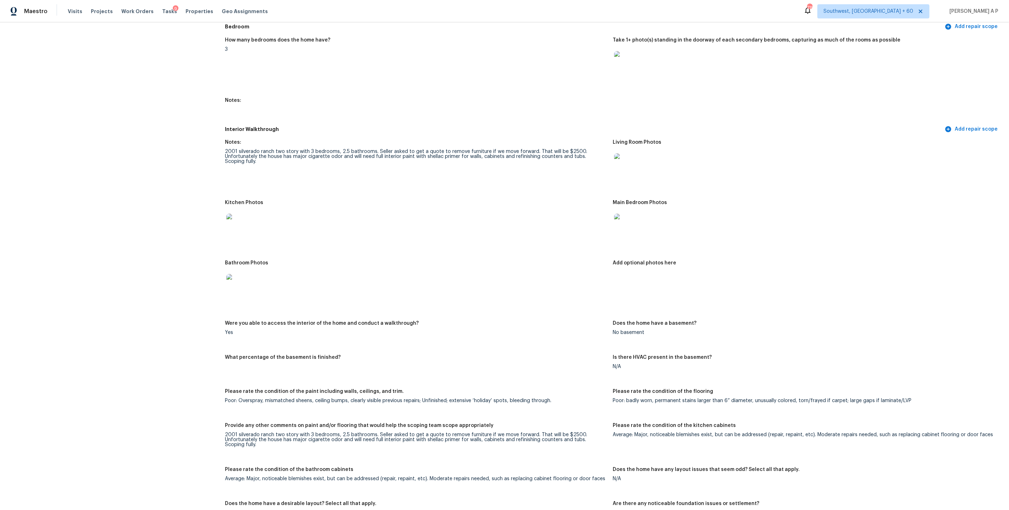
scroll to position [918, 0]
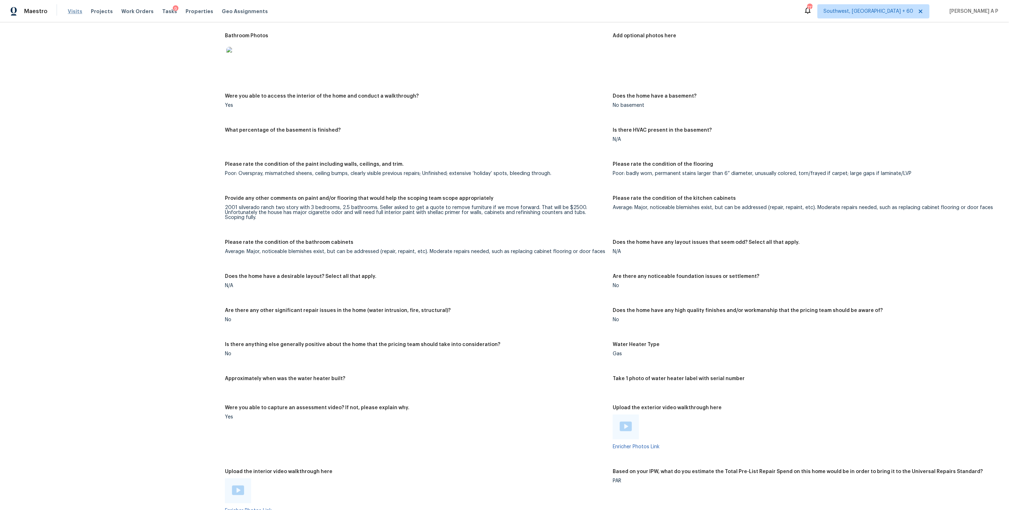
click at [72, 9] on span "Visits" at bounding box center [75, 11] width 15 height 7
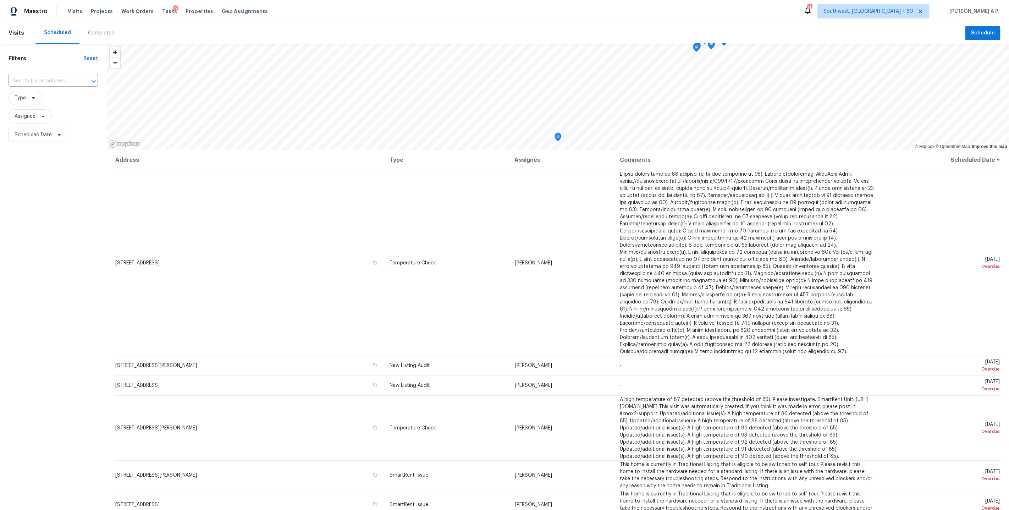
click at [94, 34] on div "Completed" at bounding box center [101, 32] width 27 height 7
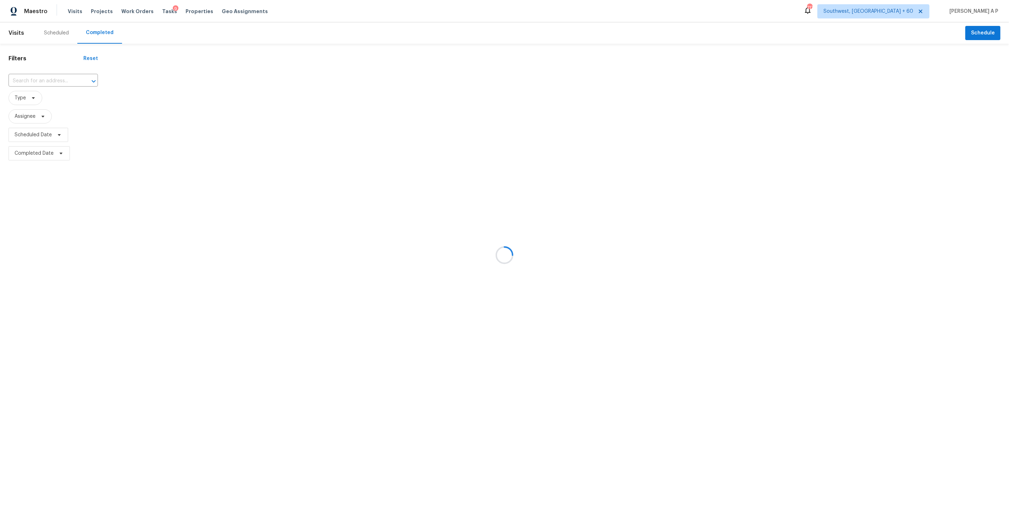
click at [60, 83] on div at bounding box center [504, 255] width 1009 height 510
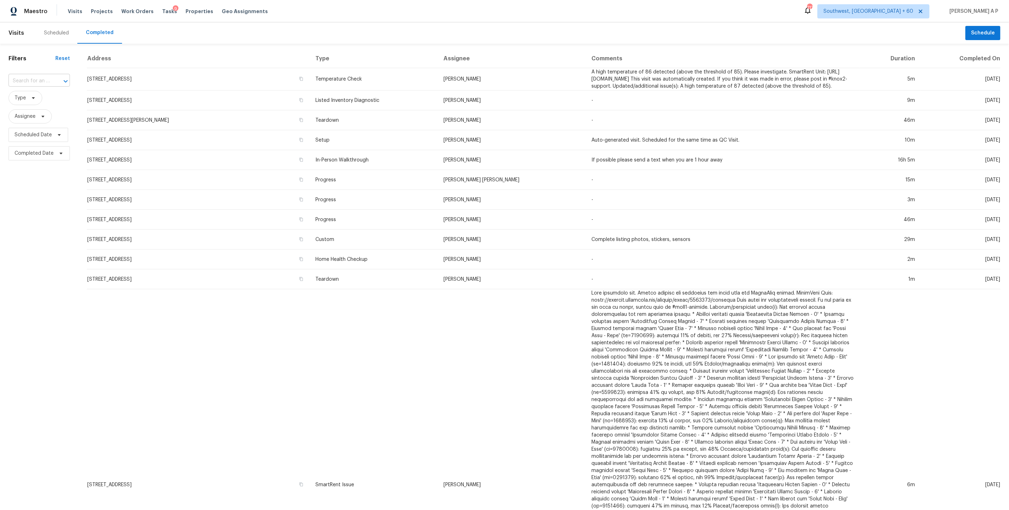
click at [43, 81] on input "text" at bounding box center [30, 81] width 42 height 11
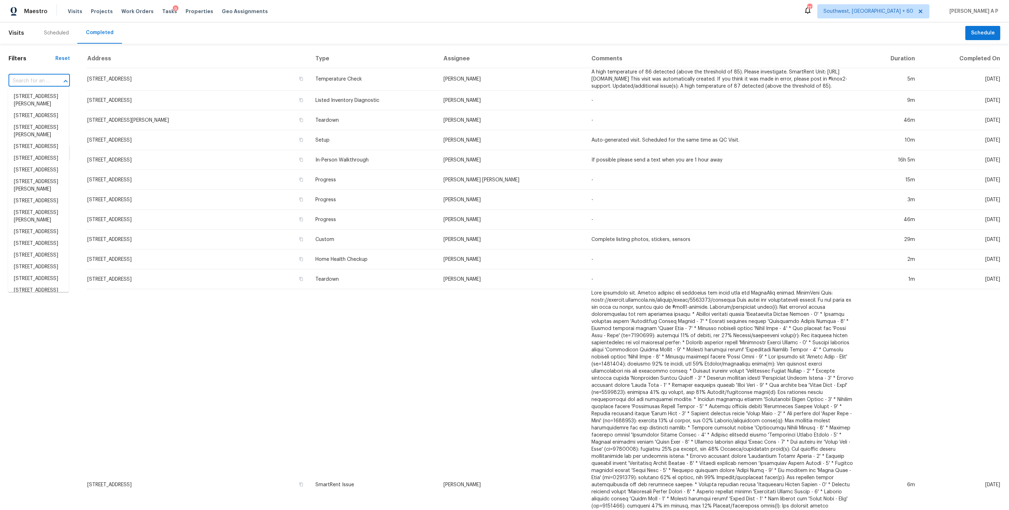
paste input "2514 Meadowview Dr Corinth, TX, 76210"
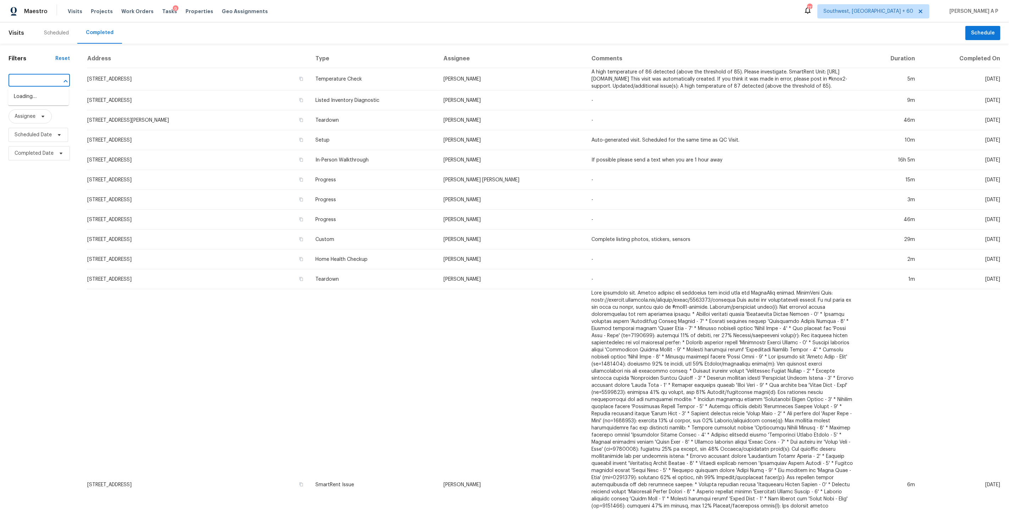
type input "2514 Meadowview Dr Corinth, TX, 76210"
click at [42, 96] on li "2514 Meadowview Dr, Corinth, TX 76210" at bounding box center [38, 97] width 61 height 12
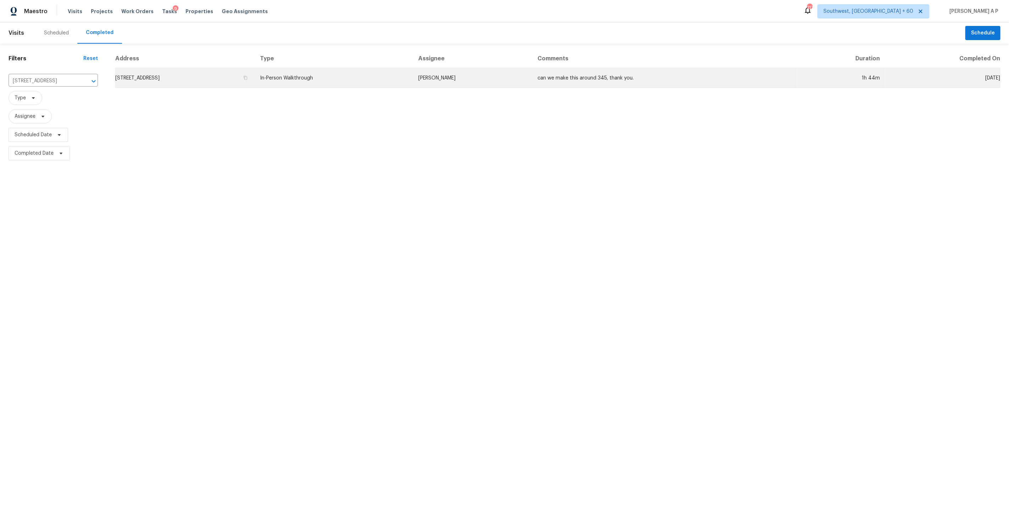
click at [254, 77] on td "2514 Meadowview Dr, Corinth, TX 76210" at bounding box center [184, 78] width 139 height 20
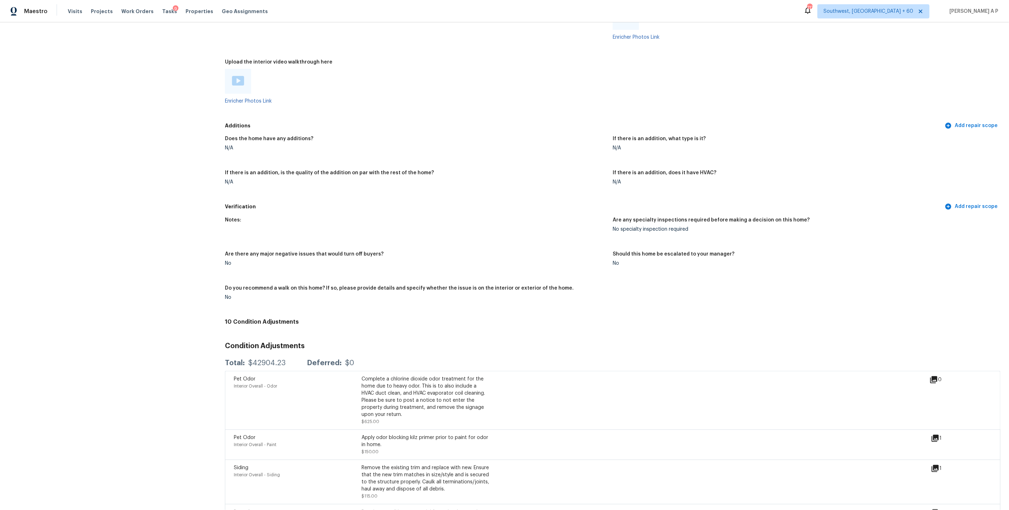
scroll to position [1455, 0]
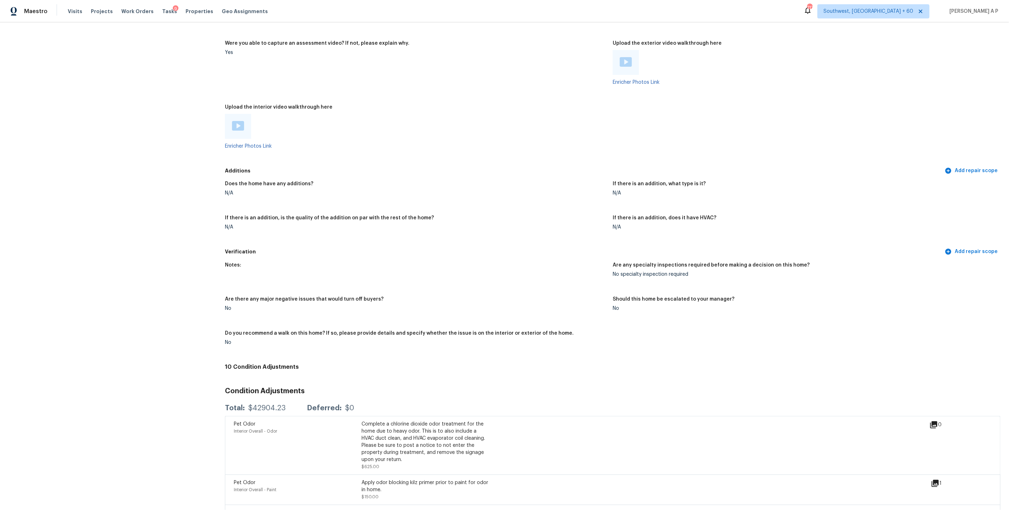
click at [236, 121] on img at bounding box center [238, 126] width 12 height 10
click at [623, 50] on div at bounding box center [626, 62] width 26 height 25
click at [624, 57] on img at bounding box center [626, 62] width 12 height 10
click at [632, 205] on div "Does the home have any additions? N/A If there is an addition, what type is it?…" at bounding box center [613, 211] width 776 height 68
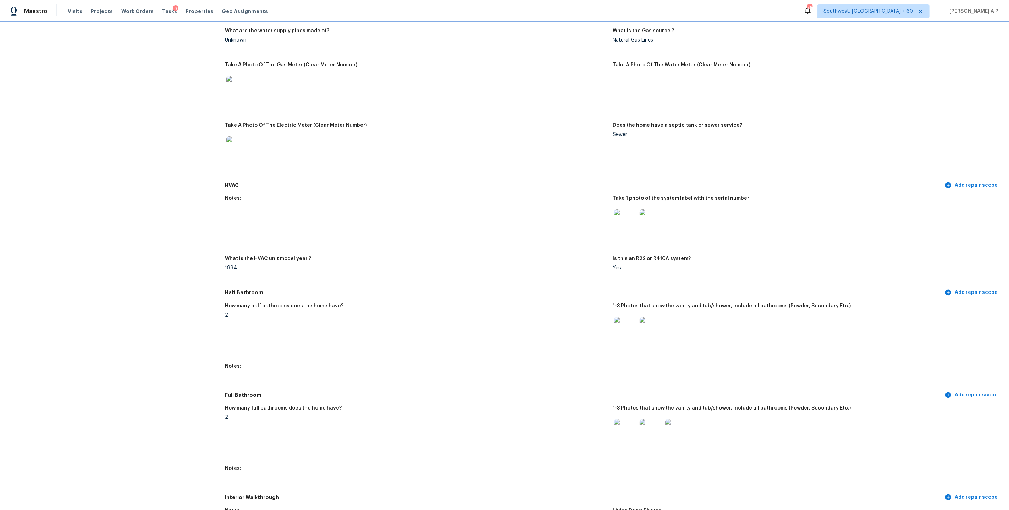
scroll to position [539, 0]
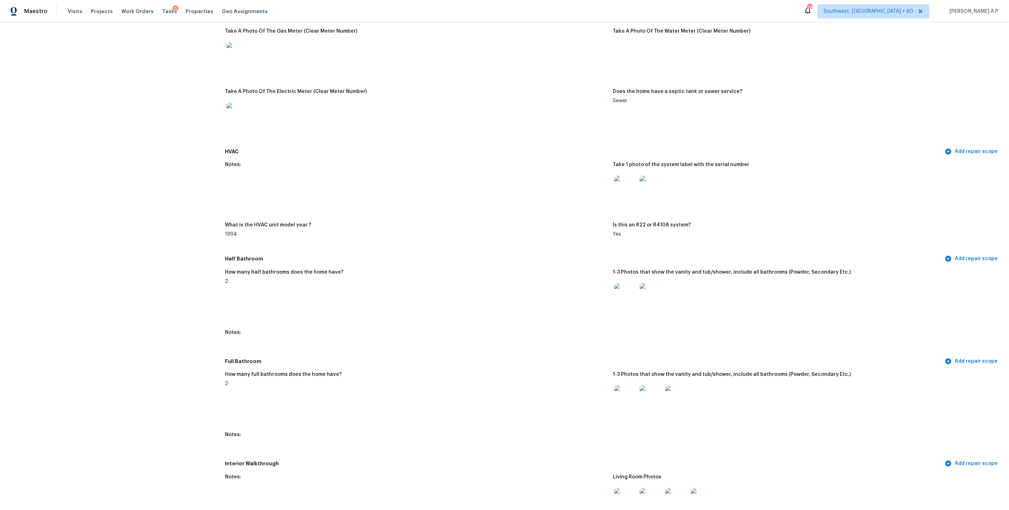
click at [475, 119] on div at bounding box center [416, 113] width 382 height 31
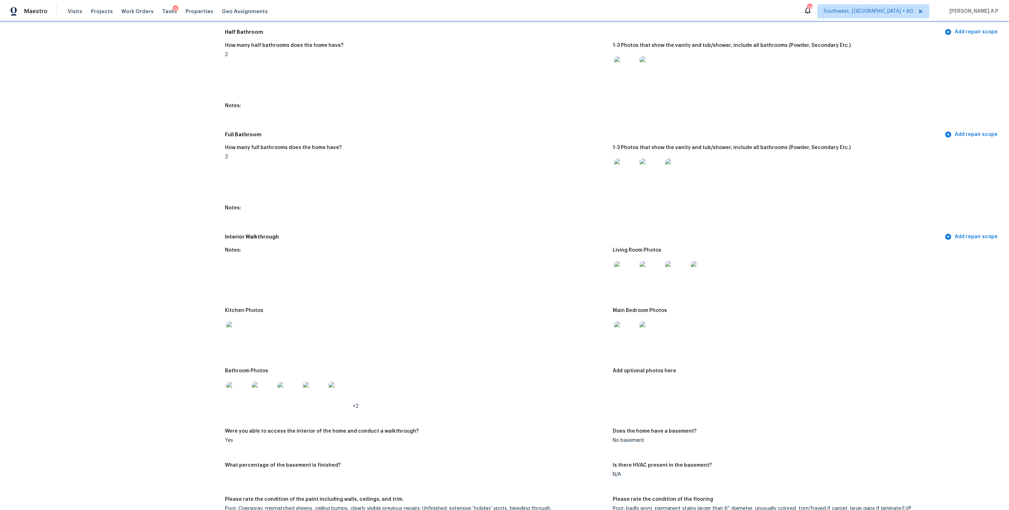
scroll to position [821, 0]
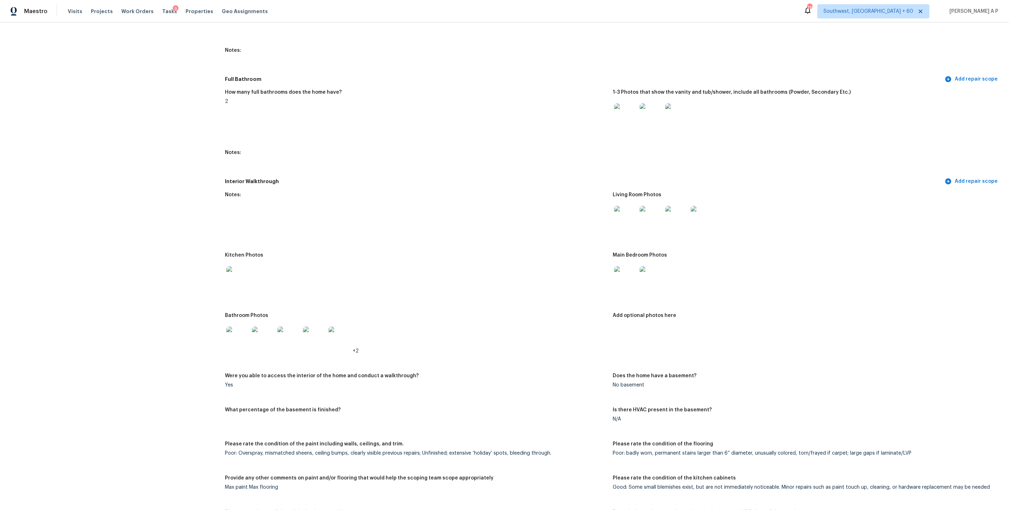
click at [244, 271] on img at bounding box center [237, 277] width 23 height 23
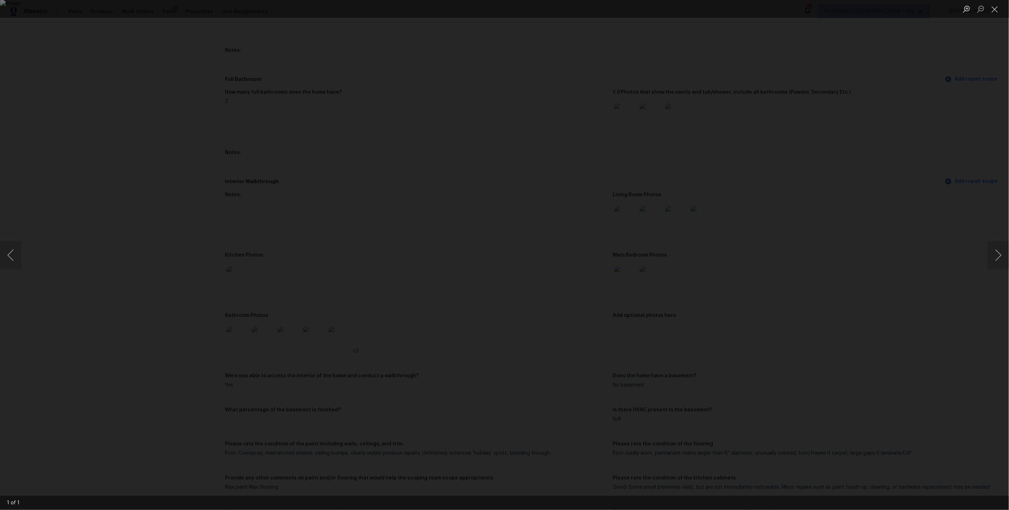
click at [542, 420] on div "Lightbox" at bounding box center [504, 255] width 1009 height 510
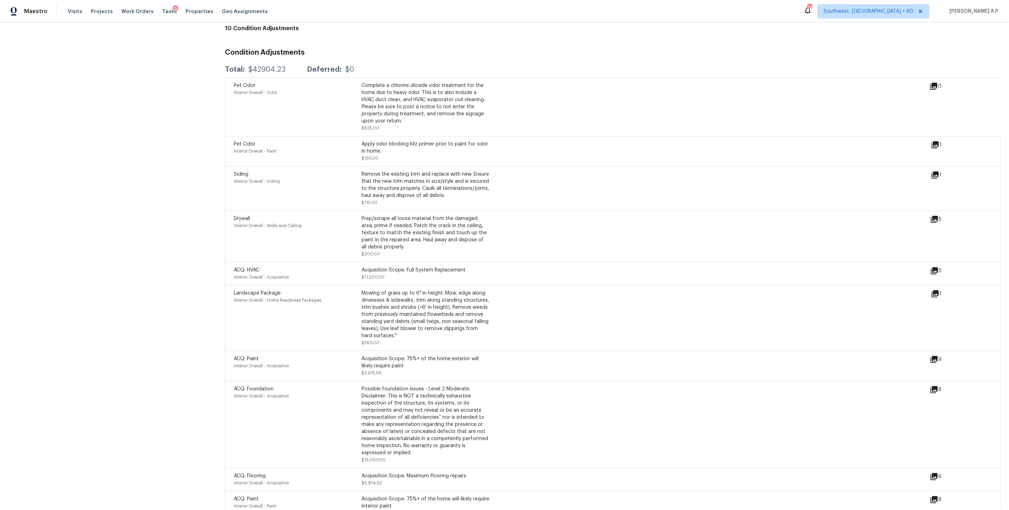
scroll to position [1825, 0]
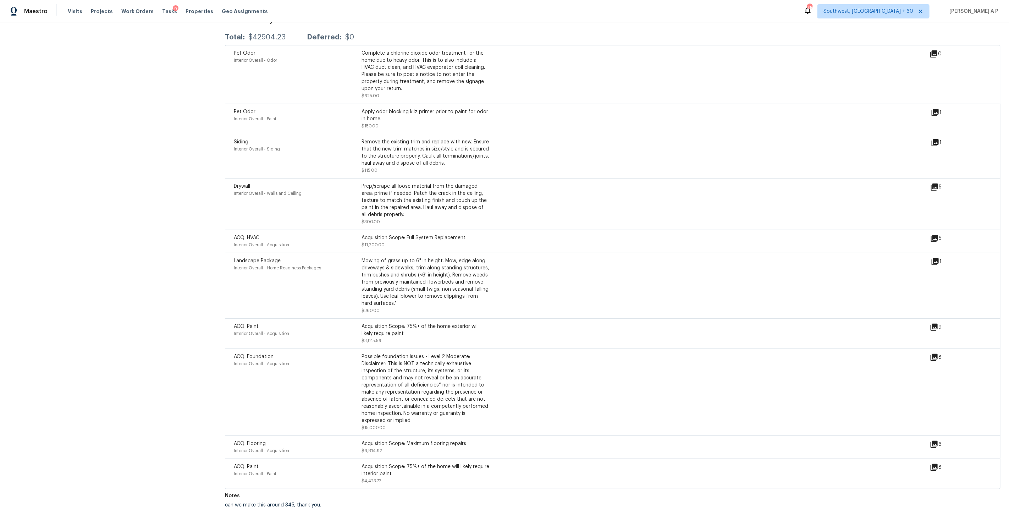
click at [563, 312] on div "Landscape Package Interior Overall - Home Readiness Packages Mowing of grass up…" at bounding box center [613, 286] width 776 height 66
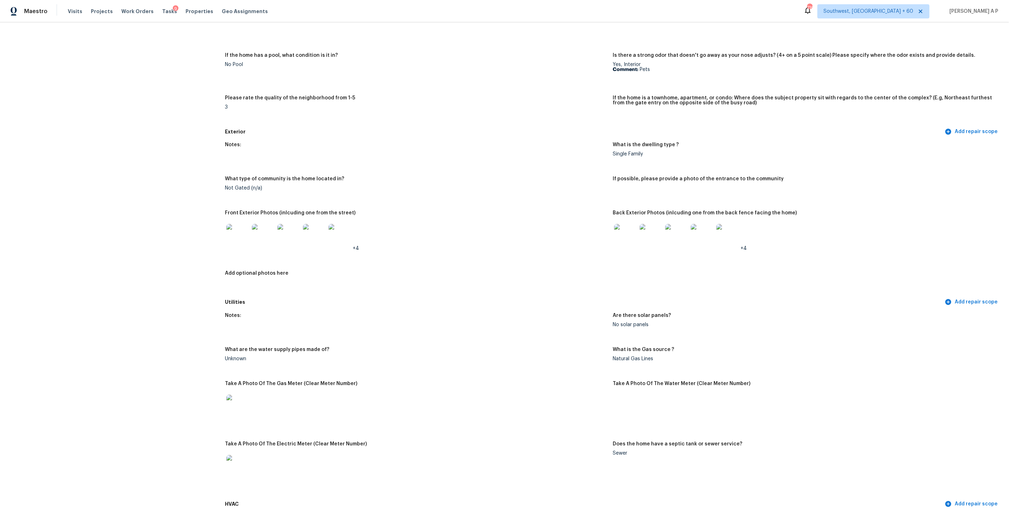
scroll to position [0, 0]
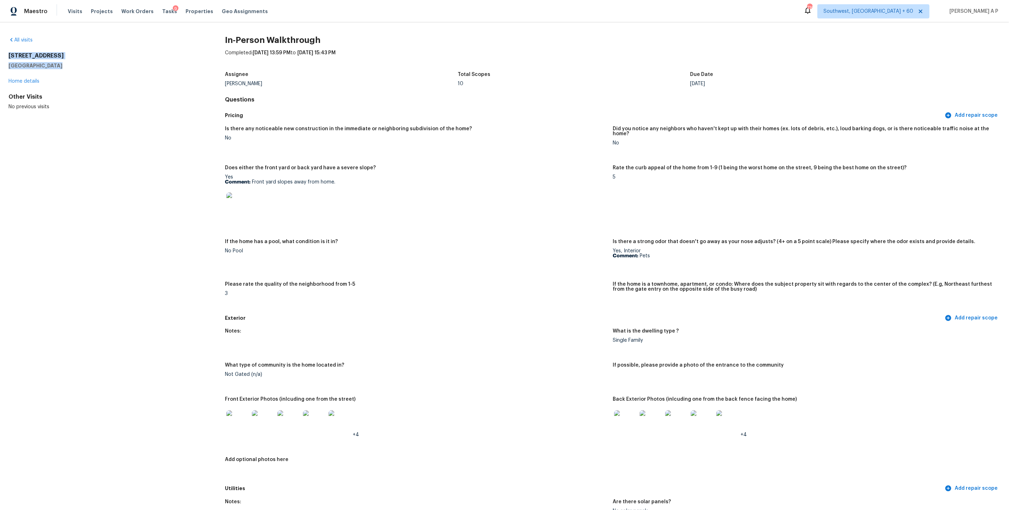
drag, startPoint x: 55, startPoint y: 64, endPoint x: 3, endPoint y: 56, distance: 52.1
click at [3, 56] on div "All visits 2514 Meadowview Dr Corinth, TX 76210 Home details Other Visits No pr…" at bounding box center [504, 265] width 1009 height 487
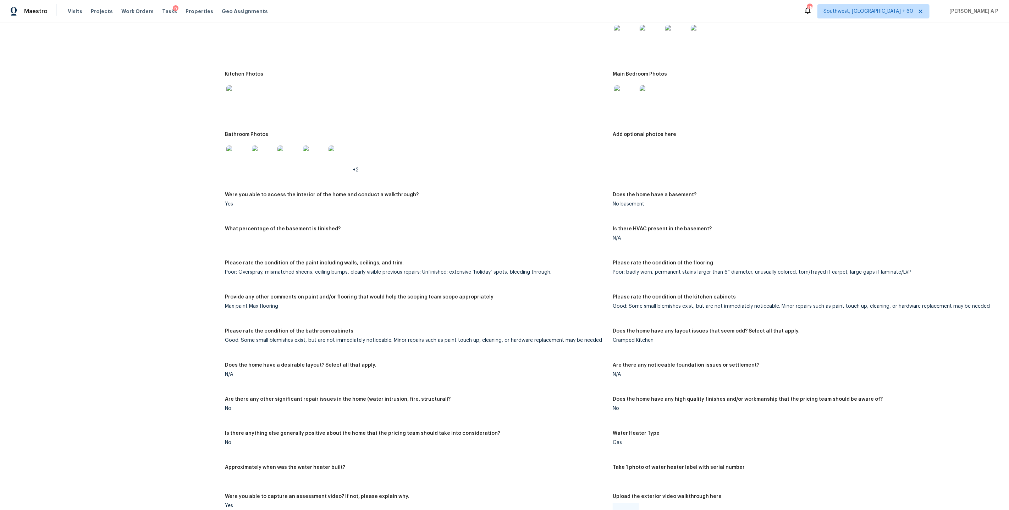
scroll to position [1606, 0]
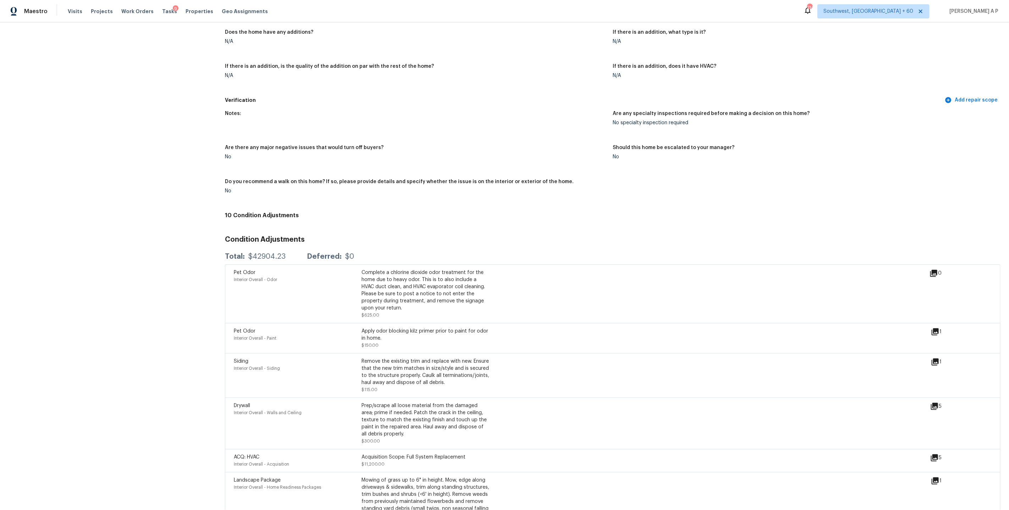
click at [476, 107] on div "Notes: Are any specialty inspections required before making a decision on this …" at bounding box center [613, 158] width 776 height 102
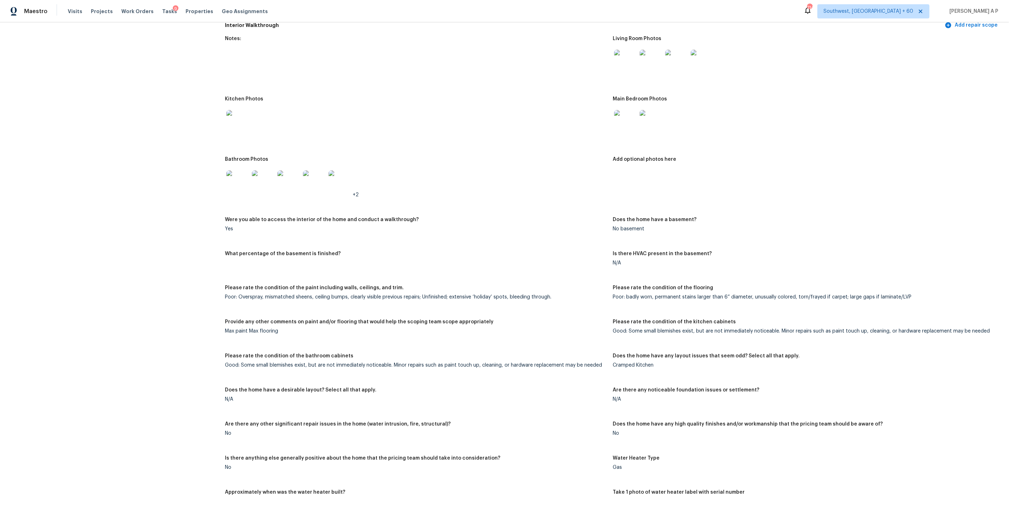
scroll to position [993, 0]
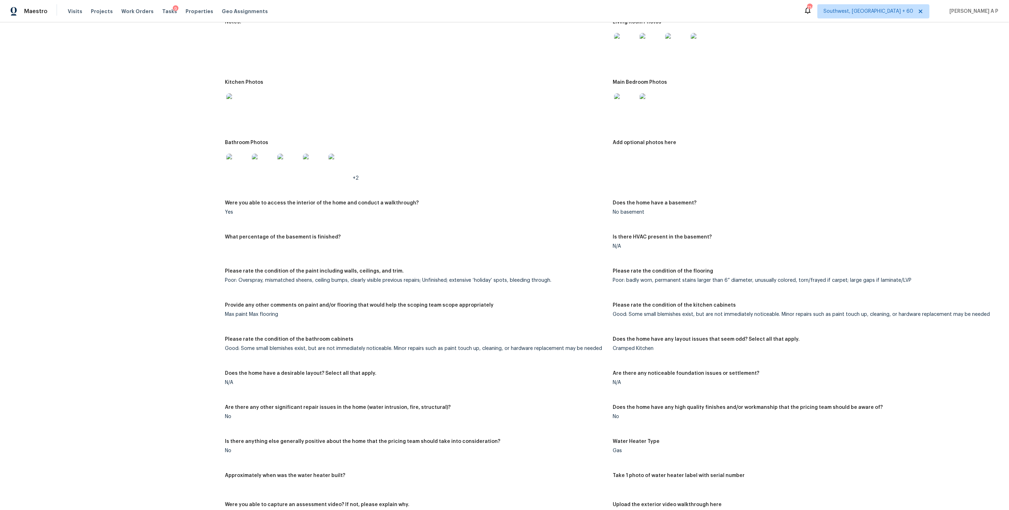
click at [489, 260] on div "Notes: Living Room Photos Kitchen Photos Main Bedroom Photos Bathroom Photos +2…" at bounding box center [613, 320] width 776 height 610
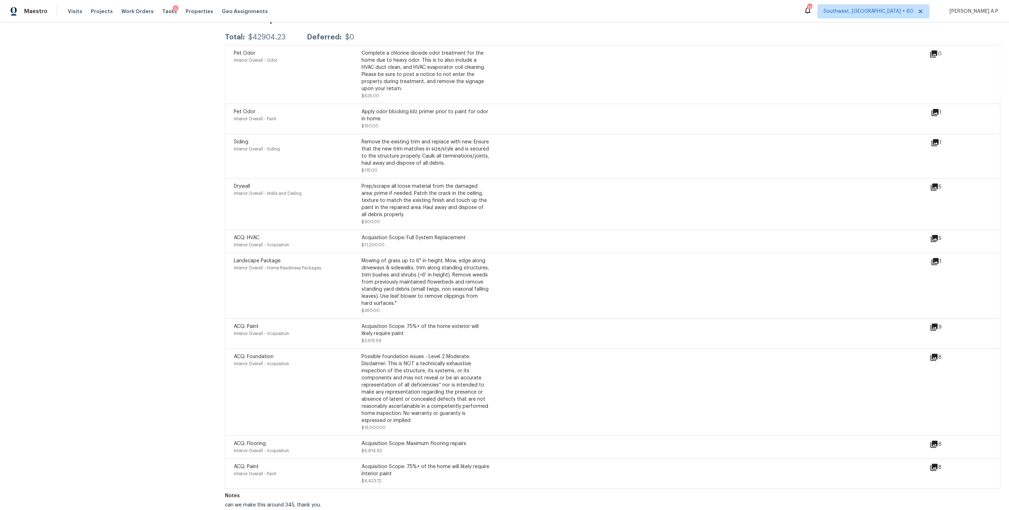
scroll to position [1094, 0]
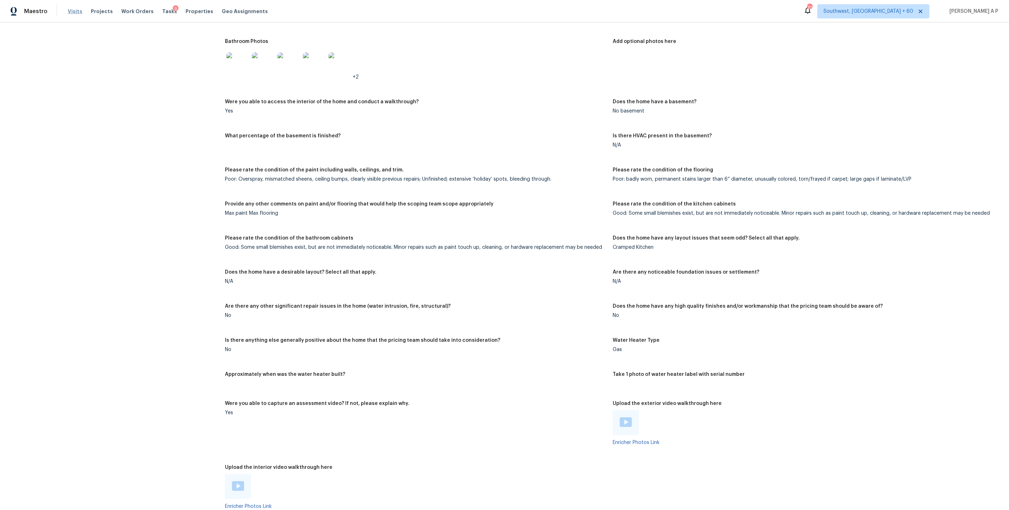
click at [73, 11] on span "Visits" at bounding box center [75, 11] width 15 height 7
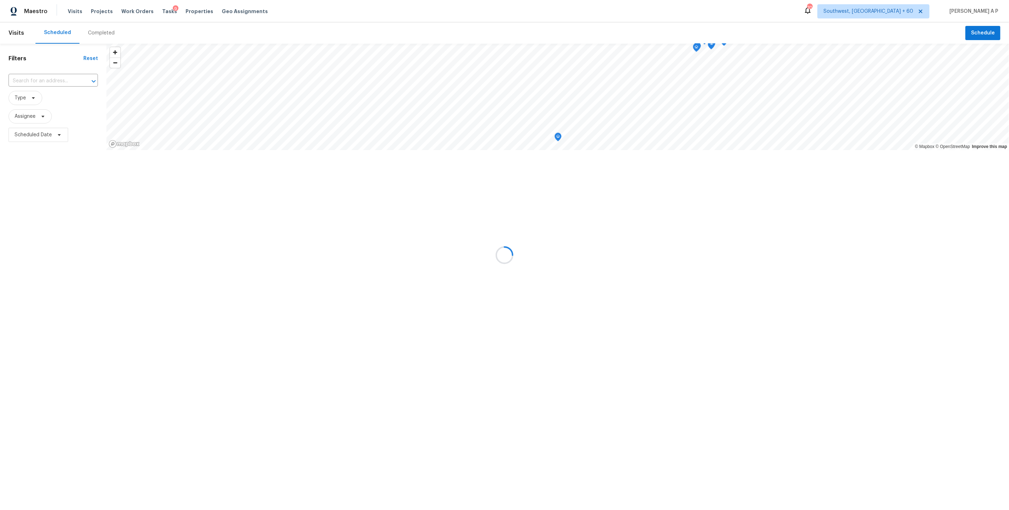
click at [44, 76] on div at bounding box center [504, 255] width 1009 height 510
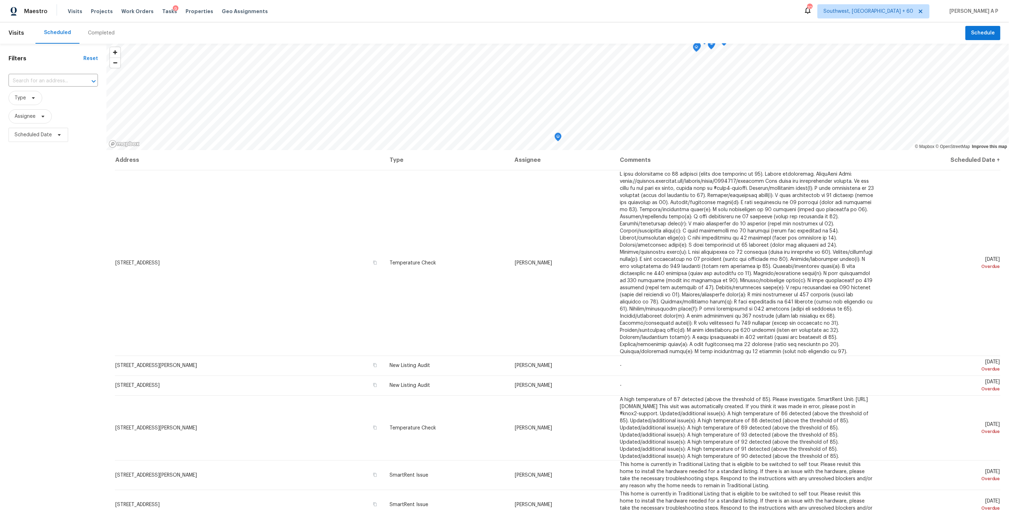
click at [98, 31] on div "Completed" at bounding box center [101, 32] width 27 height 7
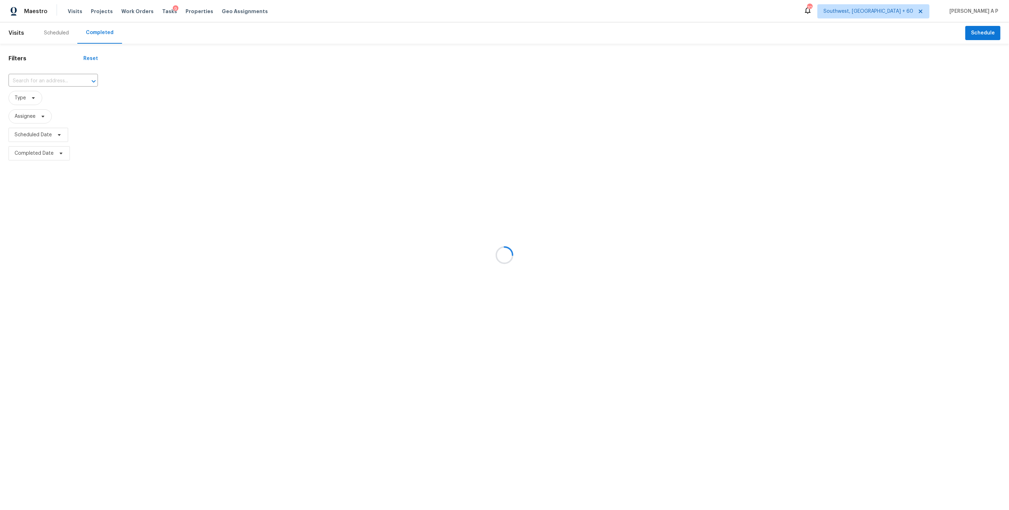
click at [53, 81] on div at bounding box center [504, 255] width 1009 height 510
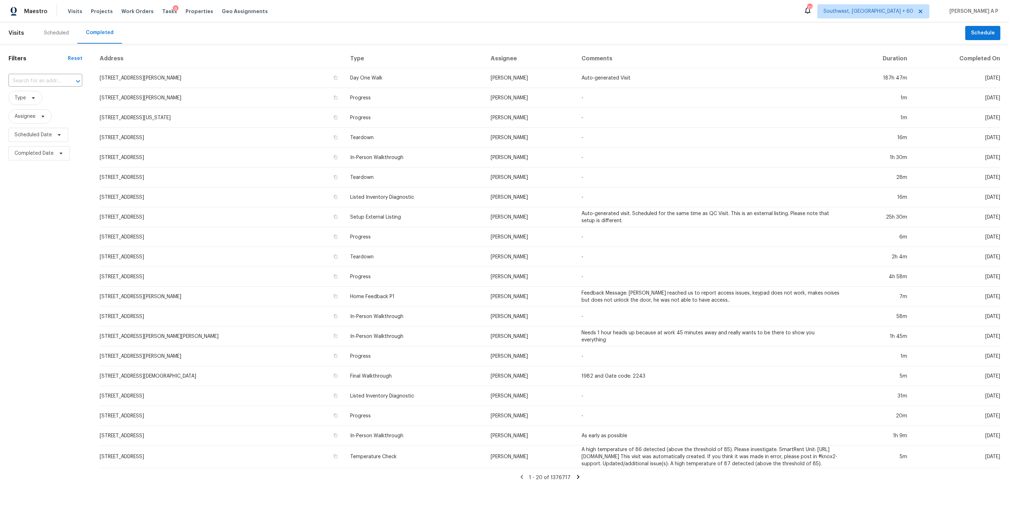
click at [53, 81] on input "text" at bounding box center [36, 81] width 54 height 11
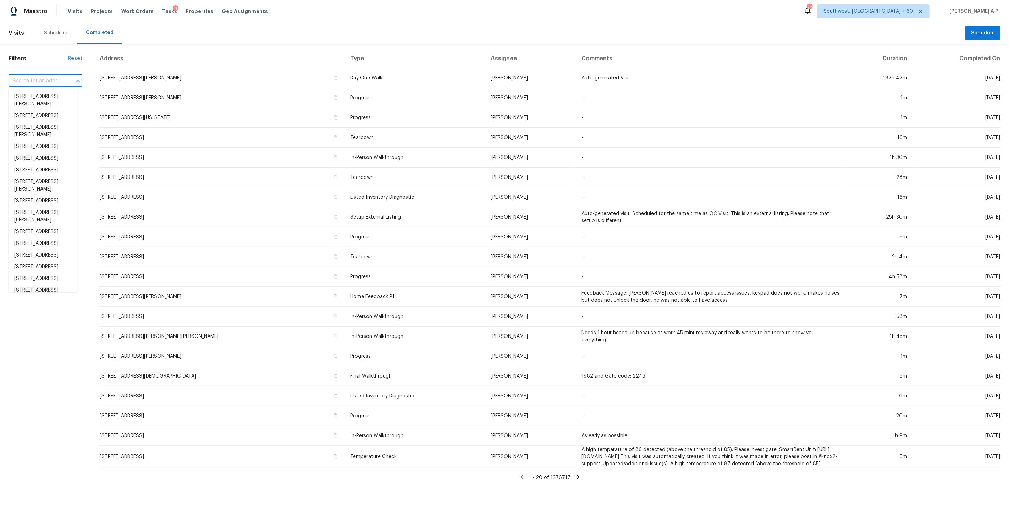
paste input "4036 Ridgebrook Bluffs Dr Raleigh, NC, 27603"
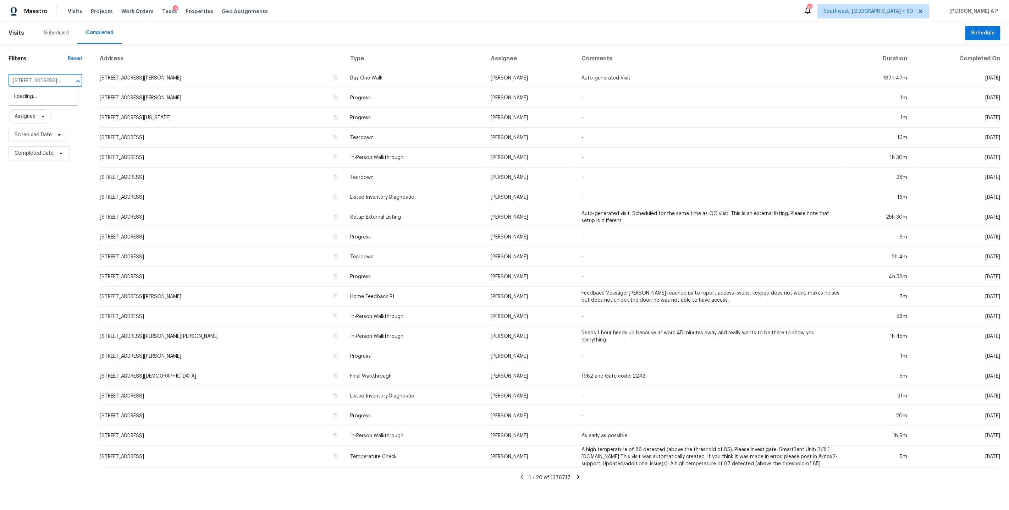
scroll to position [0, 62]
type input "4036 Ridgebrook Bluffs Dr Raleigh, NC, 27603"
click at [51, 98] on li "4036 Ridgebrook Bluffs Dr, Raleigh, NC 27603" at bounding box center [44, 97] width 70 height 12
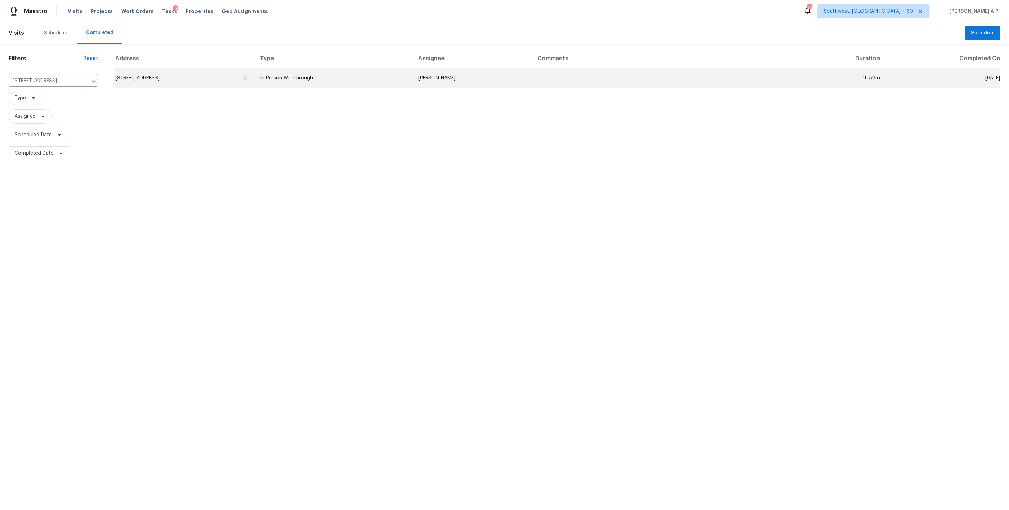
click at [413, 76] on td "In-Person Walkthrough" at bounding box center [333, 78] width 159 height 20
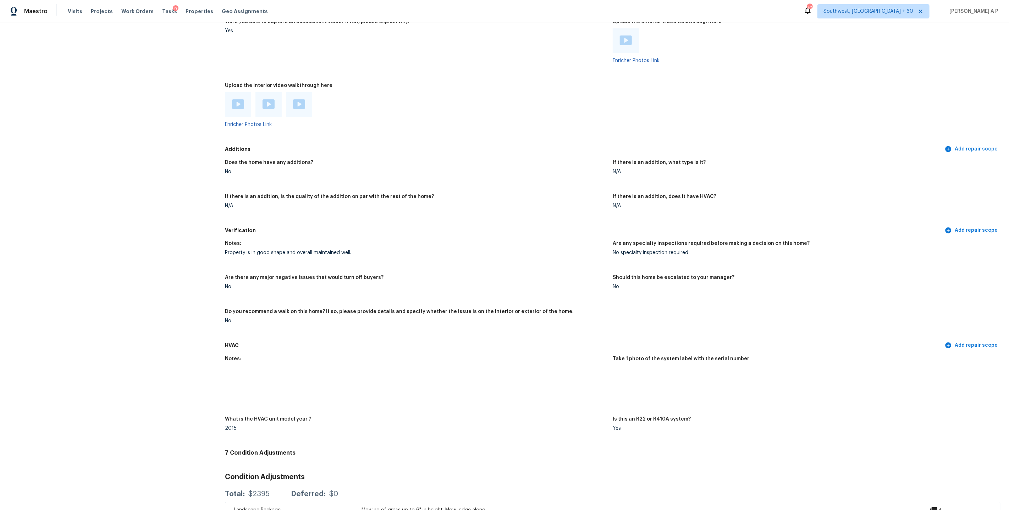
scroll to position [1665, 0]
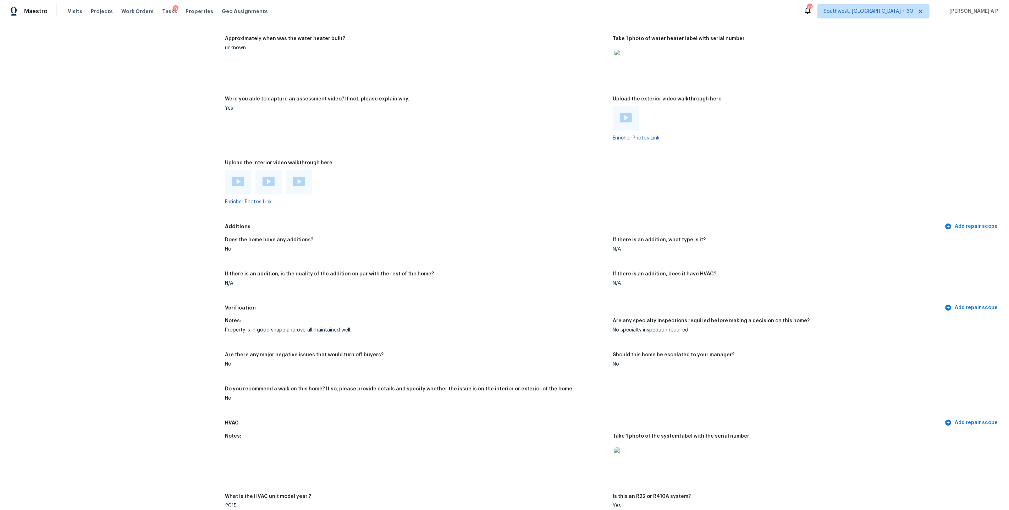
click at [237, 177] on img at bounding box center [238, 182] width 12 height 10
click at [271, 177] on img at bounding box center [269, 182] width 12 height 10
click at [300, 177] on img at bounding box center [299, 182] width 12 height 10
click at [622, 115] on img at bounding box center [626, 118] width 12 height 10
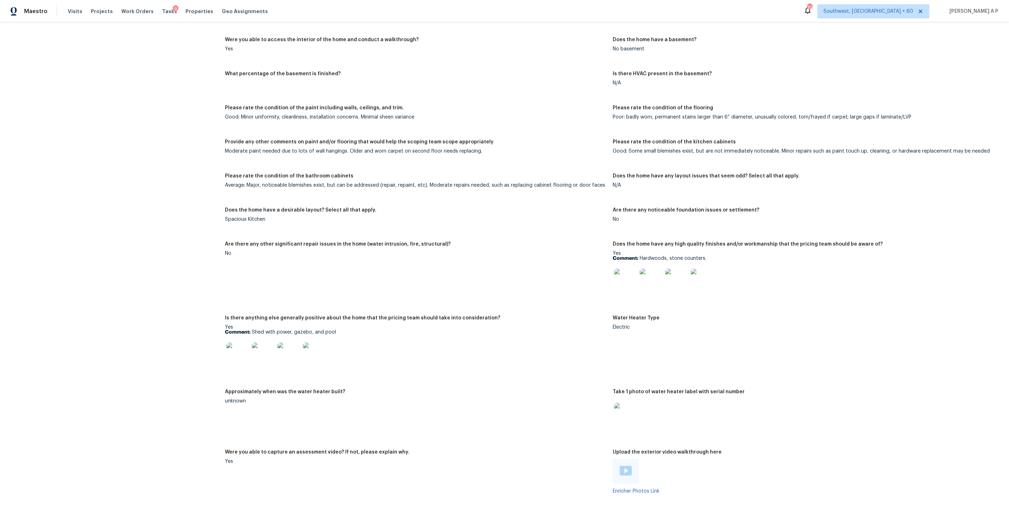
scroll to position [1297, 0]
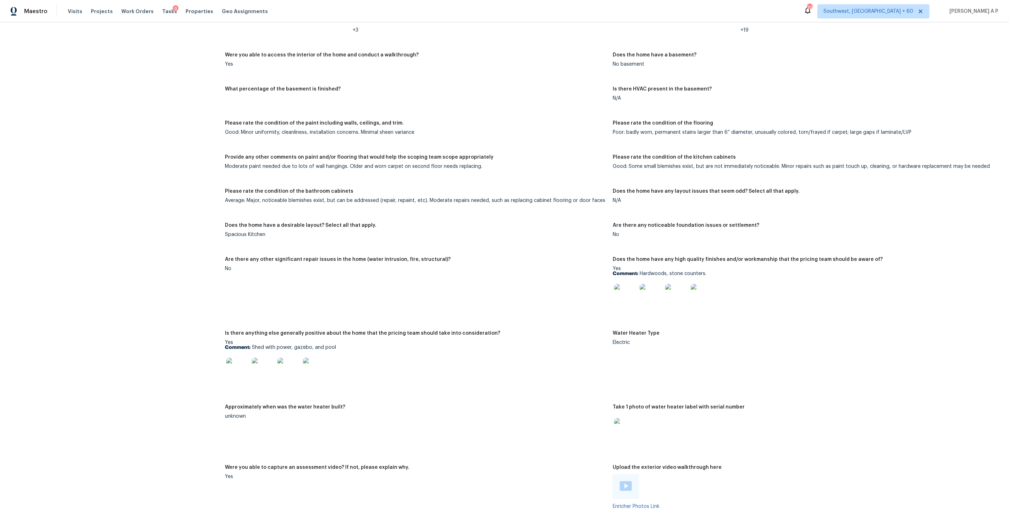
click at [639, 288] on div at bounding box center [651, 295] width 26 height 31
click at [635, 288] on img at bounding box center [625, 295] width 23 height 23
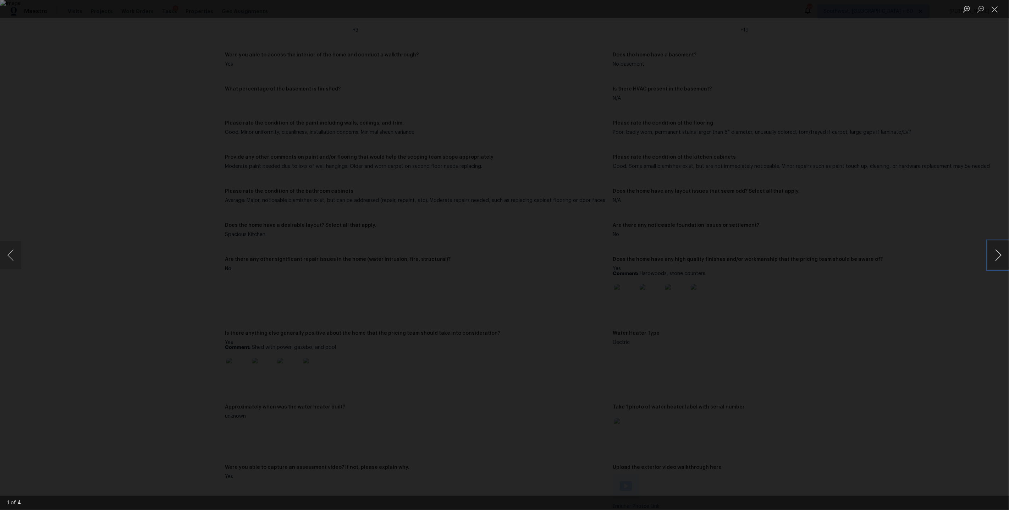
click at [998, 259] on button "Next image" at bounding box center [998, 255] width 21 height 28
click at [865, 277] on div "Lightbox" at bounding box center [504, 255] width 1009 height 510
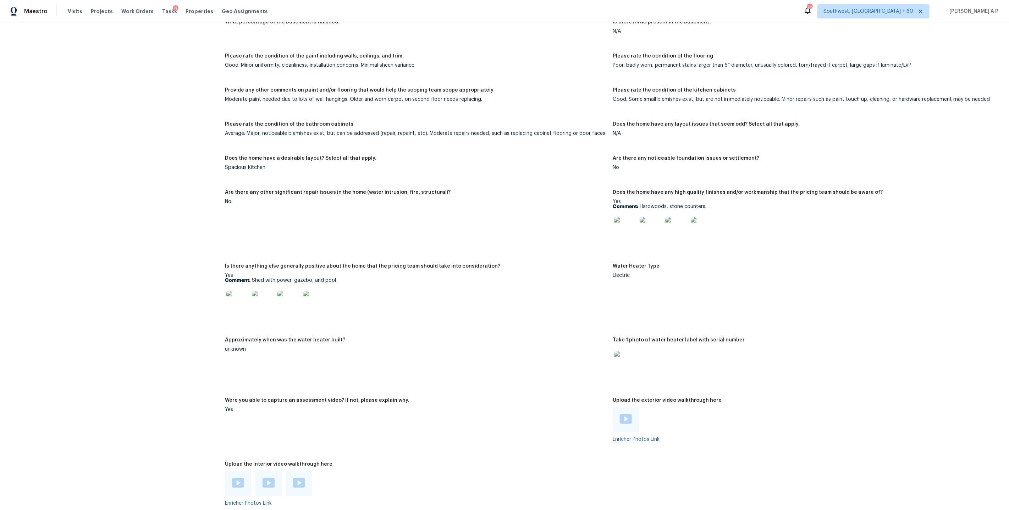
scroll to position [1265, 0]
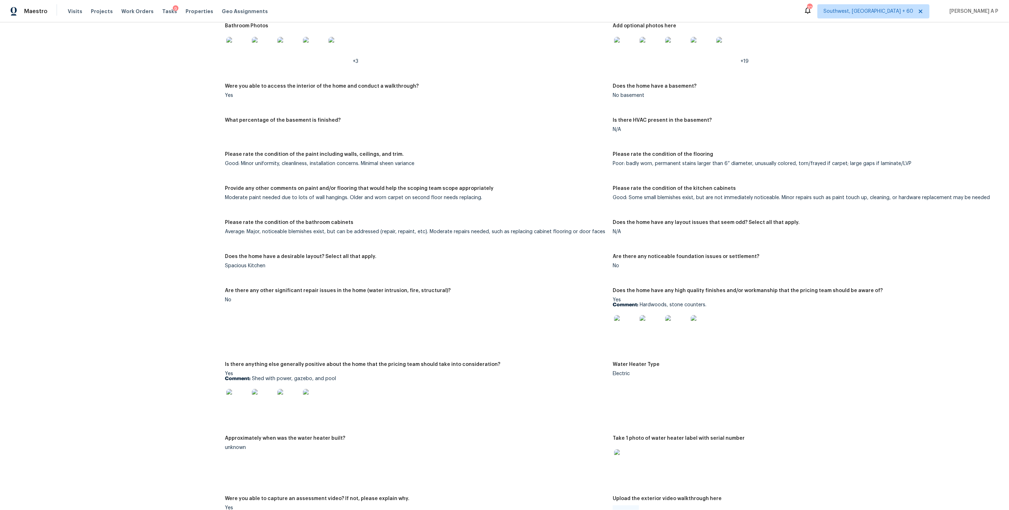
click at [240, 391] on img at bounding box center [237, 400] width 23 height 23
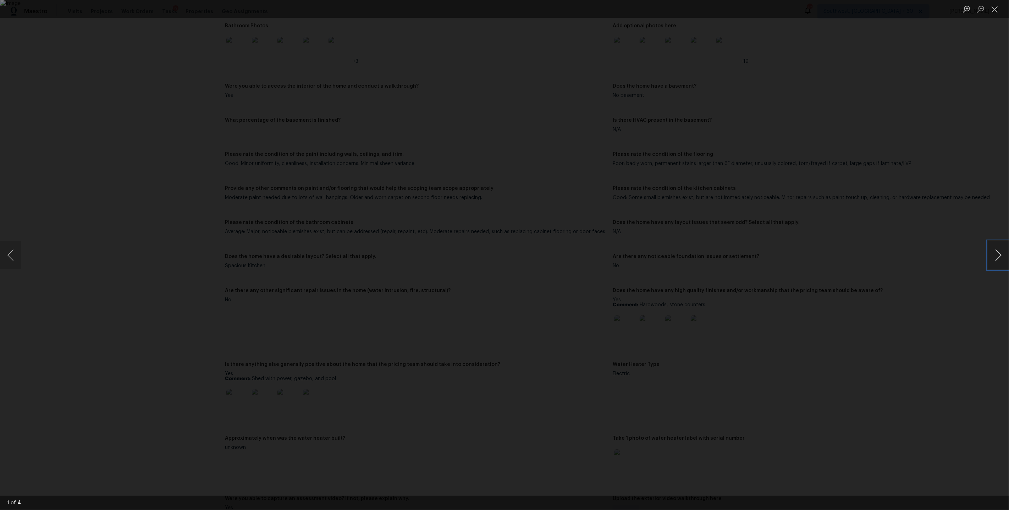
click at [1002, 257] on button "Next image" at bounding box center [998, 255] width 21 height 28
click at [931, 260] on div "Lightbox" at bounding box center [504, 255] width 1009 height 510
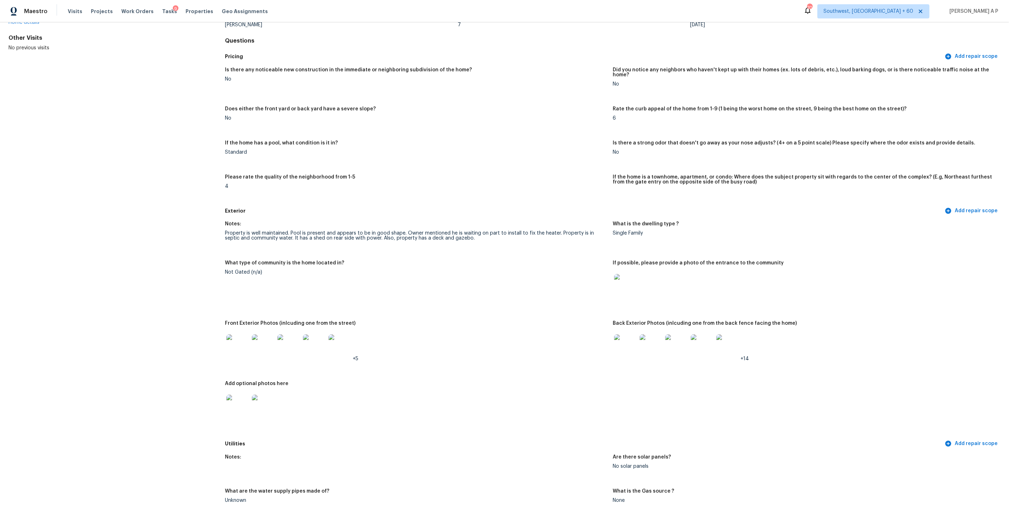
scroll to position [55, 0]
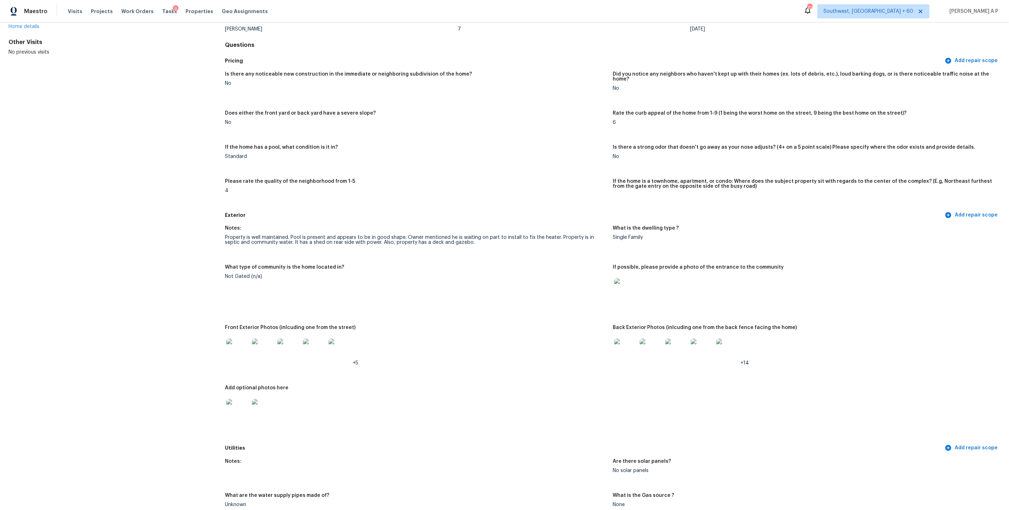
click at [892, 59] on h5 "Pricing" at bounding box center [584, 60] width 718 height 7
click at [887, 23] on div "Due Date" at bounding box center [806, 21] width 233 height 9
click at [893, 54] on div "Pricing Add repair scope" at bounding box center [613, 60] width 776 height 13
click at [893, 103] on div "Is there any noticeable new construction in the immediate or neighboring subdiv…" at bounding box center [613, 137] width 776 height 141
click at [917, 42] on h4 "Questions" at bounding box center [613, 45] width 776 height 7
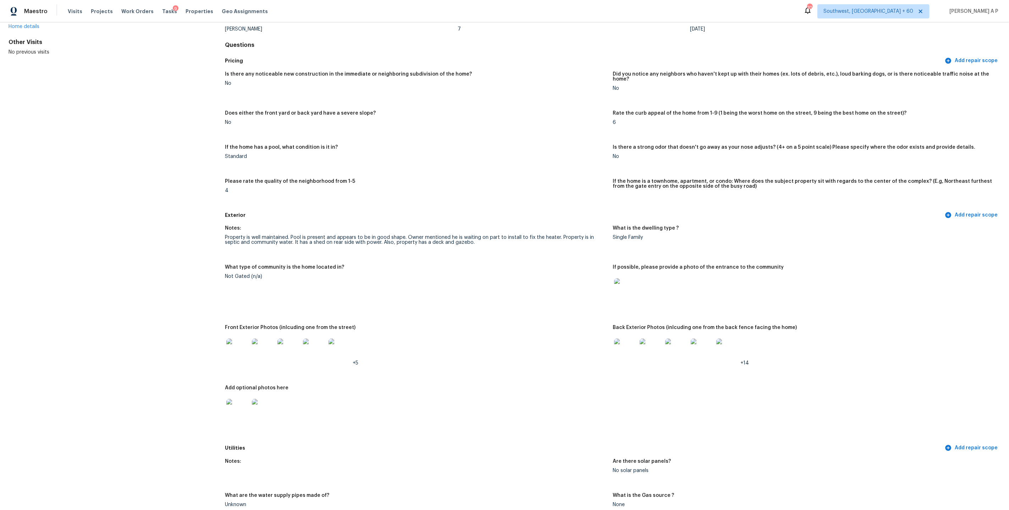
click at [898, 19] on div "Maestro Visits Projects Work Orders Tasks 9 Properties Geo Assignments 702 Sout…" at bounding box center [504, 11] width 1009 height 22
click at [891, 111] on div "Rate the curb appeal of the home from 1-9 (1 being the worst home on the street…" at bounding box center [804, 115] width 382 height 9
click at [889, 19] on div "Maestro Visits Projects Work Orders Tasks 9 Properties Geo Assignments 702 Sout…" at bounding box center [504, 11] width 1009 height 22
click at [904, 54] on div "Pricing Add repair scope" at bounding box center [613, 60] width 776 height 13
click at [902, 70] on div "Is there any noticeable new construction in the immediate or neighboring subdiv…" at bounding box center [613, 137] width 776 height 141
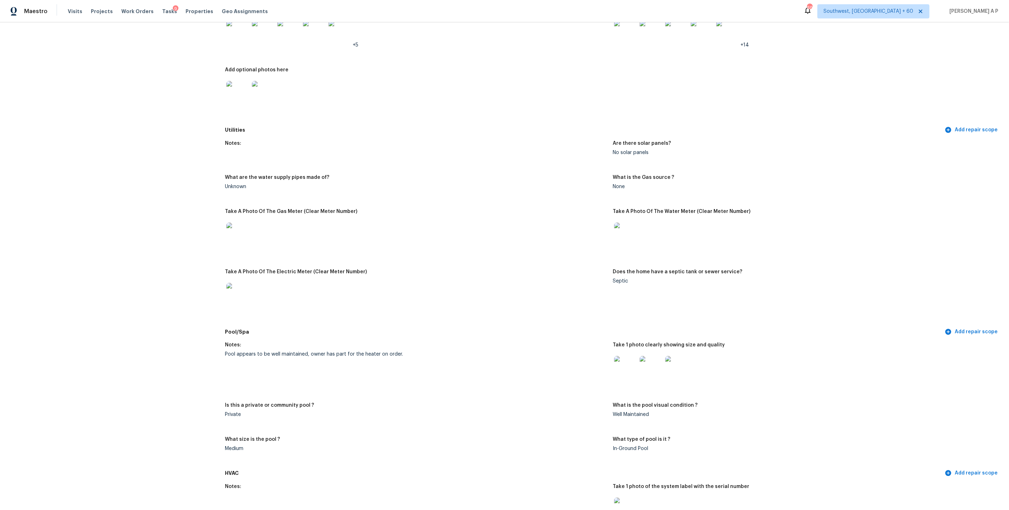
scroll to position [0, 0]
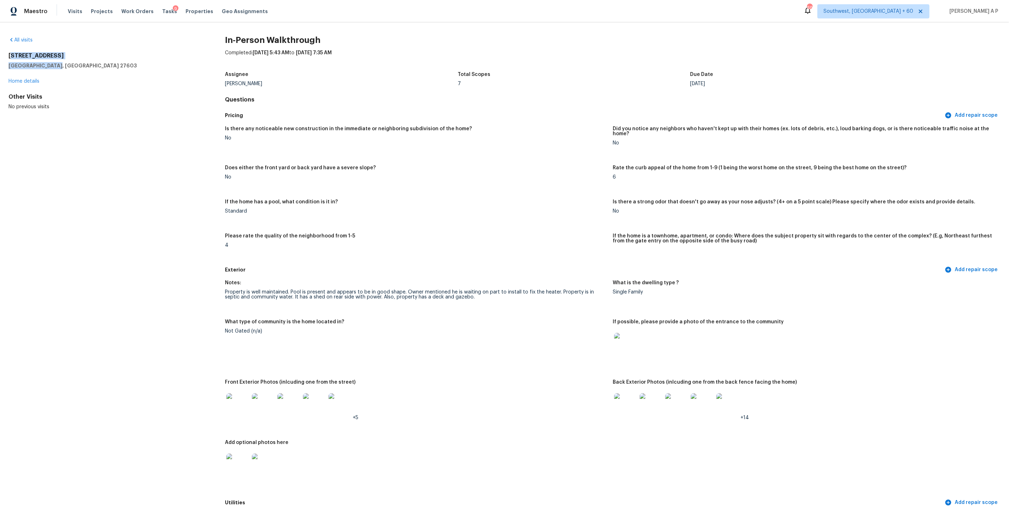
drag, startPoint x: 60, startPoint y: 66, endPoint x: 11, endPoint y: 54, distance: 50.9
click at [11, 54] on div "4036 Ridgebrook Bluffs Dr Raleigh, NC 27603" at bounding box center [106, 60] width 194 height 17
copy div "4036 Ridgebrook Bluffs Dr Raleigh, NC 27603"
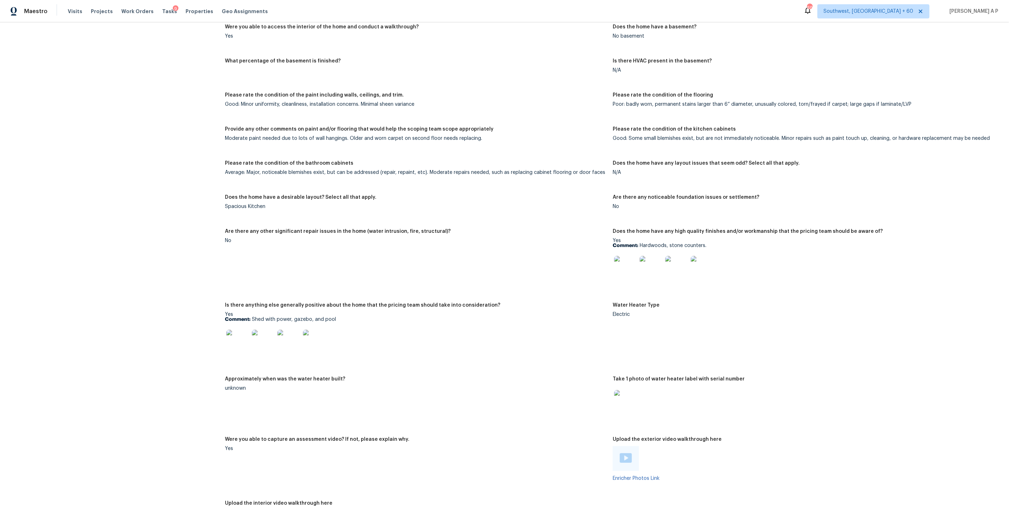
scroll to position [1382, 0]
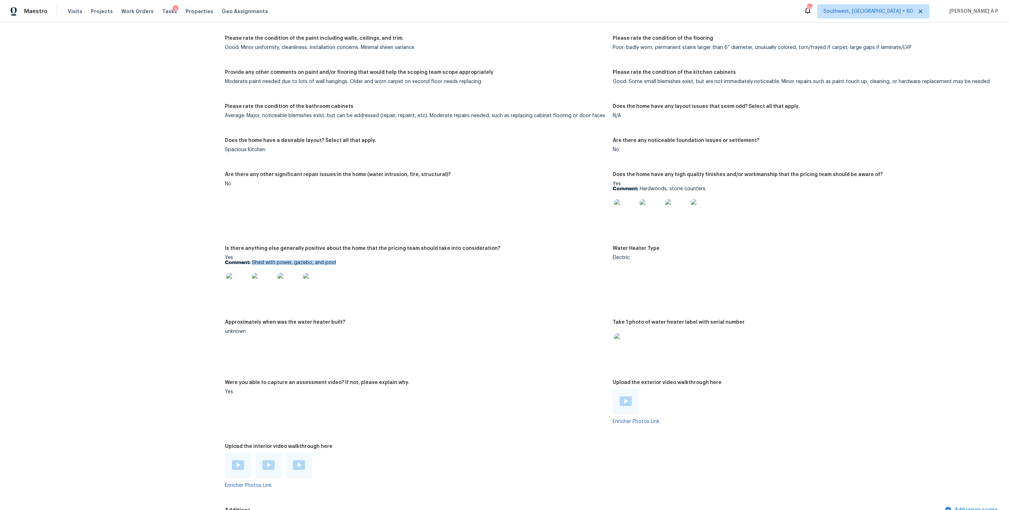
drag, startPoint x: 252, startPoint y: 255, endPoint x: 341, endPoint y: 256, distance: 89.4
click at [341, 260] on p "Comment: Shed with power, gazebo, and pool" at bounding box center [416, 262] width 382 height 5
copy p "Shed with power, gazebo, and pool"
click at [244, 286] on img at bounding box center [237, 284] width 23 height 23
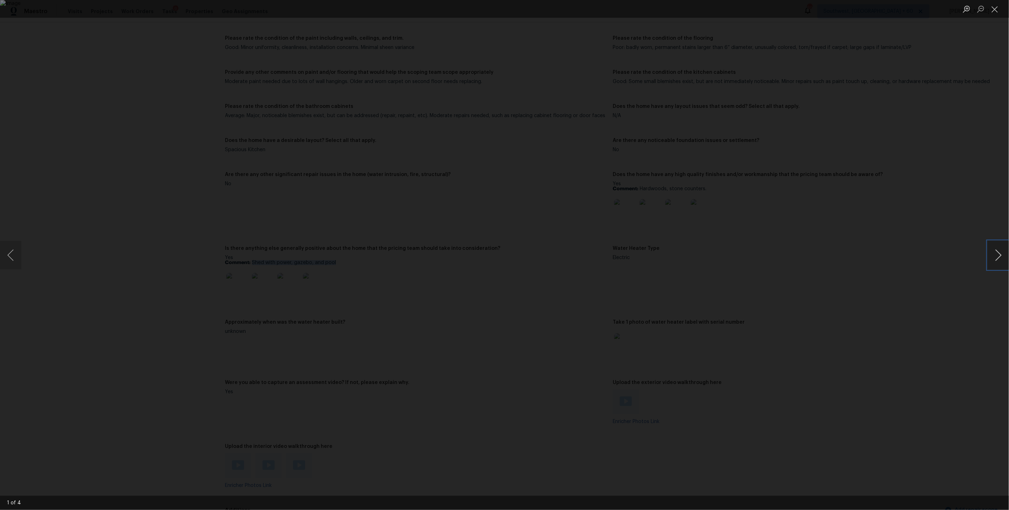
click at [995, 254] on button "Next image" at bounding box center [998, 255] width 21 height 28
click at [923, 244] on div "Lightbox" at bounding box center [504, 255] width 1009 height 510
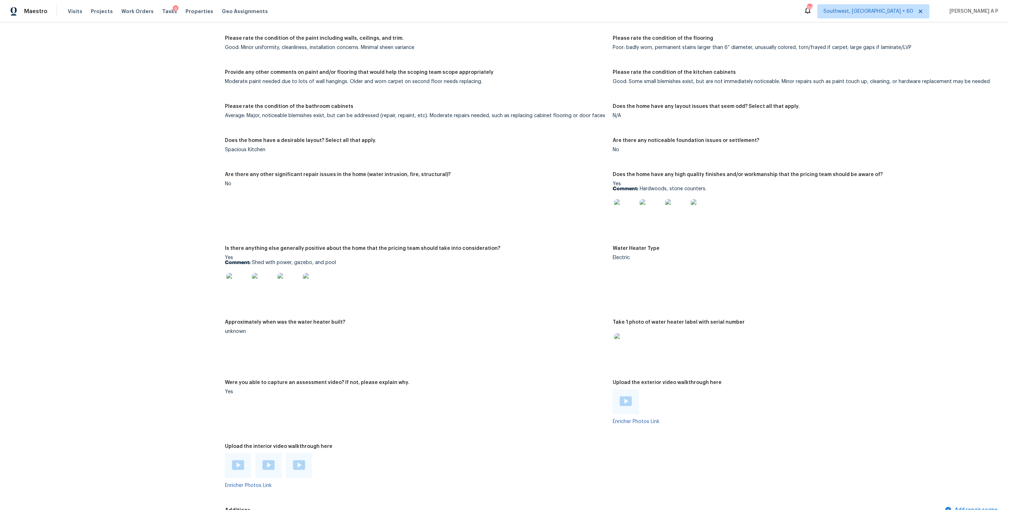
click at [248, 277] on img at bounding box center [237, 284] width 23 height 23
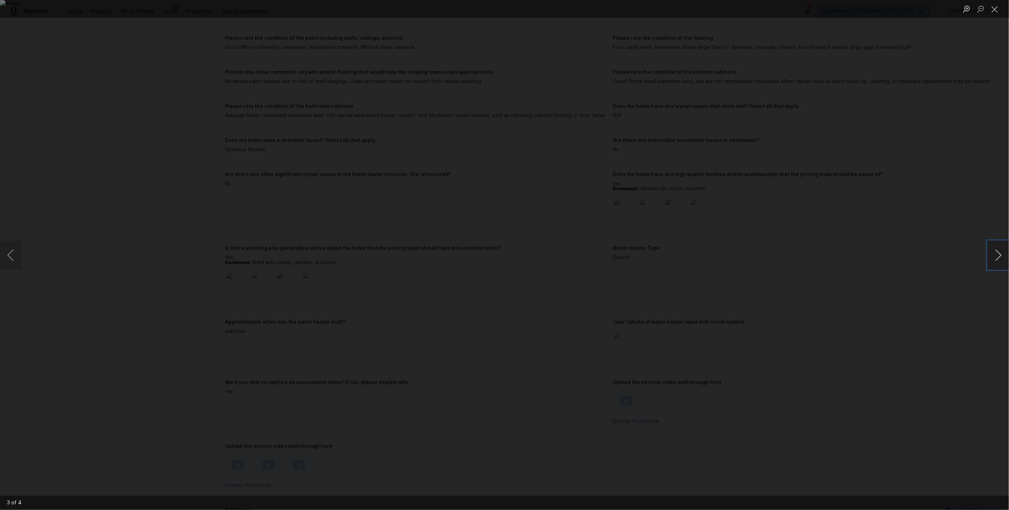
click at [999, 257] on button "Next image" at bounding box center [998, 255] width 21 height 28
click at [927, 246] on div "Lightbox" at bounding box center [504, 255] width 1009 height 510
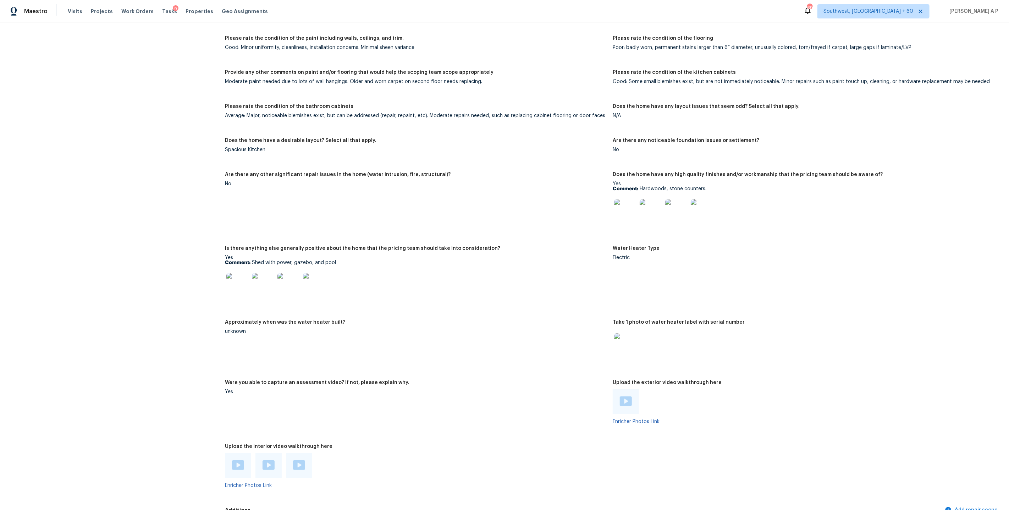
click at [304, 260] on p "Comment: Shed with power, gazebo, and pool" at bounding box center [416, 262] width 382 height 5
copy p "gazebo"
click at [512, 172] on div "Are there any other significant repair issues in the home (water intrusion, fir…" at bounding box center [416, 176] width 382 height 9
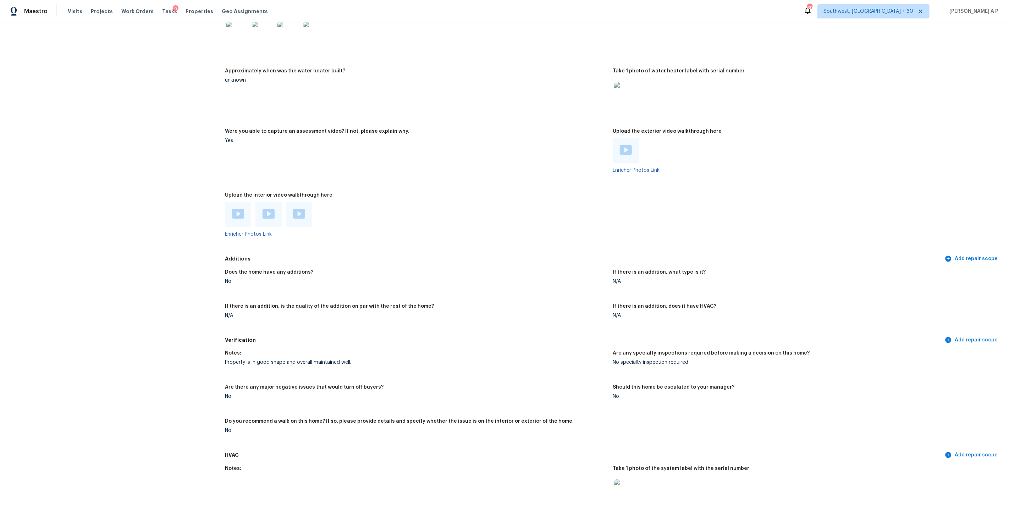
click at [265, 360] on div "Property is in good shape and overall maintained well." at bounding box center [416, 362] width 382 height 5
copy div "Property is in good shape and overall maintained well."
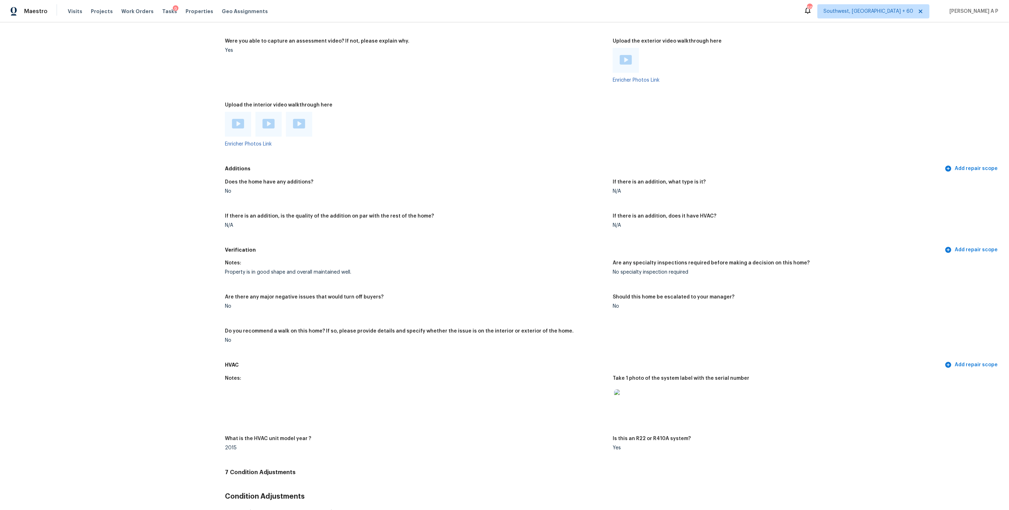
scroll to position [20, 0]
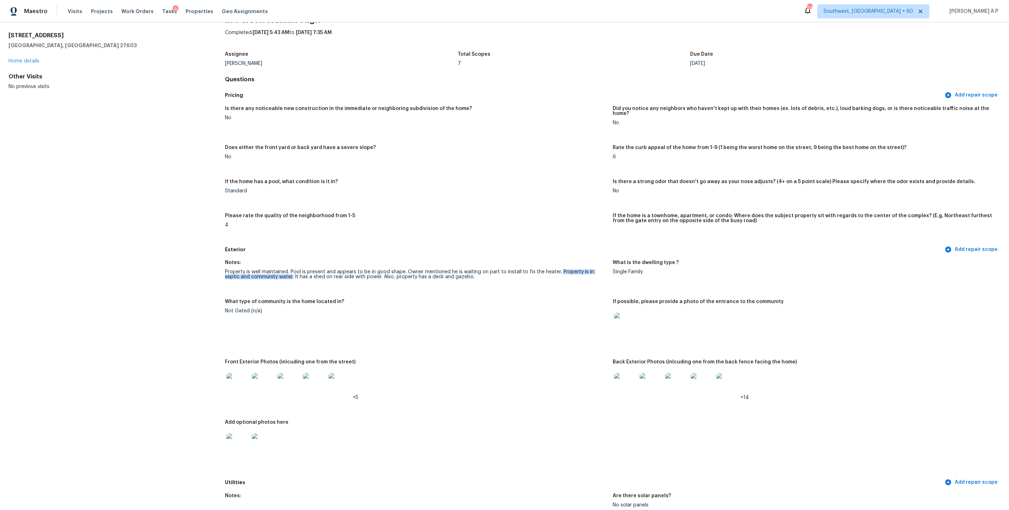
drag, startPoint x: 557, startPoint y: 267, endPoint x: 277, endPoint y: 272, distance: 280.3
click at [277, 272] on div "Property is well maintained. Pool is present and appears to be in good shape. O…" at bounding box center [416, 274] width 382 height 10
copy div "Property is in septic and community water."
click at [399, 319] on figure "What type of community is the home located in? Not Gated (n/a)" at bounding box center [419, 325] width 388 height 52
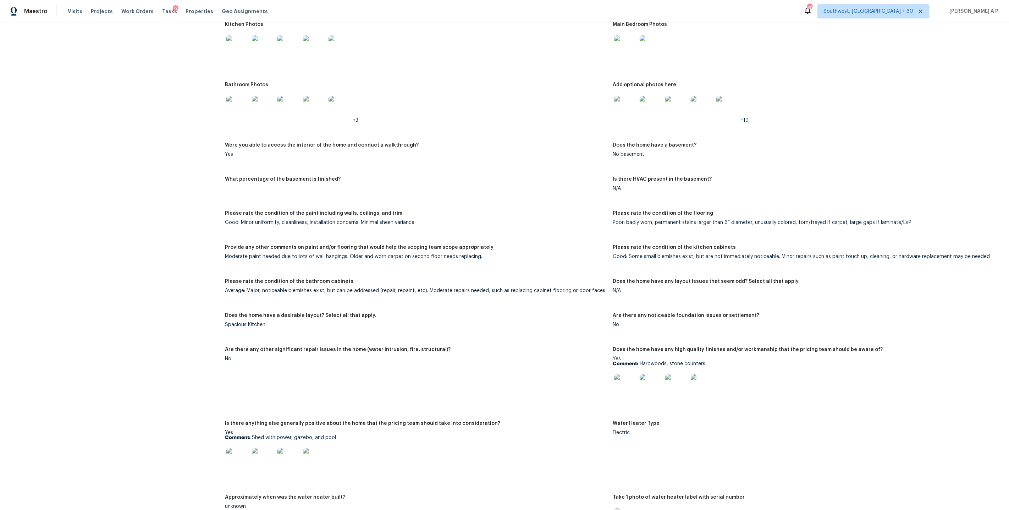
scroll to position [2102, 0]
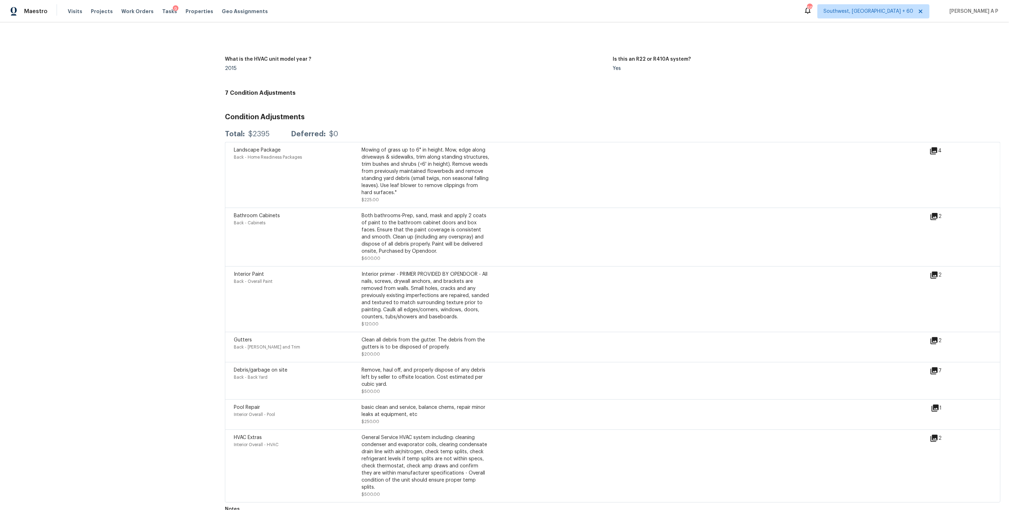
click at [938, 213] on icon at bounding box center [934, 216] width 7 height 7
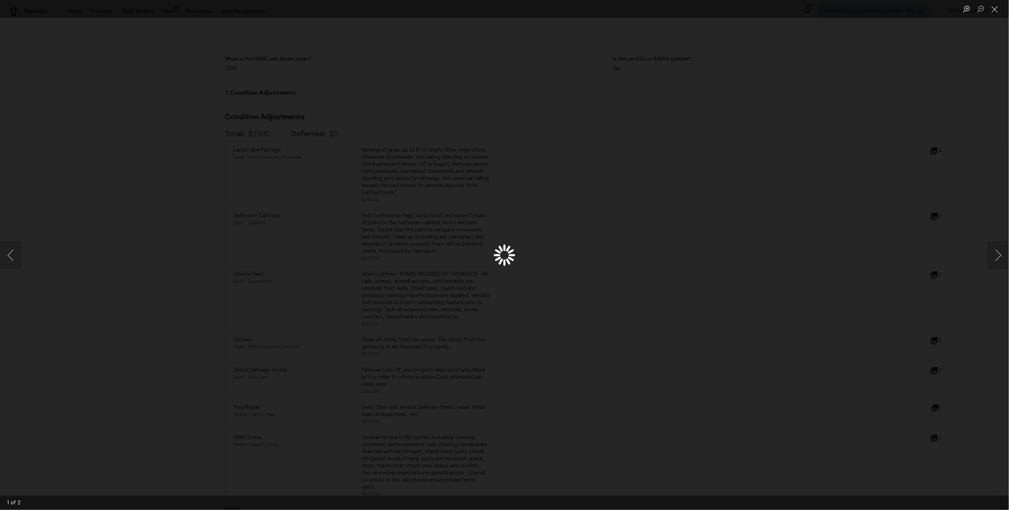
click at [938, 209] on div "Lightbox" at bounding box center [504, 255] width 1009 height 510
click at [824, 237] on div "Lightbox" at bounding box center [504, 255] width 1009 height 510
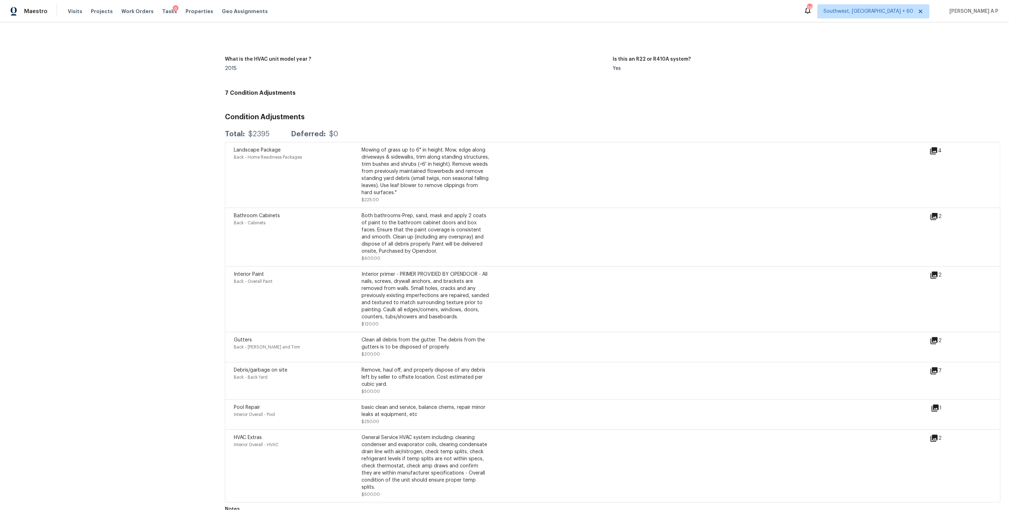
click at [935, 212] on icon at bounding box center [934, 216] width 9 height 9
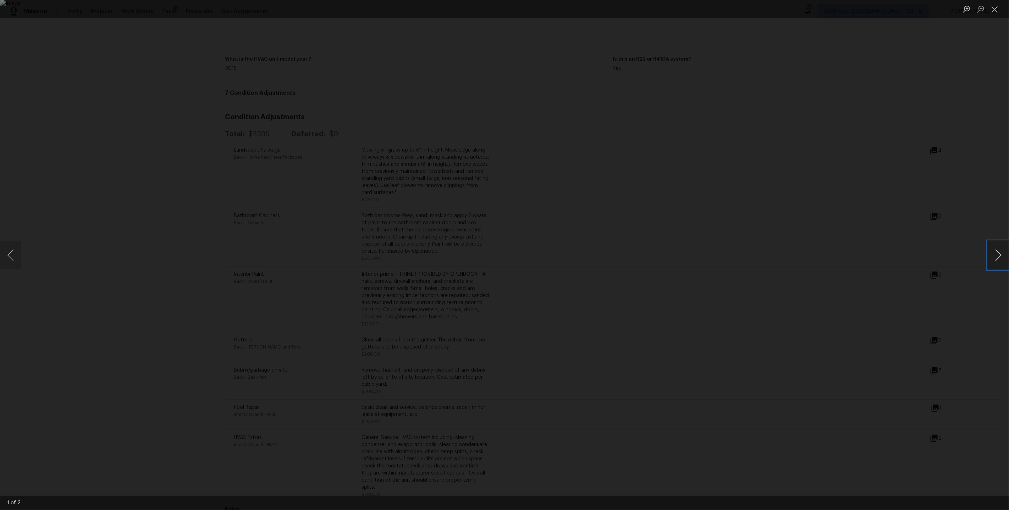
click at [1002, 243] on button "Next image" at bounding box center [998, 255] width 21 height 28
click at [894, 238] on div "Lightbox" at bounding box center [504, 255] width 1009 height 510
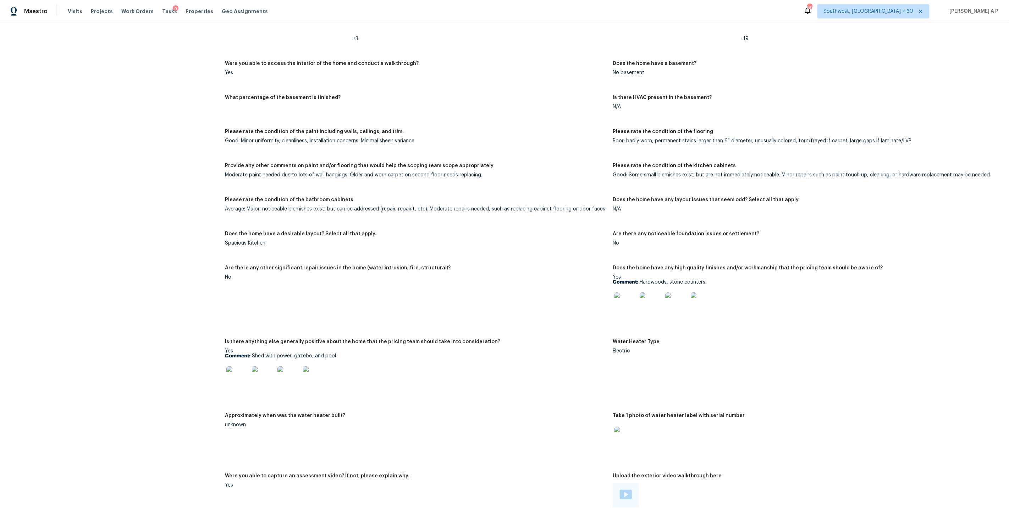
scroll to position [1286, 0]
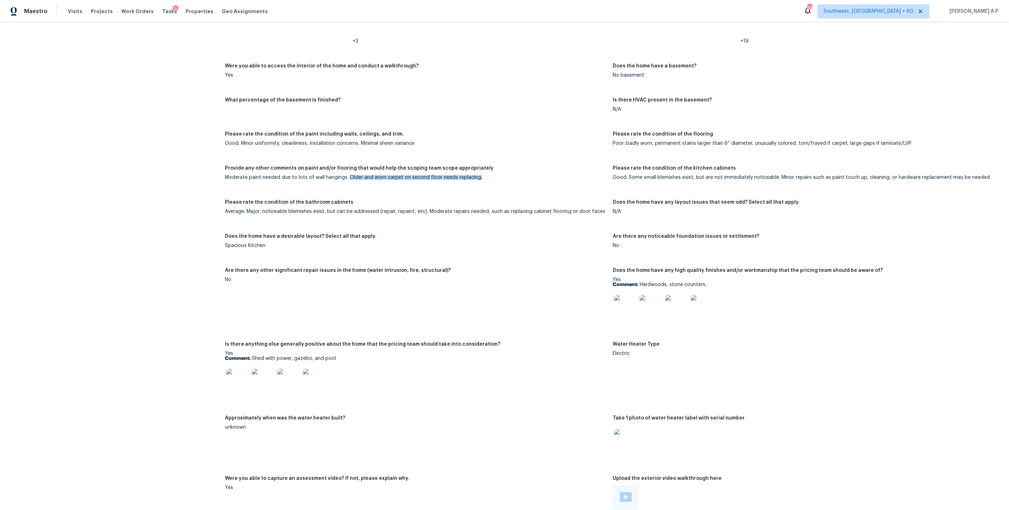
drag, startPoint x: 347, startPoint y: 171, endPoint x: 479, endPoint y: 173, distance: 132.0
click at [479, 175] on div "Moderate paint needed due to lots of wall hangings. Older and worn carpet on se…" at bounding box center [416, 177] width 382 height 5
copy div "Older and worn carpet on second floor needs replacing."
drag, startPoint x: 348, startPoint y: 171, endPoint x: 524, endPoint y: 172, distance: 176.0
click at [524, 175] on div "Moderate paint needed due to lots of wall hangings. Older and worn carpet on se…" at bounding box center [416, 177] width 382 height 5
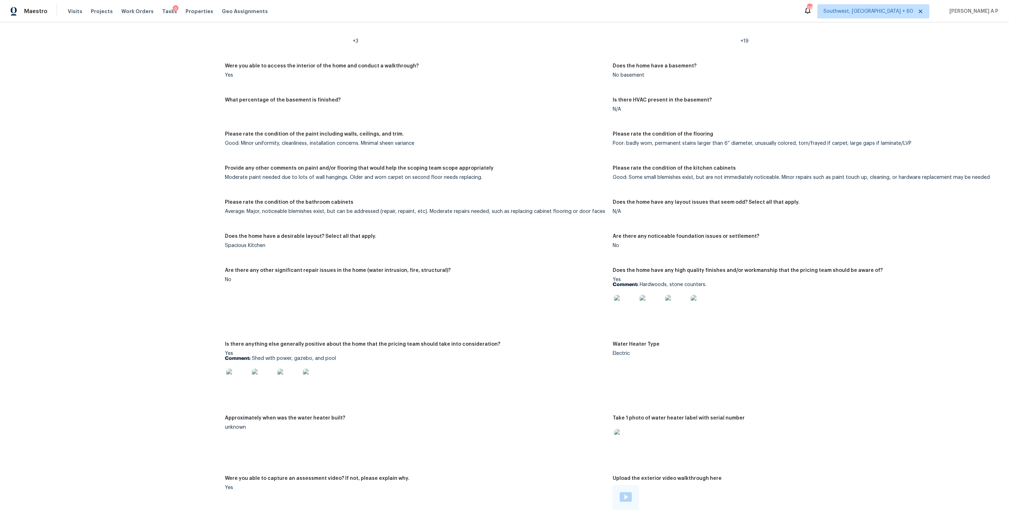
click at [463, 107] on figure "What percentage of the basement is finished?" at bounding box center [419, 111] width 388 height 26
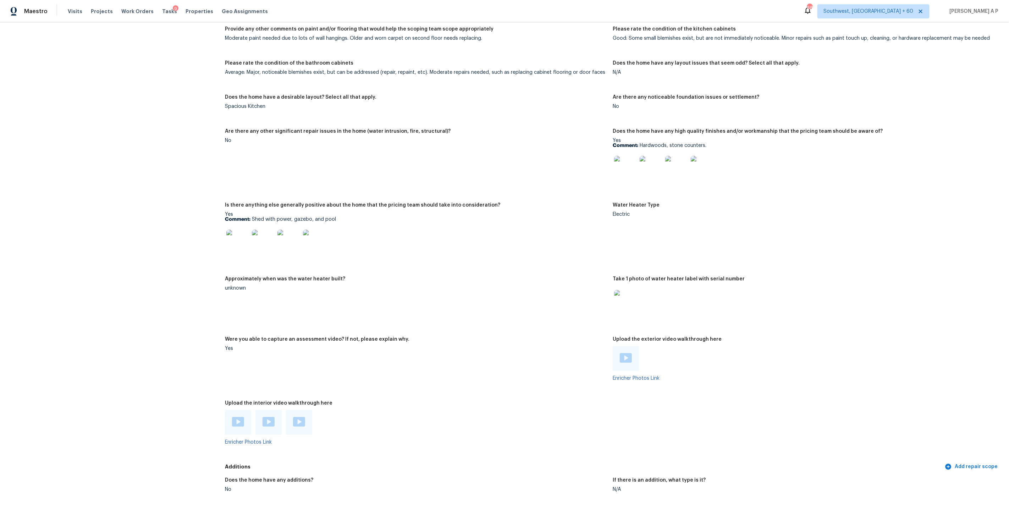
scroll to position [1440, 0]
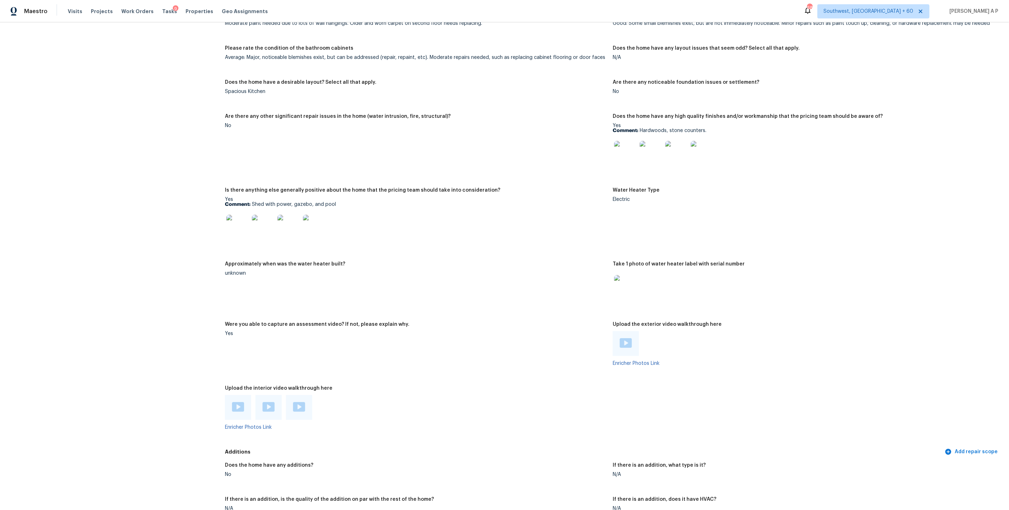
click at [241, 218] on img at bounding box center [237, 226] width 23 height 23
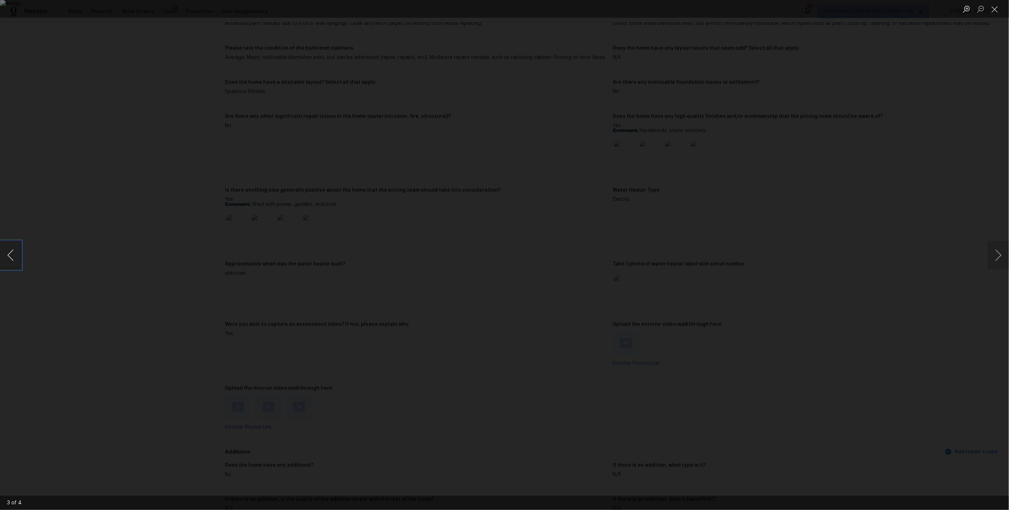
click at [3, 257] on button "Previous image" at bounding box center [10, 255] width 21 height 28
click at [6, 257] on button "Previous image" at bounding box center [10, 255] width 21 height 28
click at [859, 151] on div "Lightbox" at bounding box center [504, 255] width 1009 height 510
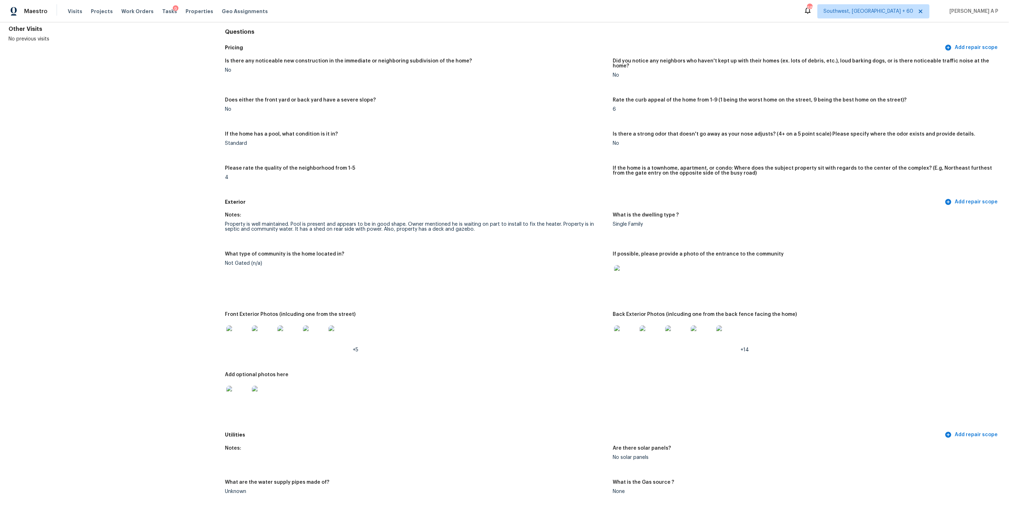
scroll to position [73, 0]
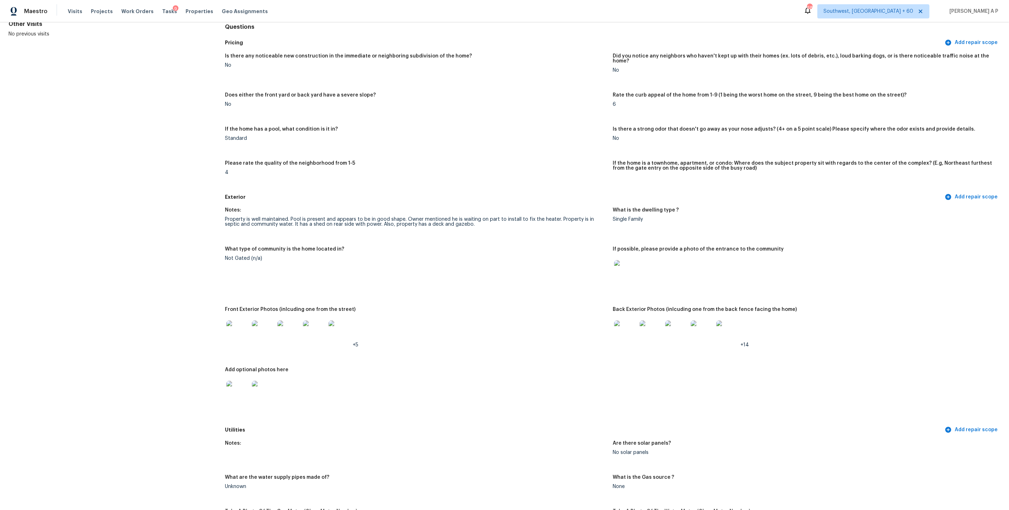
drag, startPoint x: 557, startPoint y: 212, endPoint x: 310, endPoint y: 226, distance: 247.0
click at [309, 227] on figure "Notes: Property is well maintained. Pool is present and appears to be in good s…" at bounding box center [419, 223] width 388 height 31
drag, startPoint x: 557, startPoint y: 213, endPoint x: 415, endPoint y: 241, distance: 144.9
click at [415, 241] on div "Notes: Property is well maintained. Pool is present and appears to be in good s…" at bounding box center [613, 313] width 776 height 220
click at [515, 217] on div "Property is well maintained. Pool is present and appears to be in good shape. O…" at bounding box center [416, 222] width 382 height 10
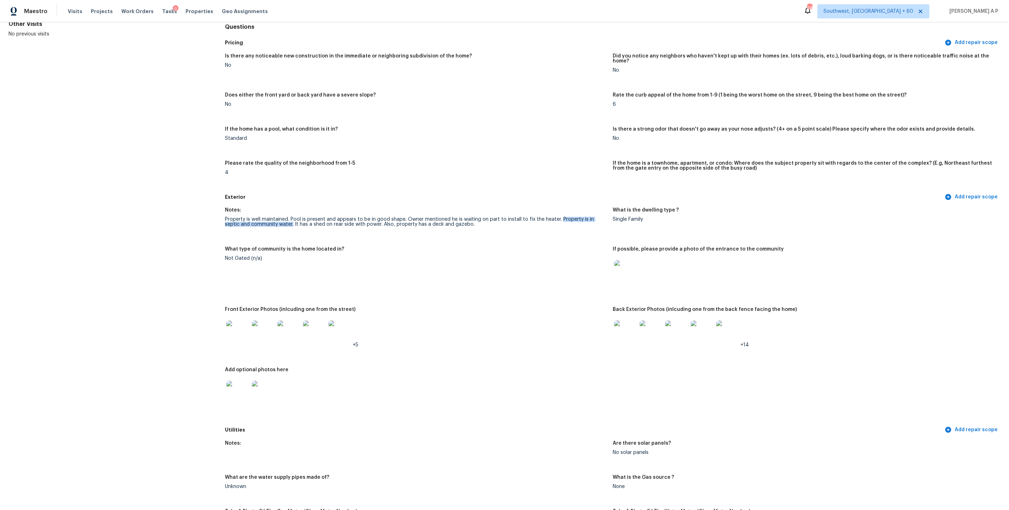
drag, startPoint x: 557, startPoint y: 213, endPoint x: 277, endPoint y: 219, distance: 280.3
click at [277, 219] on div "Property is well maintained. Pool is present and appears to be in good shape. O…" at bounding box center [416, 222] width 382 height 10
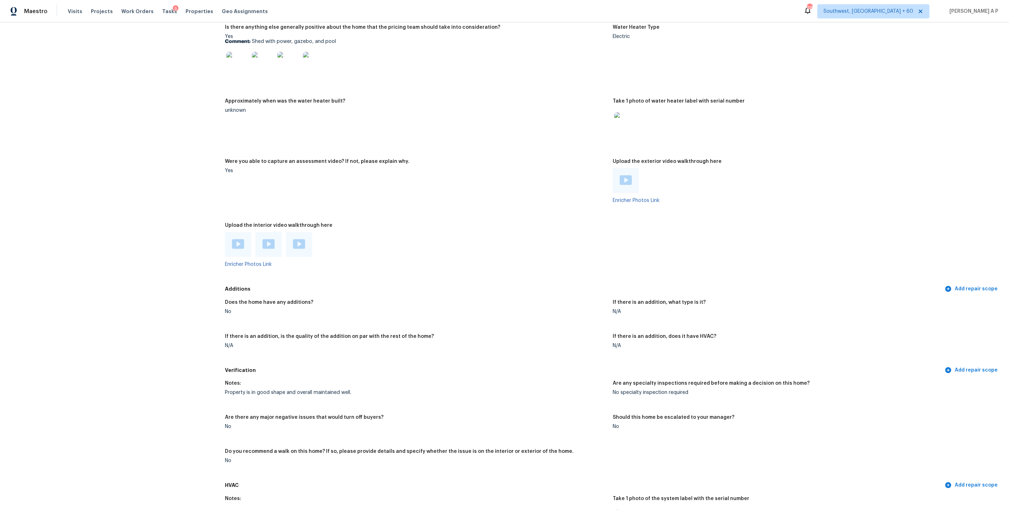
scroll to position [1616, 0]
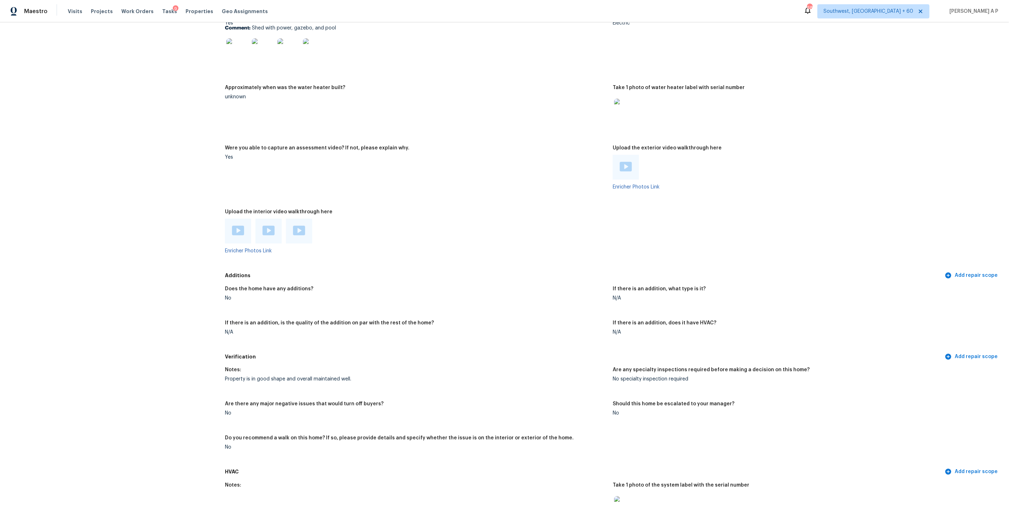
click at [280, 369] on div "Notes:" at bounding box center [416, 371] width 382 height 9
click at [277, 376] on div "Property is in good shape and overall maintained well." at bounding box center [416, 378] width 382 height 5
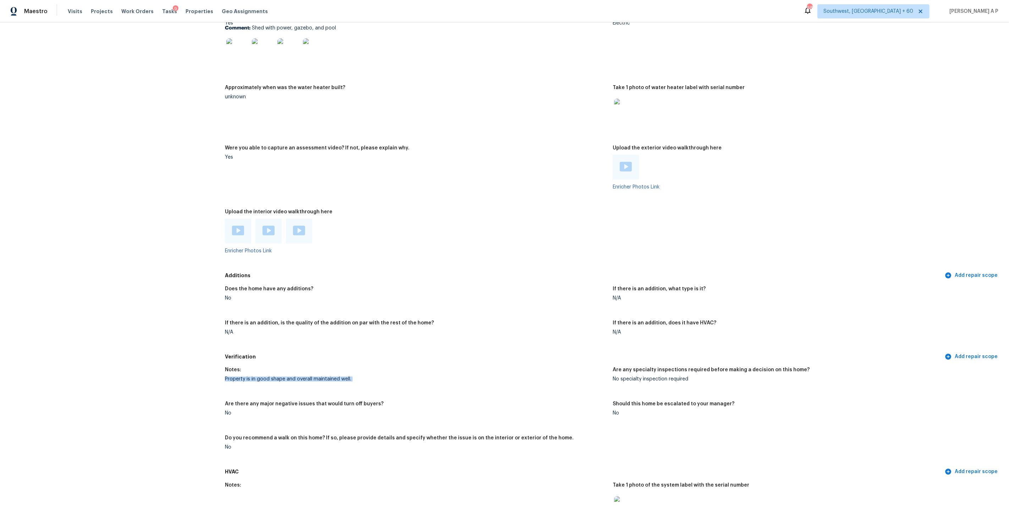
click at [277, 376] on div "Property is in good shape and overall maintained well." at bounding box center [416, 378] width 382 height 5
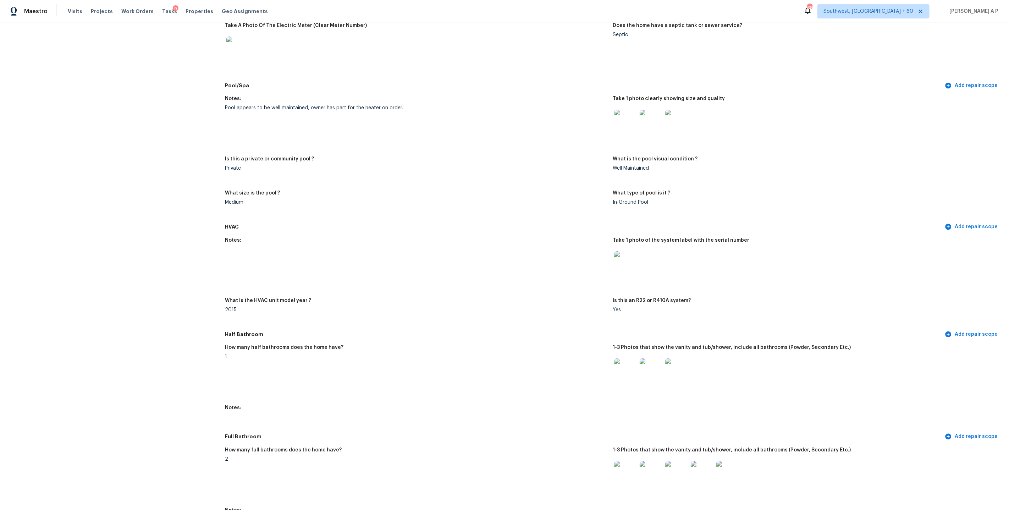
scroll to position [0, 0]
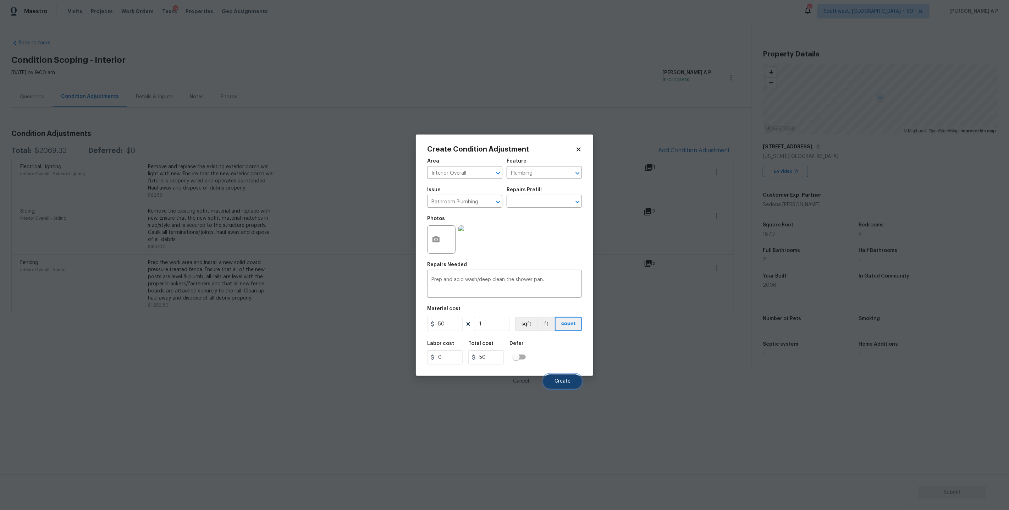
click at [565, 384] on button "Create" at bounding box center [562, 381] width 39 height 14
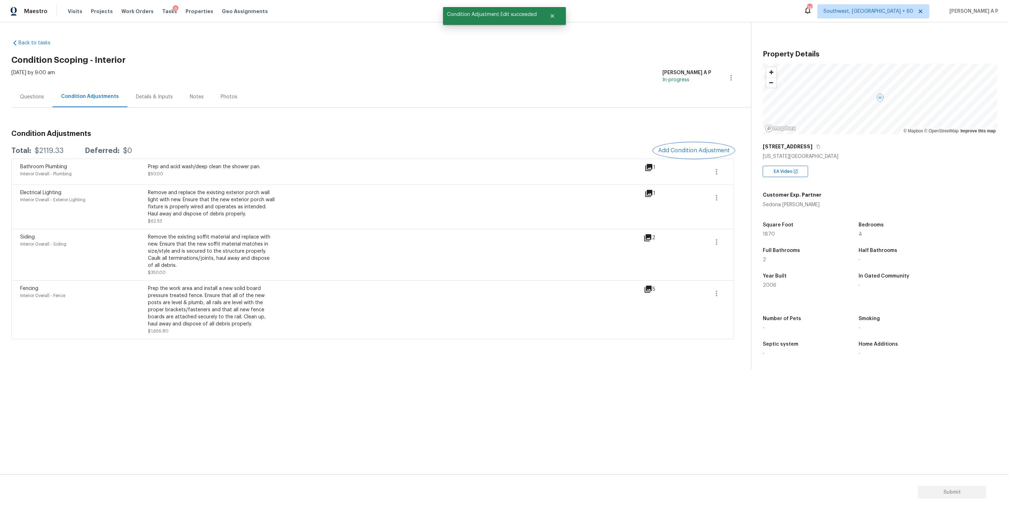
click at [692, 145] on button "Add Condition Adjustment" at bounding box center [694, 150] width 80 height 15
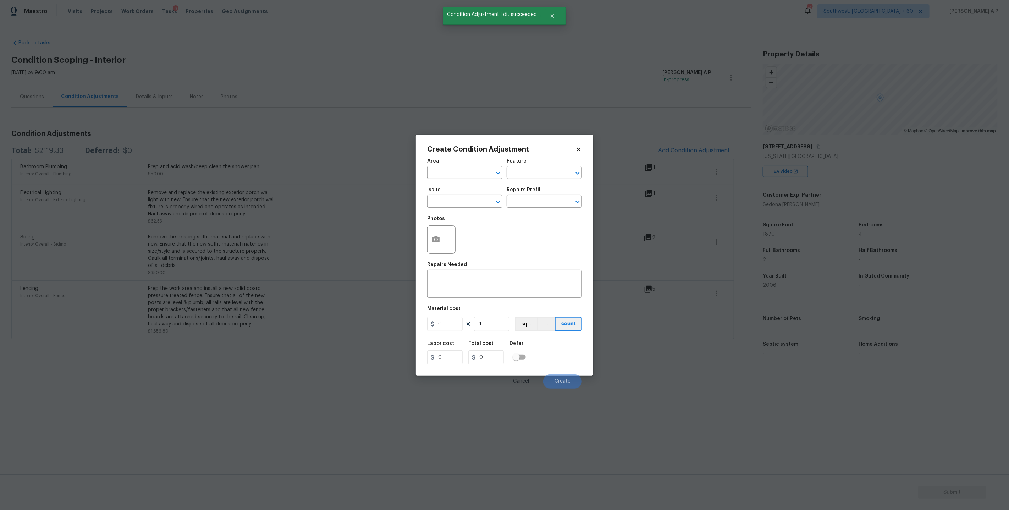
click at [478, 181] on span "Area ​" at bounding box center [464, 168] width 75 height 29
click at [468, 178] on input "text" at bounding box center [454, 173] width 55 height 11
click at [458, 203] on li "Interior Overall" at bounding box center [464, 200] width 75 height 12
type input "Interior Overall"
click at [533, 163] on div "Feature" at bounding box center [544, 163] width 75 height 9
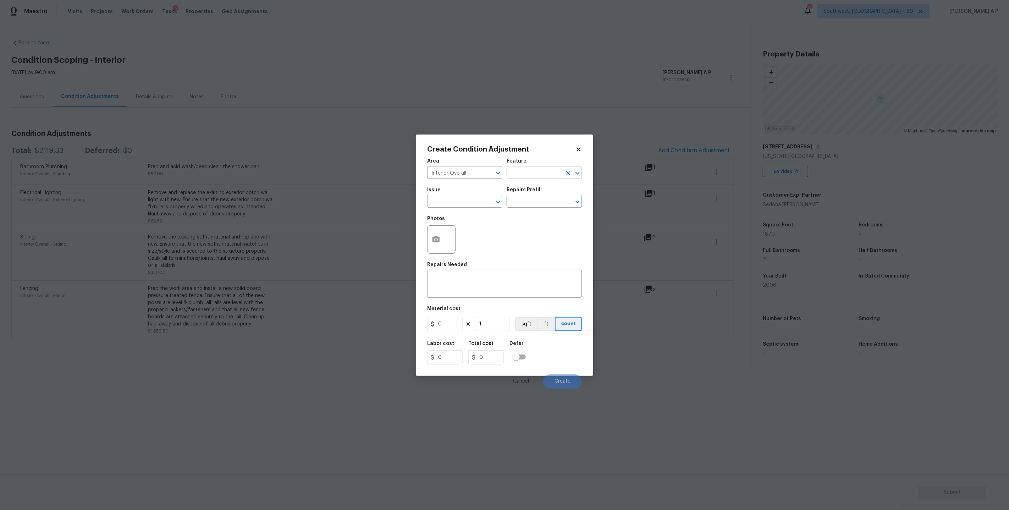
click at [528, 172] on input "text" at bounding box center [534, 173] width 55 height 11
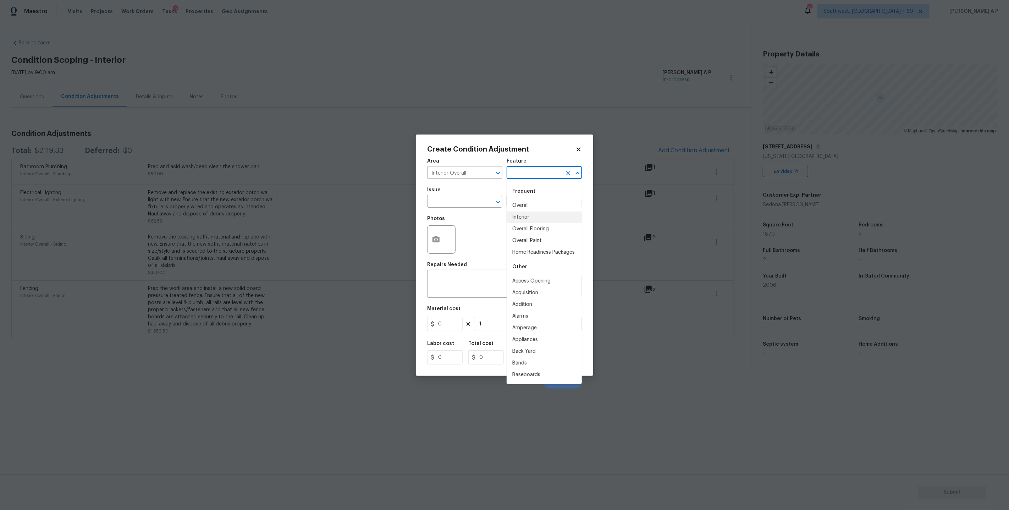
type input "f"
type input "floo"
click at [466, 201] on input "text" at bounding box center [454, 202] width 55 height 11
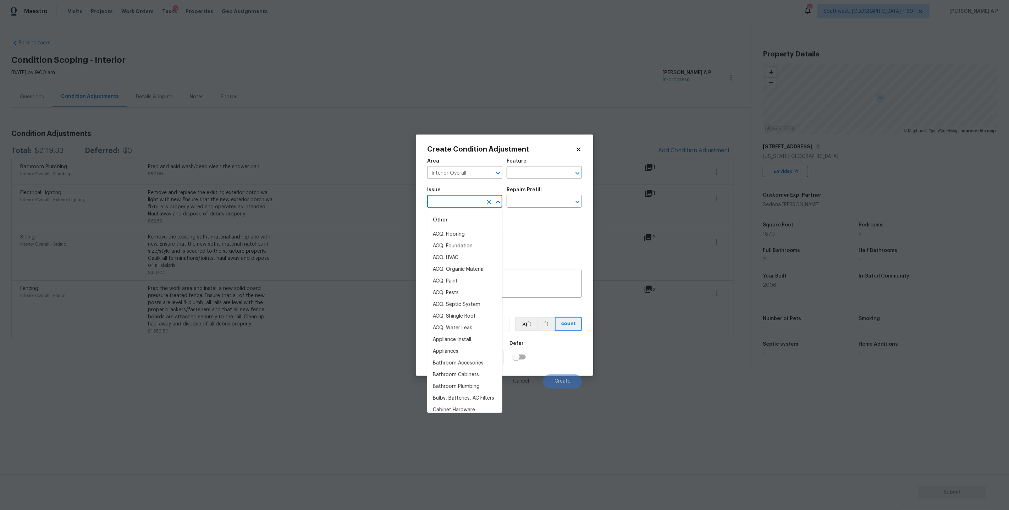
click at [459, 231] on li "ACQ: Flooring" at bounding box center [464, 234] width 75 height 12
type input "ACQ: Flooring"
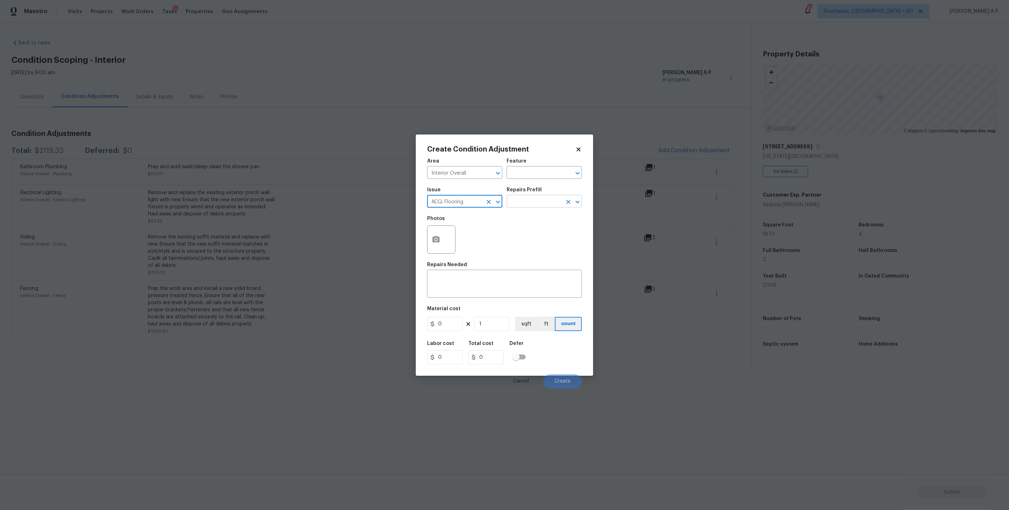
click at [534, 199] on input "text" at bounding box center [534, 202] width 55 height 11
click at [542, 243] on li "Minimum Flooring Repairs $0.20" at bounding box center [544, 240] width 75 height 19
type input "Acquisition"
type textarea "Acquisition Scope: Minimum flooring repairs"
type input "0.2"
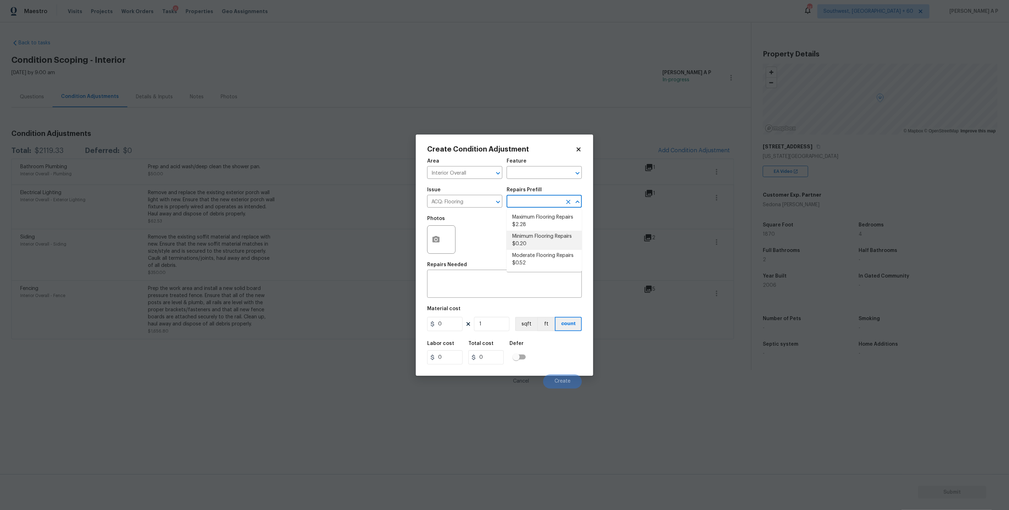
type input "0.2"
click at [488, 324] on input "1" at bounding box center [491, 324] width 35 height 14
type input "18"
type input "3.6"
type input "187"
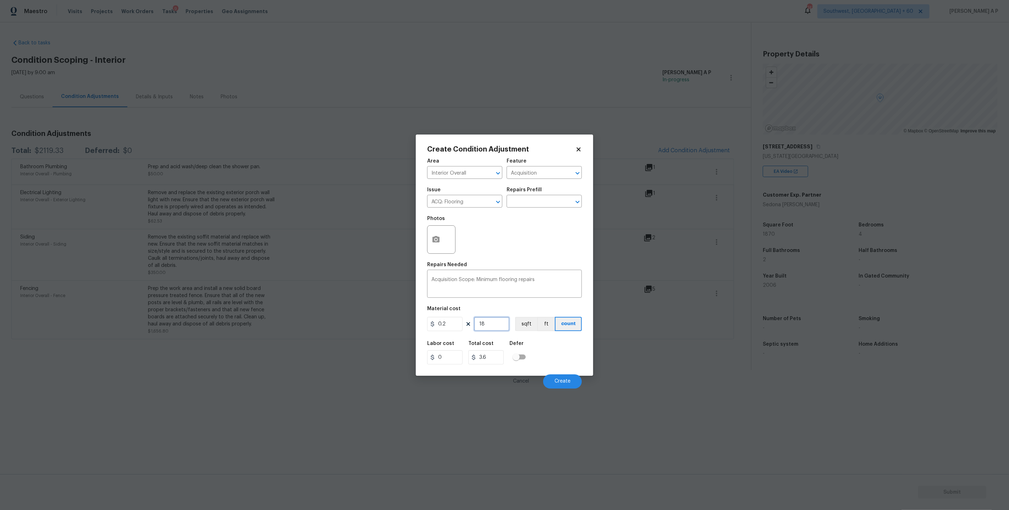
type input "37.4"
type input "1878"
type input "375.6"
click at [529, 306] on div "Material cost" at bounding box center [504, 310] width 155 height 9
click at [491, 324] on input "1878" at bounding box center [491, 324] width 35 height 14
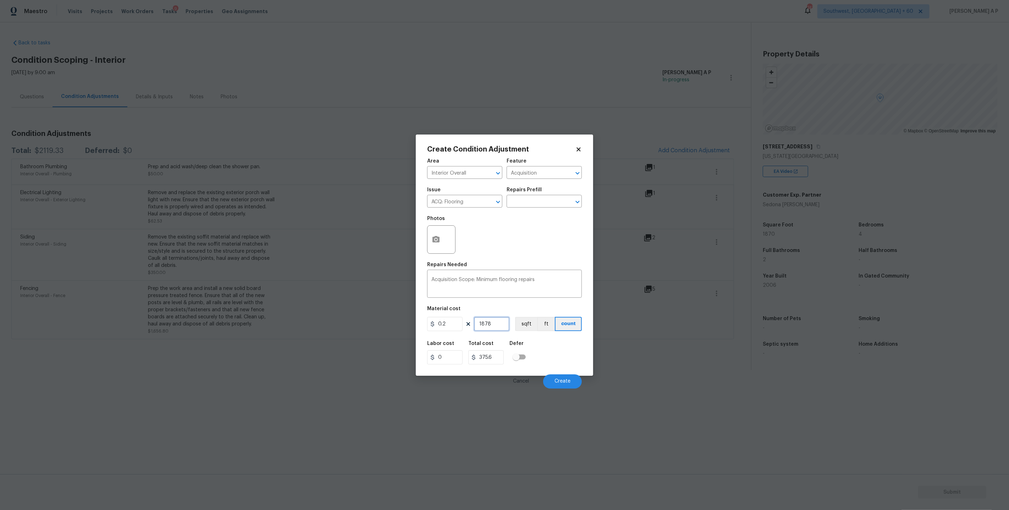
type input "187"
type input "37.4"
type input "1870"
type input "374"
type input "1870"
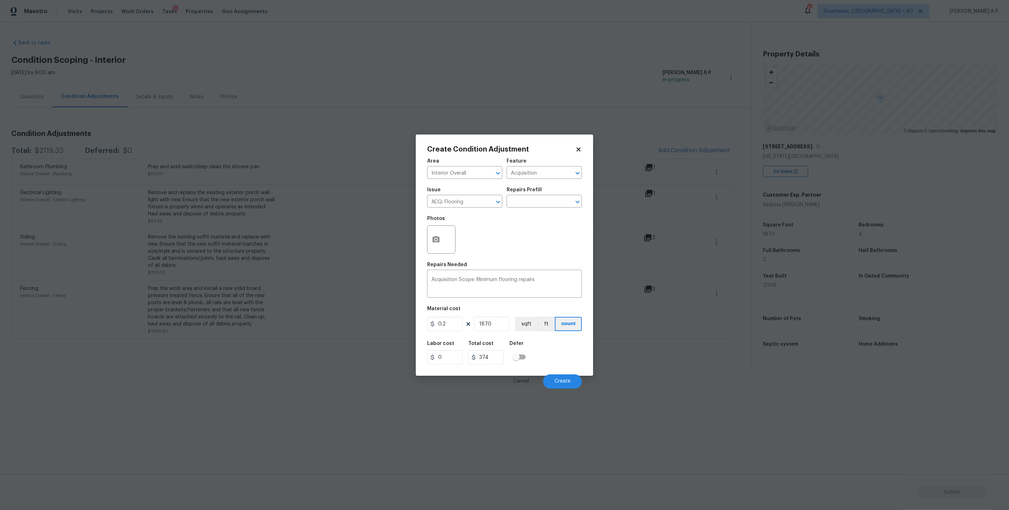
click at [577, 260] on div "Area Interior Overall ​ Feature Acquisition ​ Issue ACQ: Flooring ​ Repairs Pre…" at bounding box center [504, 271] width 155 height 234
click at [443, 242] on button "button" at bounding box center [436, 240] width 17 height 28
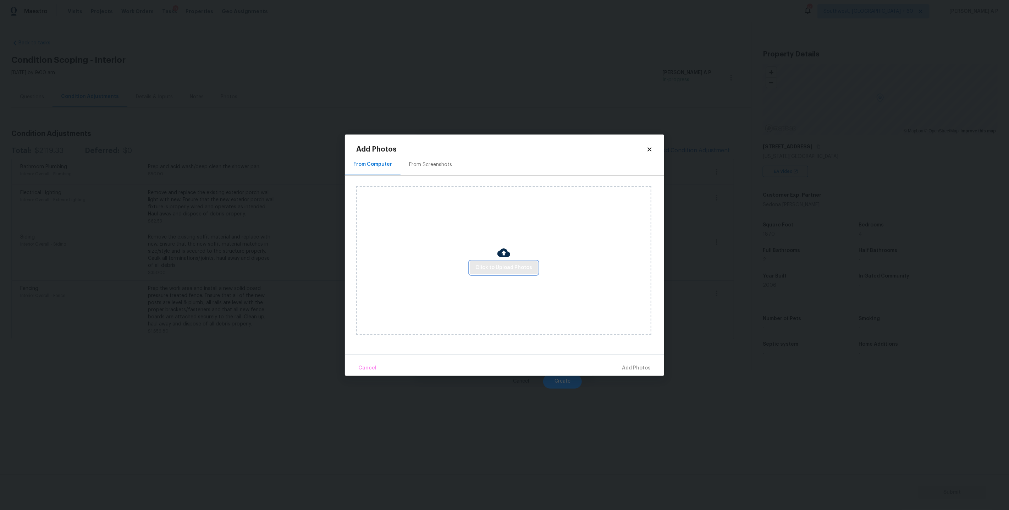
click at [508, 271] on span "Click to Upload Photos" at bounding box center [503, 267] width 57 height 9
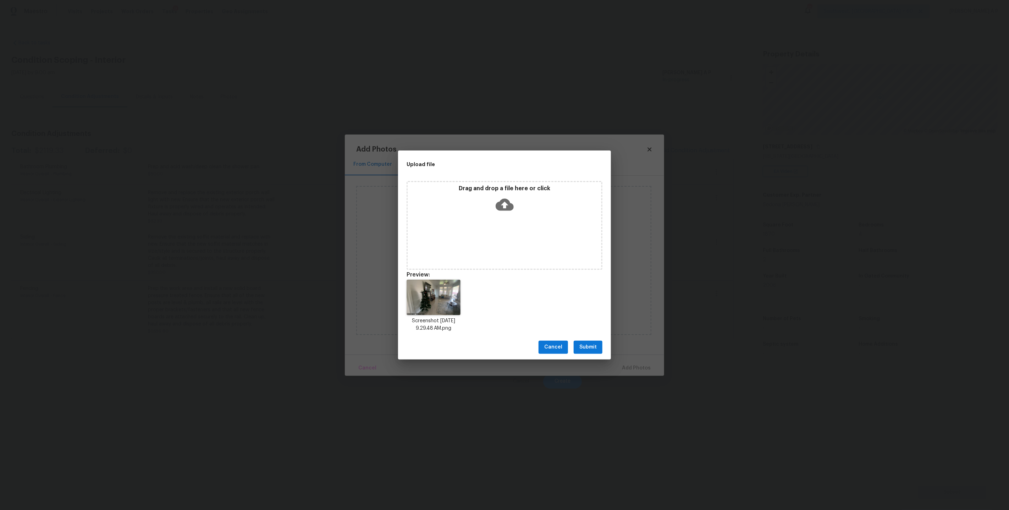
drag, startPoint x: 522, startPoint y: 141, endPoint x: 522, endPoint y: 156, distance: 14.9
click at [522, 156] on div "Upload file Drag and drop a file here or click Preview: Screenshot 2025-09-04 a…" at bounding box center [504, 255] width 1009 height 510
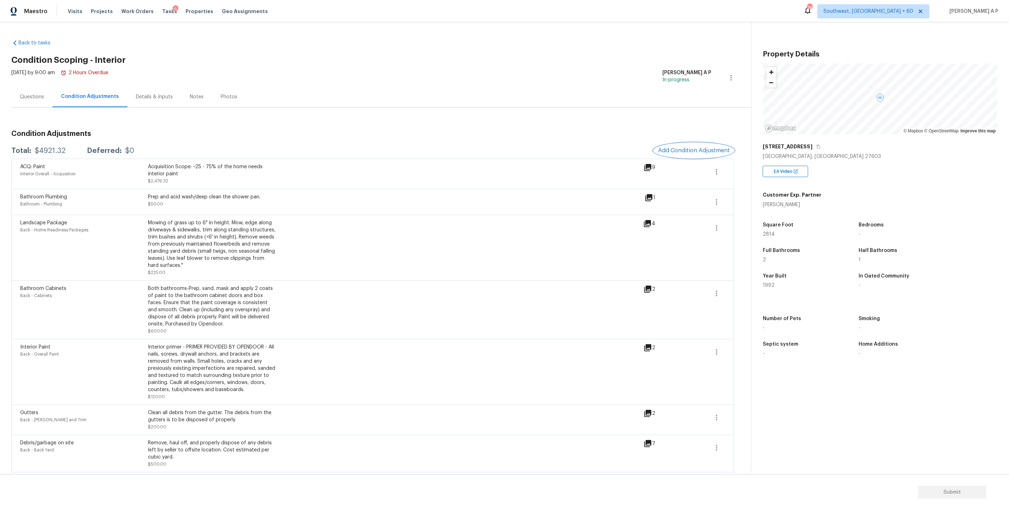
click at [718, 152] on span "Add Condition Adjustment" at bounding box center [694, 150] width 72 height 6
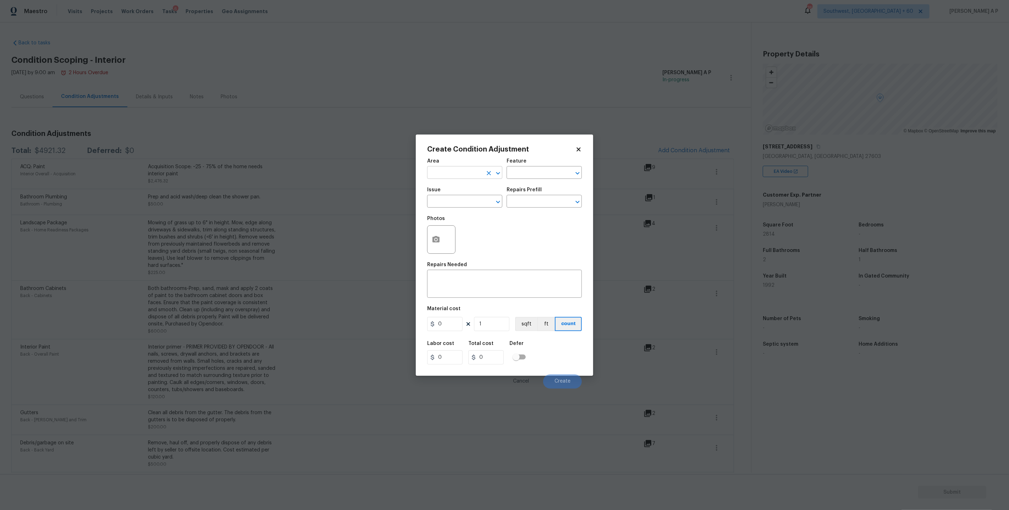
click at [457, 174] on input "text" at bounding box center [454, 173] width 55 height 11
click at [452, 192] on li "Interior Addition" at bounding box center [464, 189] width 75 height 12
click at [468, 171] on input "Interior Addition" at bounding box center [454, 173] width 55 height 11
click at [452, 199] on li "Interior Overall" at bounding box center [464, 200] width 75 height 12
type input "Interior Overall"
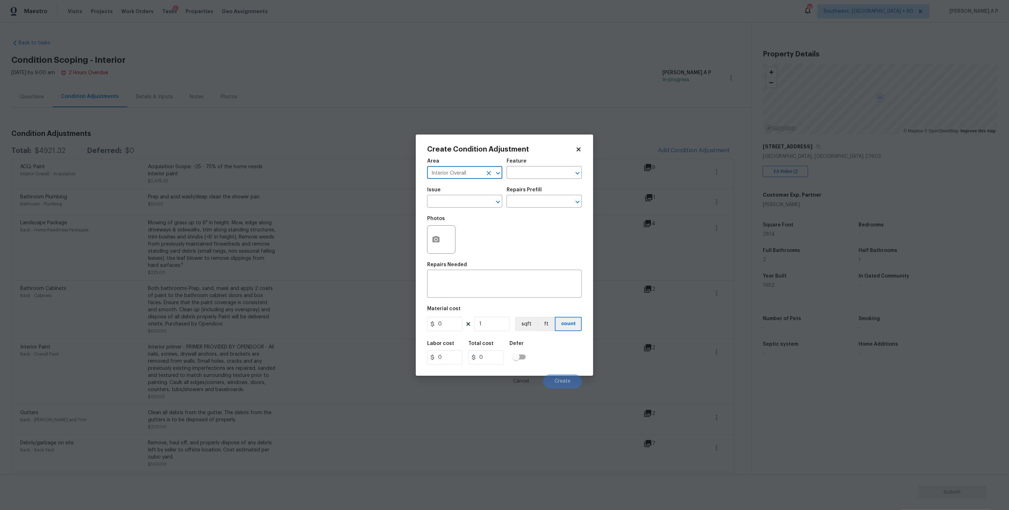
click at [452, 199] on input "text" at bounding box center [454, 202] width 55 height 11
click at [450, 235] on li "ACQ: Flooring" at bounding box center [464, 234] width 75 height 12
type input "ACQ: Flooring"
click at [537, 203] on input "text" at bounding box center [534, 202] width 55 height 11
click at [539, 226] on li "Maximum Flooring Repairs $1.55" at bounding box center [544, 220] width 75 height 19
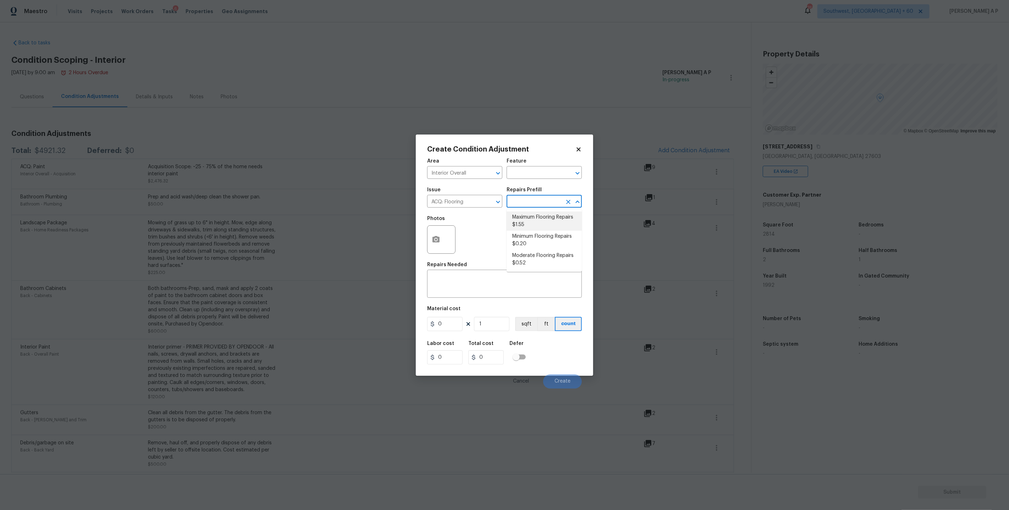
type input "Acquisition"
type textarea "Acquisition Scope: Maximum flooring repairs"
type input "1.55"
click at [439, 244] on button "button" at bounding box center [436, 240] width 17 height 28
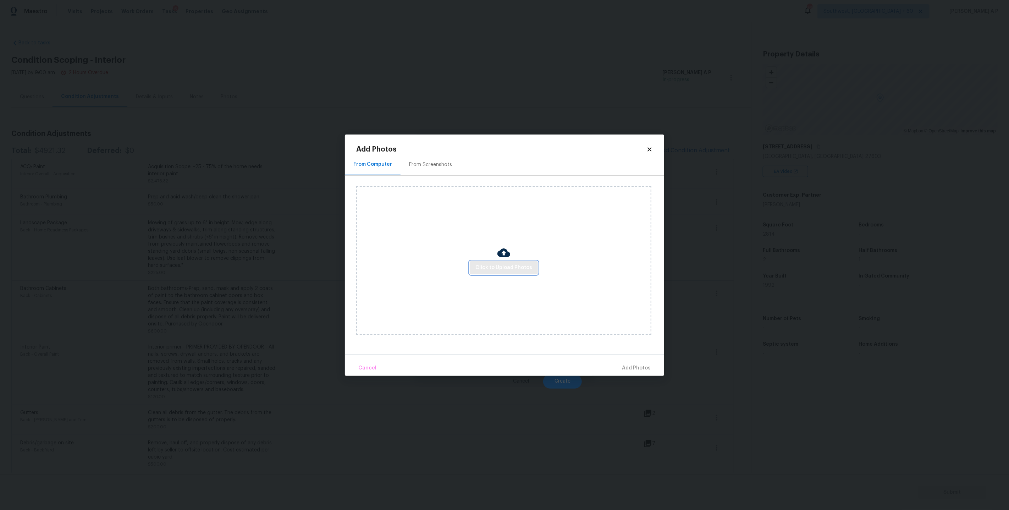
click at [519, 269] on span "Click to Upload Photos" at bounding box center [503, 267] width 57 height 9
